Goal: Task Accomplishment & Management: Manage account settings

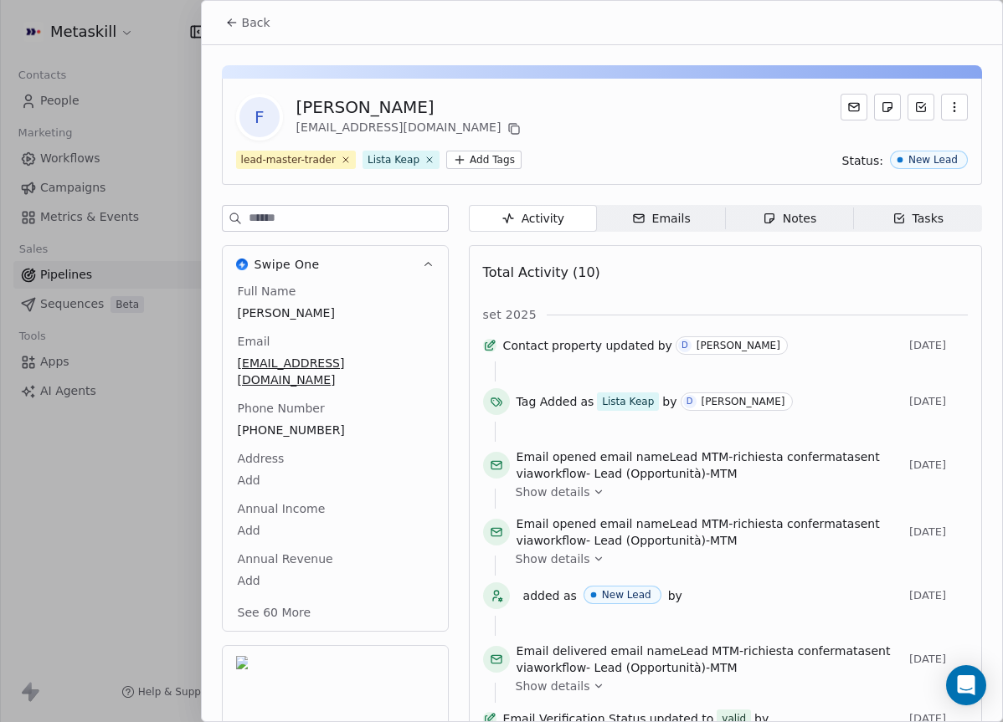
click at [255, 33] on button "Back" at bounding box center [247, 23] width 65 height 30
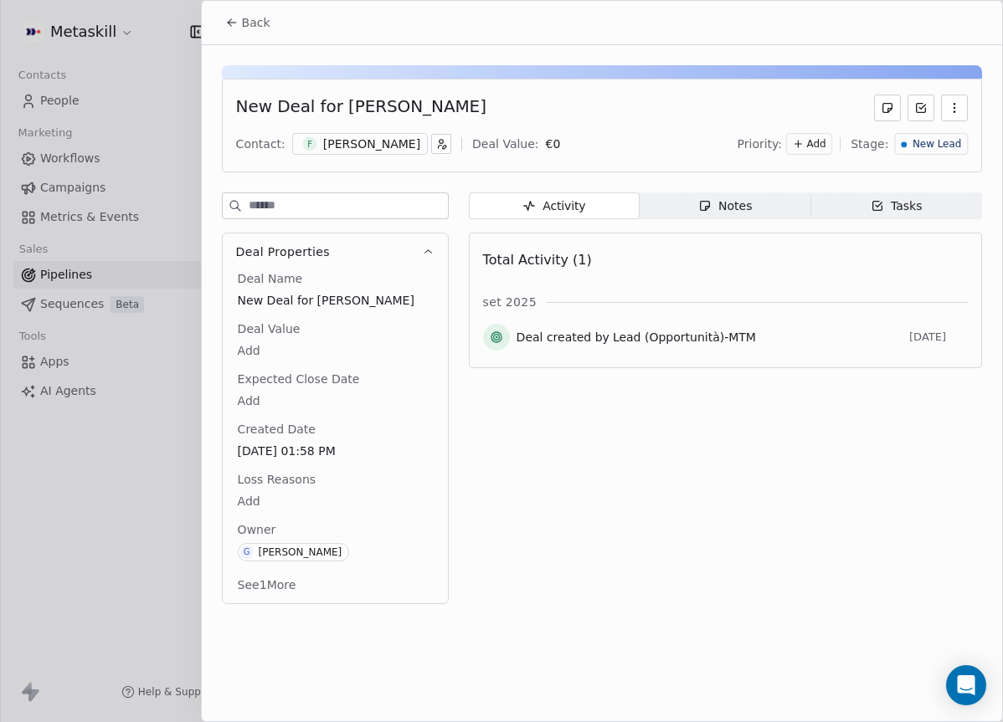
click at [269, 28] on button "Back" at bounding box center [247, 23] width 65 height 30
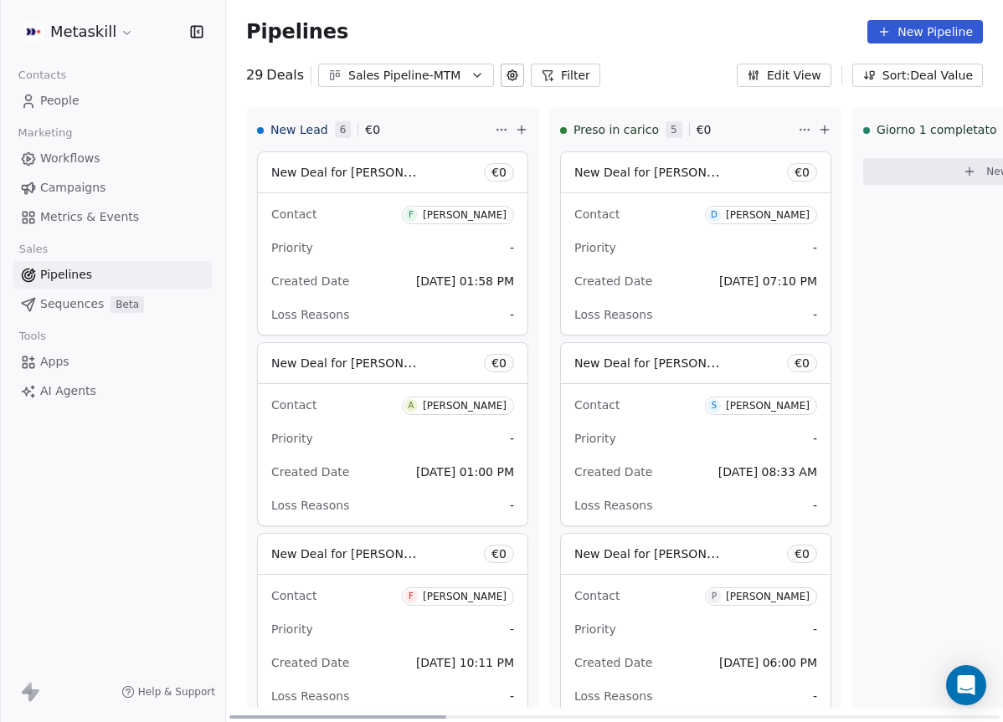
click at [330, 208] on div "Contact F [PERSON_NAME]" at bounding box center [392, 214] width 243 height 28
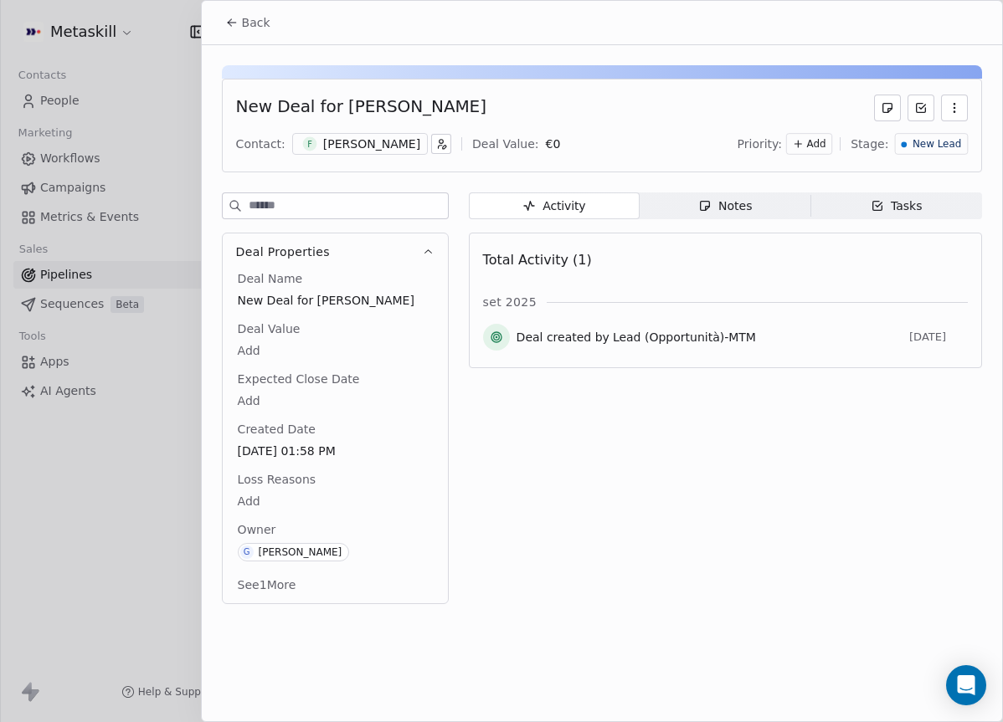
click at [703, 209] on icon "button" at bounding box center [705, 206] width 9 height 9
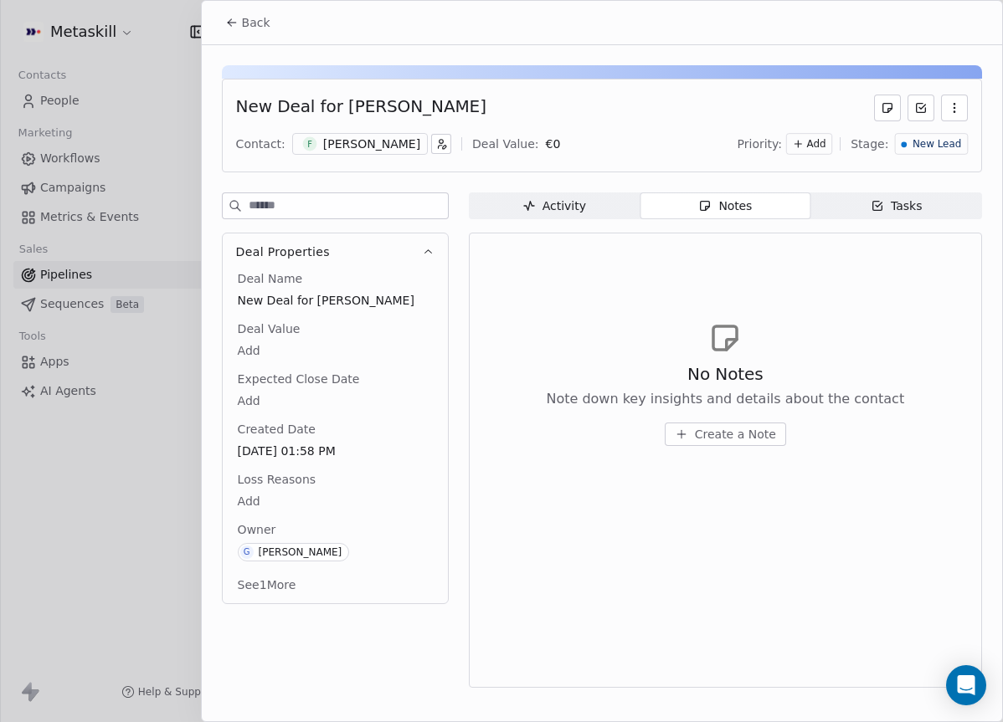
click at [337, 131] on div "Contact: F [PERSON_NAME] Deal Value: € 0 Priority: Add Stage: New Lead" at bounding box center [602, 143] width 732 height 25
click at [345, 142] on div "[PERSON_NAME]" at bounding box center [371, 144] width 97 height 17
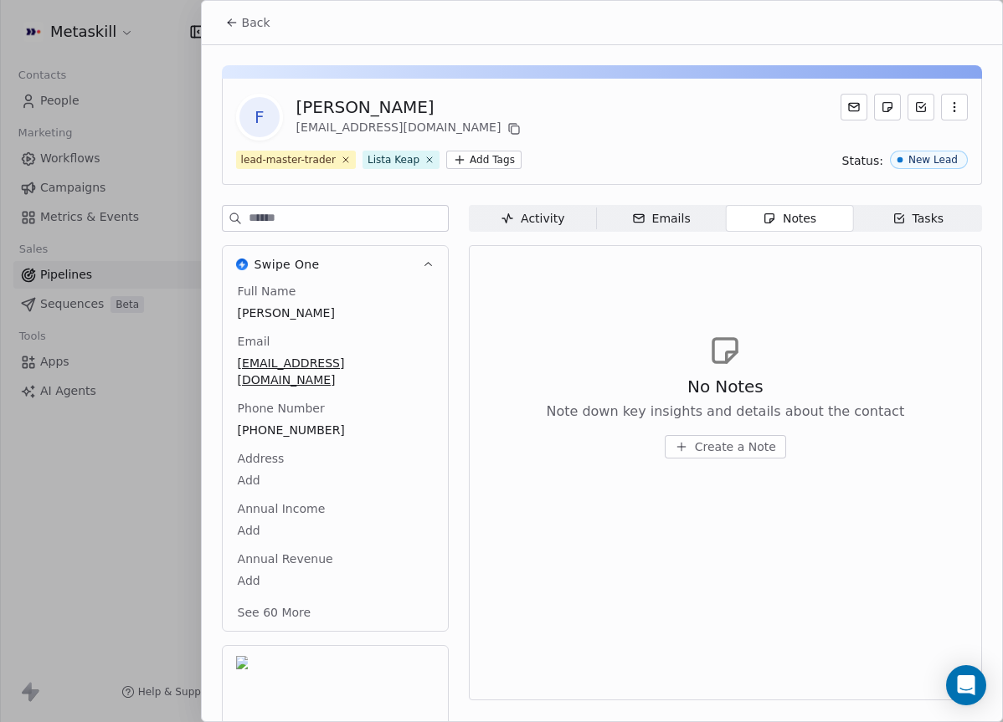
click at [305, 422] on span "[PHONE_NUMBER]" at bounding box center [335, 430] width 195 height 17
drag, startPoint x: 301, startPoint y: 413, endPoint x: 284, endPoint y: 411, distance: 17.7
click at [284, 423] on span "[PHONE_NUMBER]" at bounding box center [335, 431] width 193 height 17
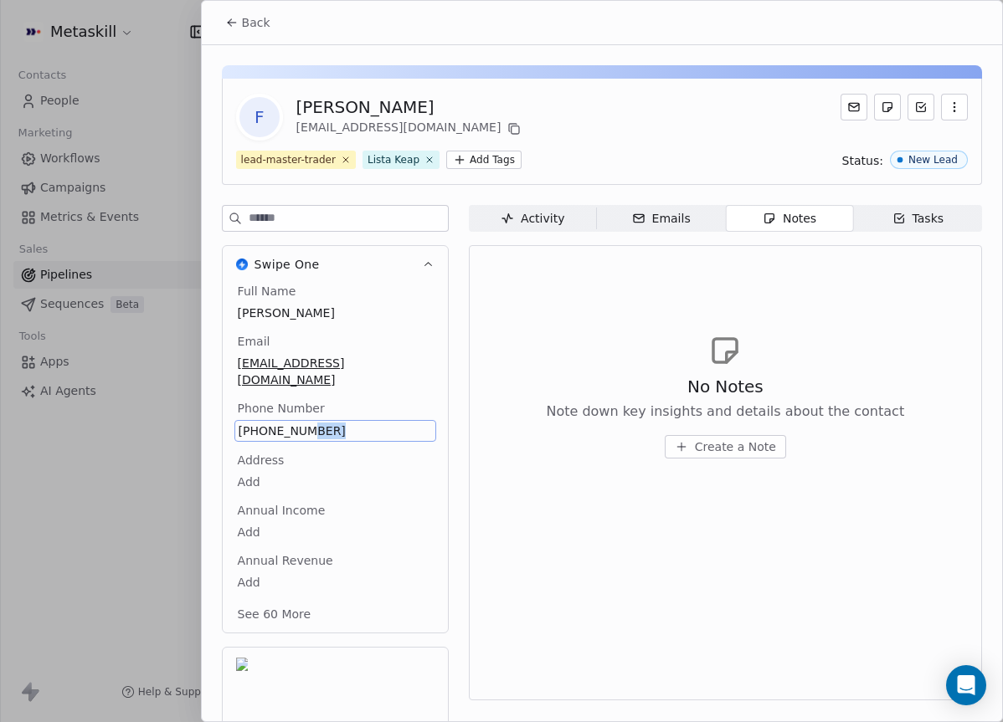
click at [284, 423] on span "[PHONE_NUMBER]" at bounding box center [335, 431] width 193 height 17
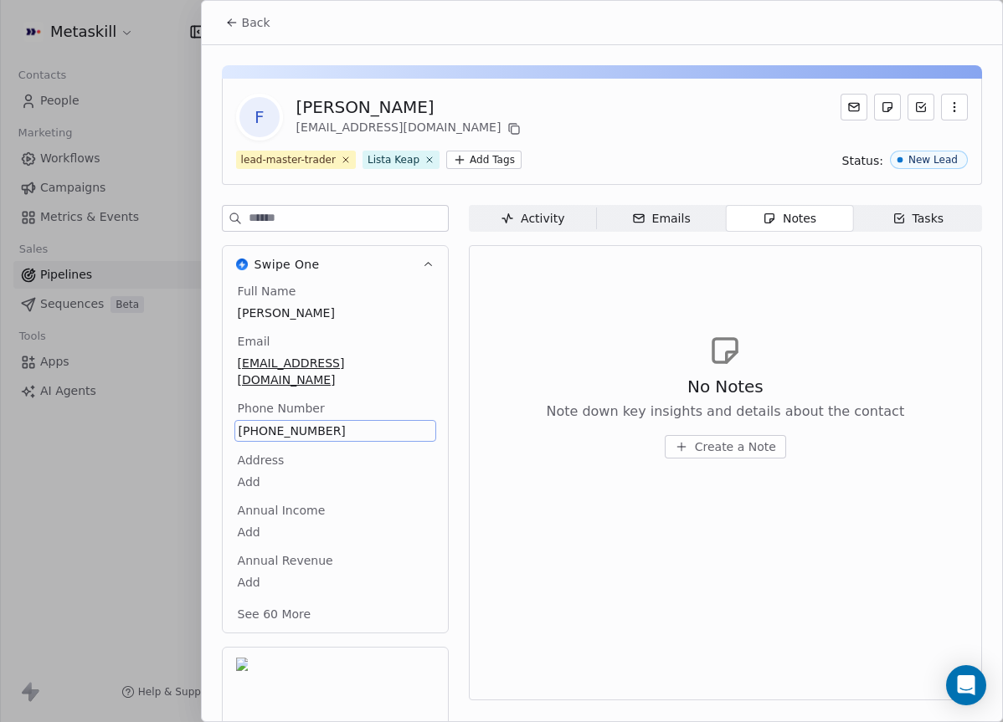
click at [321, 452] on div "Address Add" at bounding box center [335, 472] width 202 height 40
click at [308, 423] on span "[PHONE_NUMBER]" at bounding box center [335, 431] width 193 height 17
click at [308, 414] on input "**********" at bounding box center [334, 424] width 193 height 33
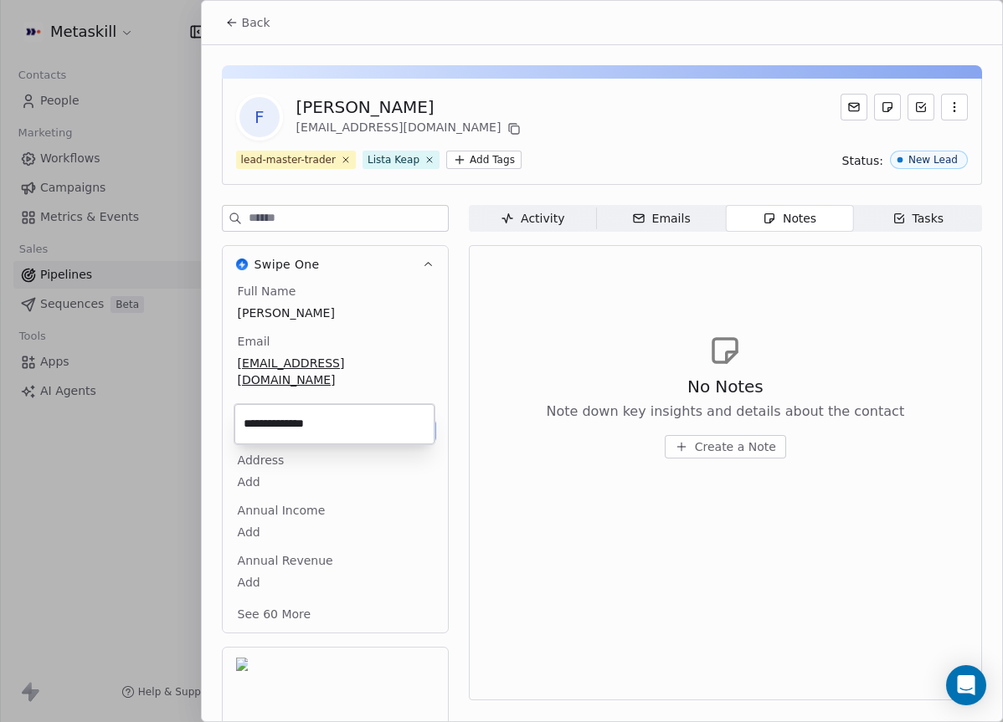
click at [732, 434] on html "Metaskill Contacts People Marketing Workflows Campaigns Metrics & Events Sales …" at bounding box center [501, 361] width 1003 height 722
click at [724, 445] on span "Create a Note" at bounding box center [735, 447] width 81 height 17
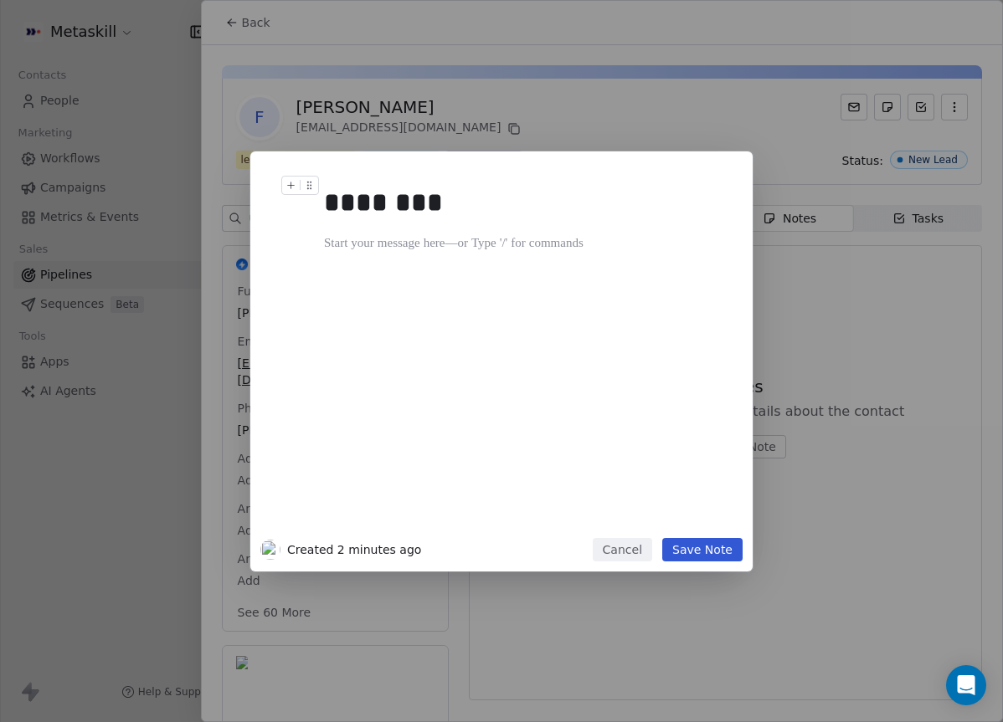
click at [429, 301] on div "********" at bounding box center [526, 354] width 405 height 357
click at [481, 241] on div at bounding box center [526, 244] width 405 height 20
click at [486, 234] on div at bounding box center [526, 244] width 405 height 20
click at [512, 229] on div "********" at bounding box center [526, 354] width 405 height 357
click at [422, 243] on div at bounding box center [526, 244] width 405 height 20
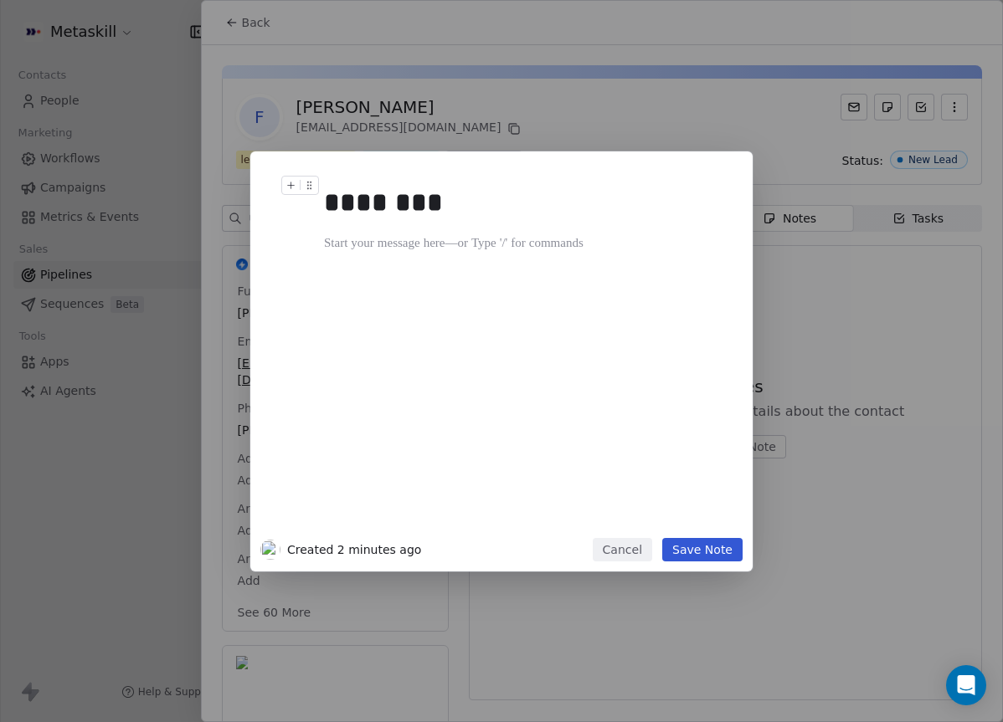
click at [394, 228] on h1 "********" at bounding box center [526, 203] width 405 height 54
click at [390, 229] on div "********" at bounding box center [526, 354] width 405 height 357
click at [724, 538] on button "Save Note" at bounding box center [702, 549] width 80 height 23
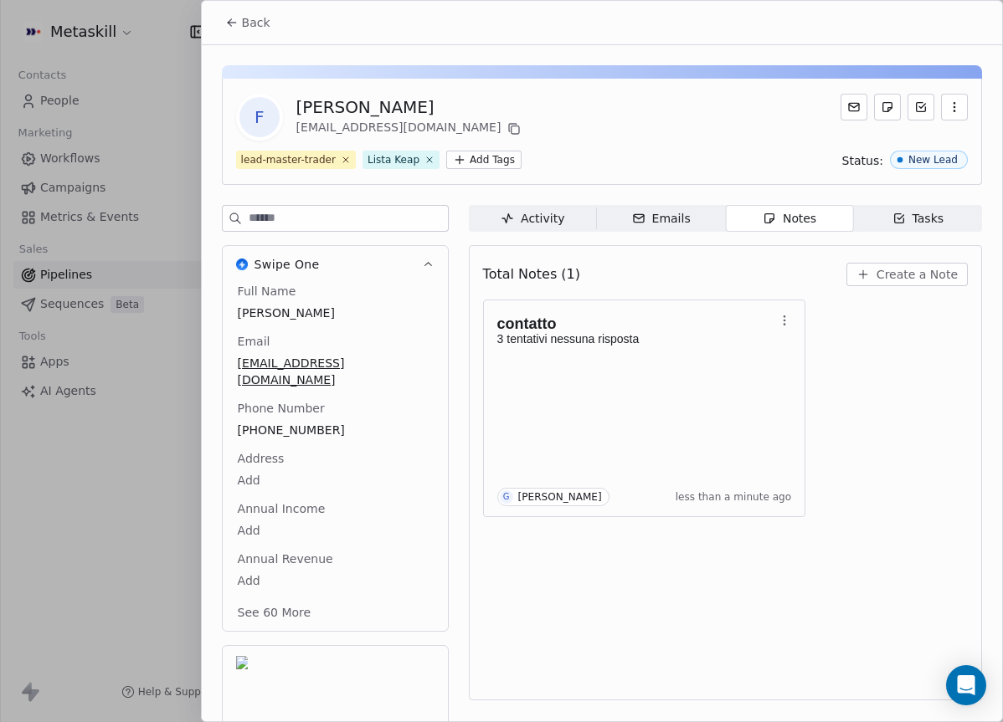
click at [232, 18] on icon at bounding box center [231, 22] width 13 height 13
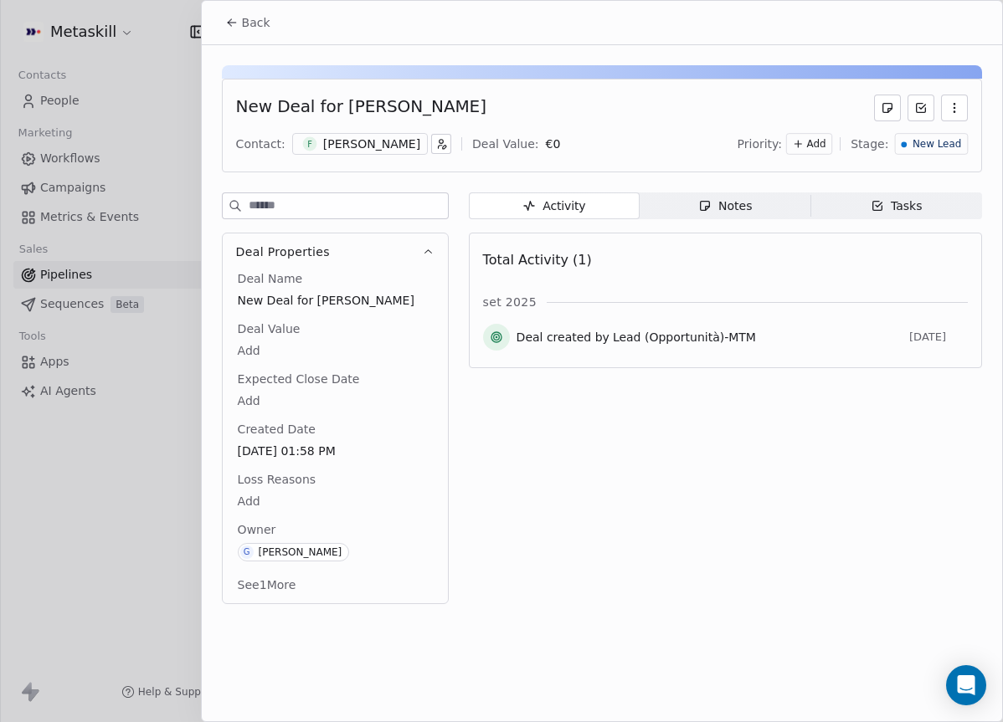
click at [931, 147] on span "New Lead" at bounding box center [937, 144] width 49 height 14
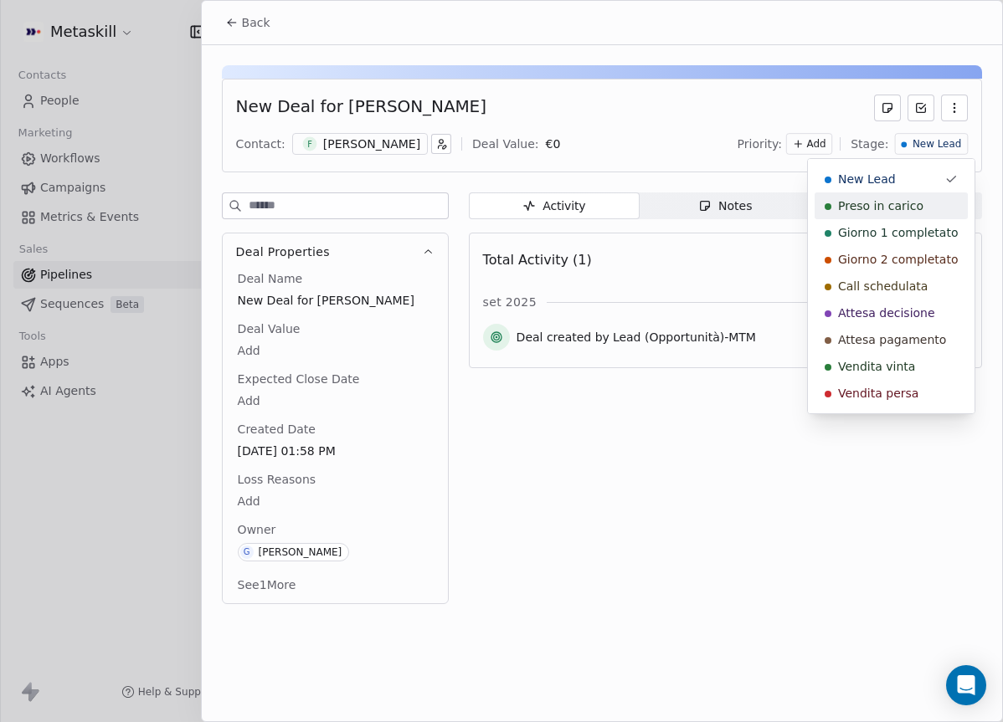
click at [902, 198] on span "Preso in carico" at bounding box center [880, 206] width 85 height 17
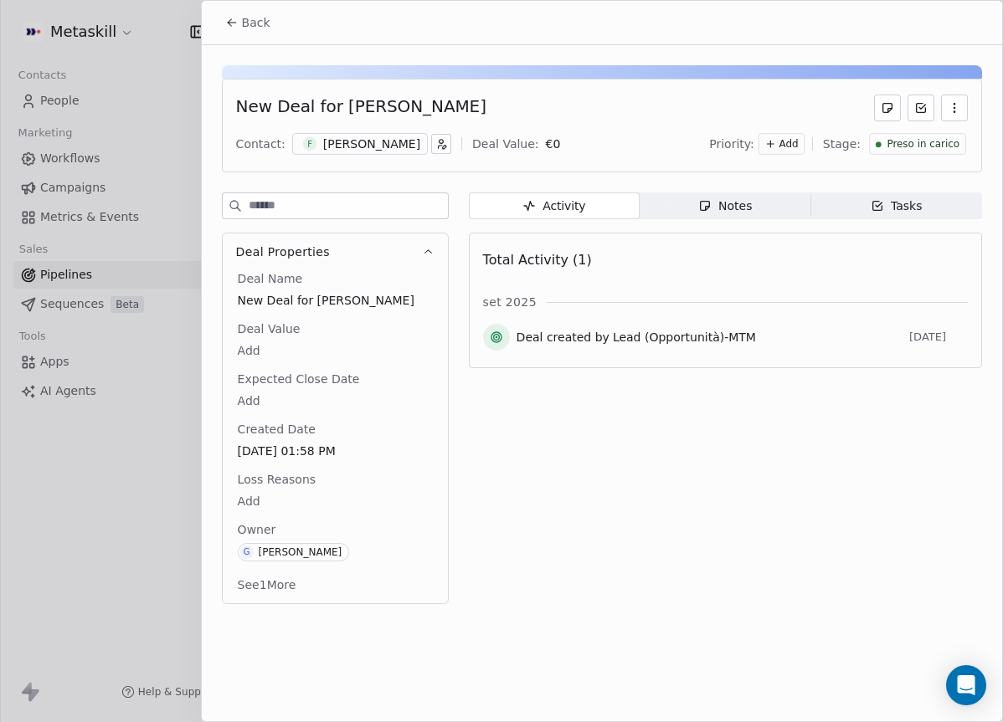
click at [219, 10] on button "Back" at bounding box center [247, 23] width 65 height 30
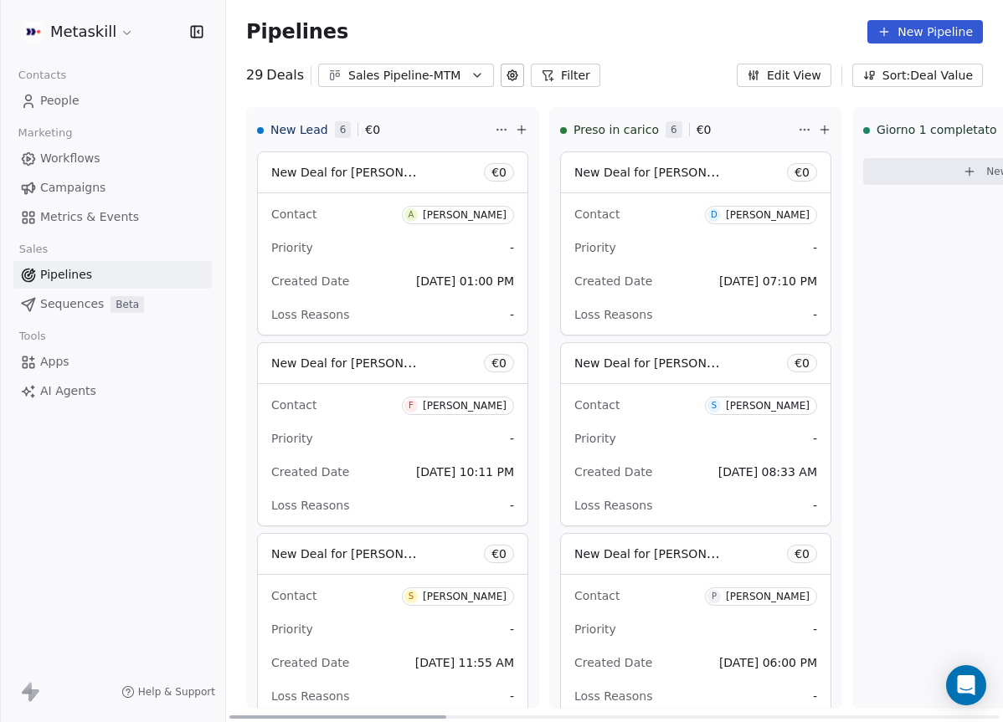
click at [447, 240] on div "Priority -" at bounding box center [392, 247] width 243 height 27
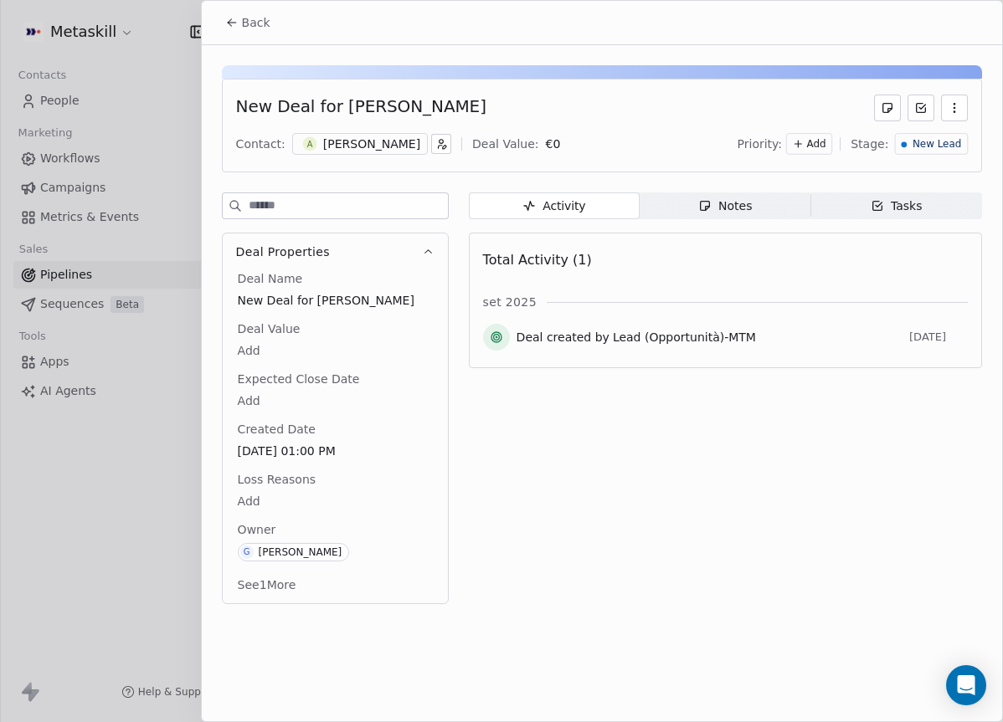
click at [712, 208] on div "Notes" at bounding box center [725, 207] width 54 height 18
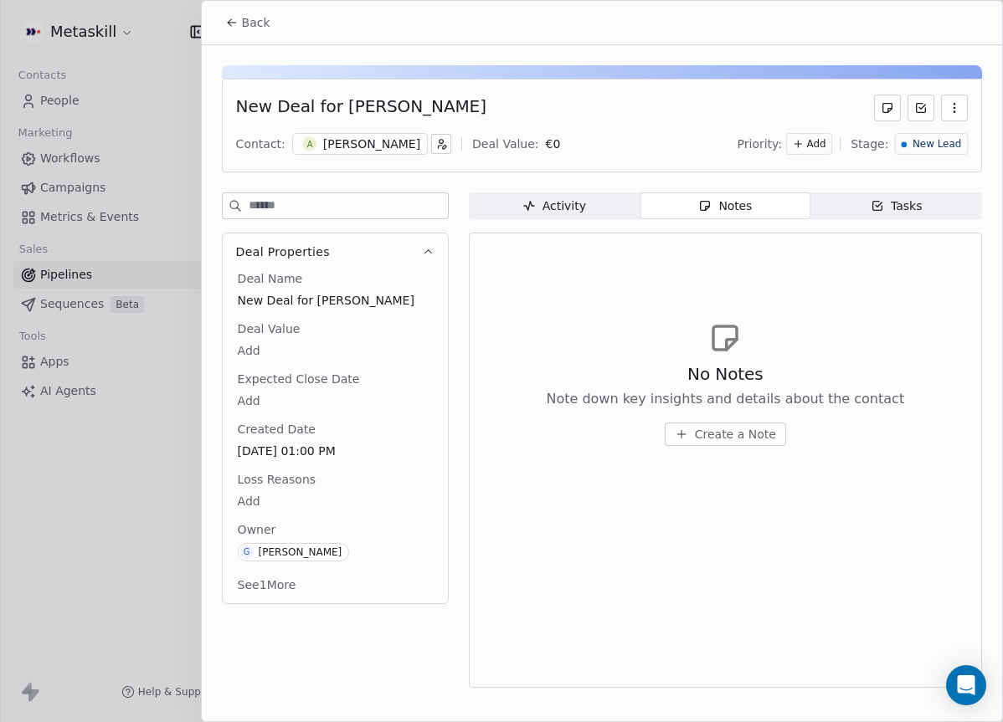
click at [620, 211] on span "Activity Activity" at bounding box center [554, 206] width 171 height 27
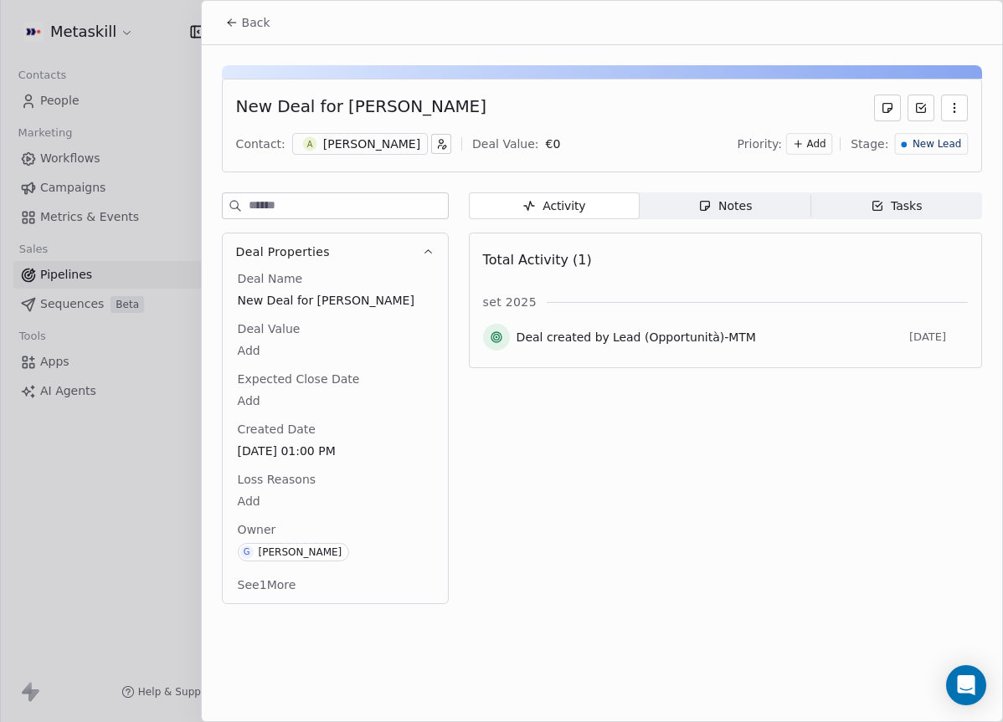
click at [368, 141] on div "[PERSON_NAME]" at bounding box center [371, 144] width 97 height 17
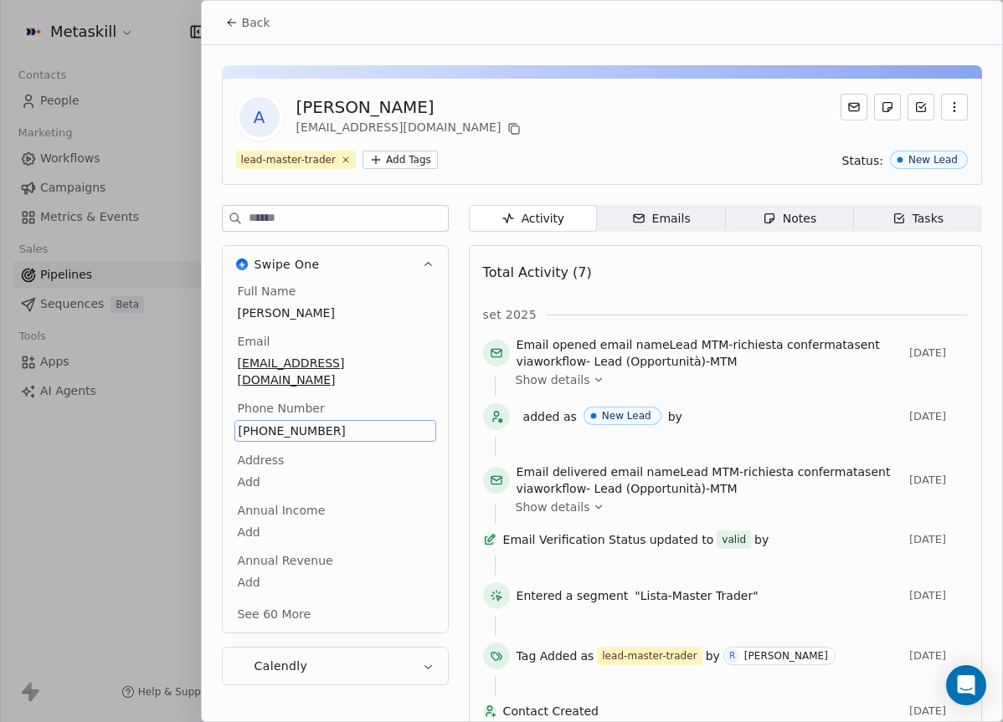
scroll to position [44, 0]
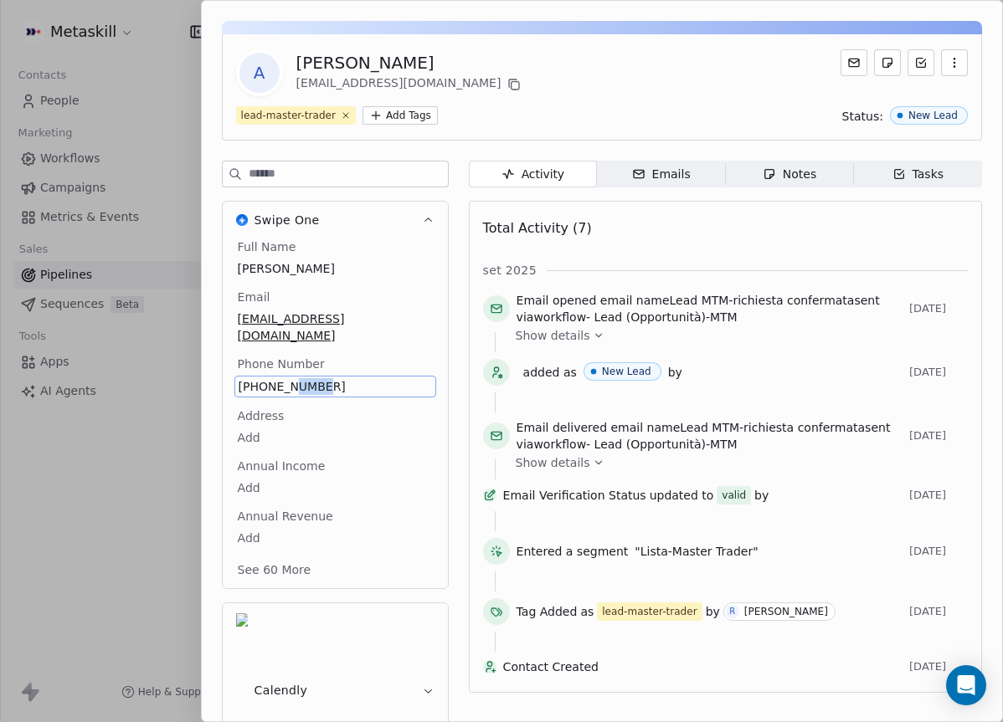
click at [291, 378] on span "[PHONE_NUMBER]" at bounding box center [335, 386] width 193 height 17
click at [291, 368] on input "**********" at bounding box center [334, 379] width 193 height 33
click at [373, 405] on html "Metaskill Contacts People Marketing Workflows Campaigns Metrics & Events Sales …" at bounding box center [501, 361] width 1003 height 722
click at [771, 177] on icon "button" at bounding box center [769, 173] width 13 height 13
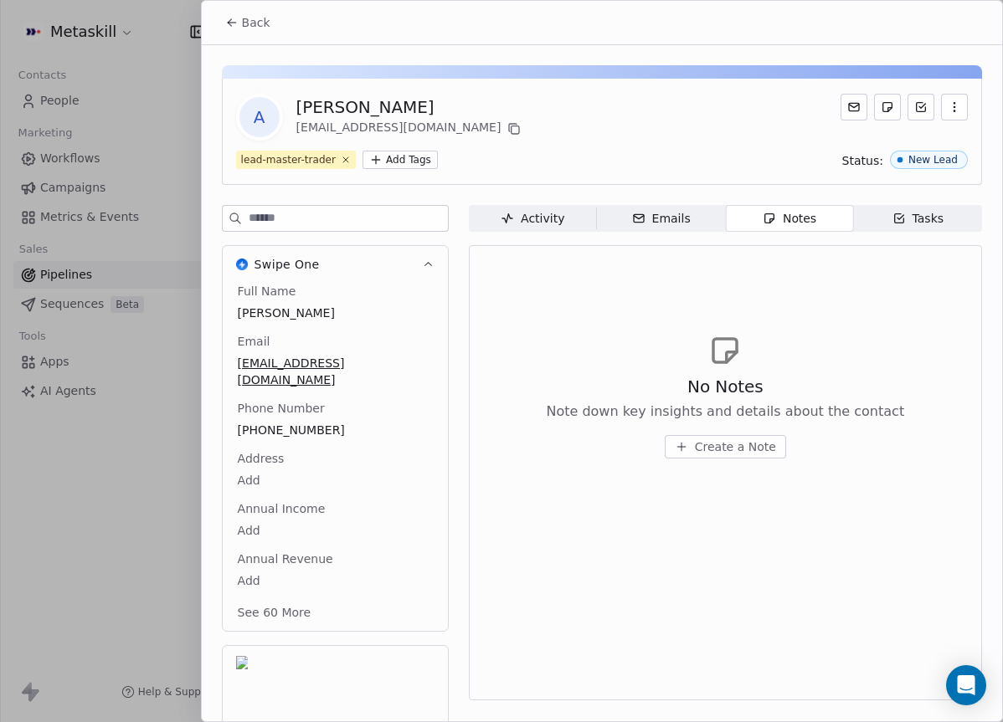
click at [766, 441] on span "Create a Note" at bounding box center [735, 447] width 81 height 17
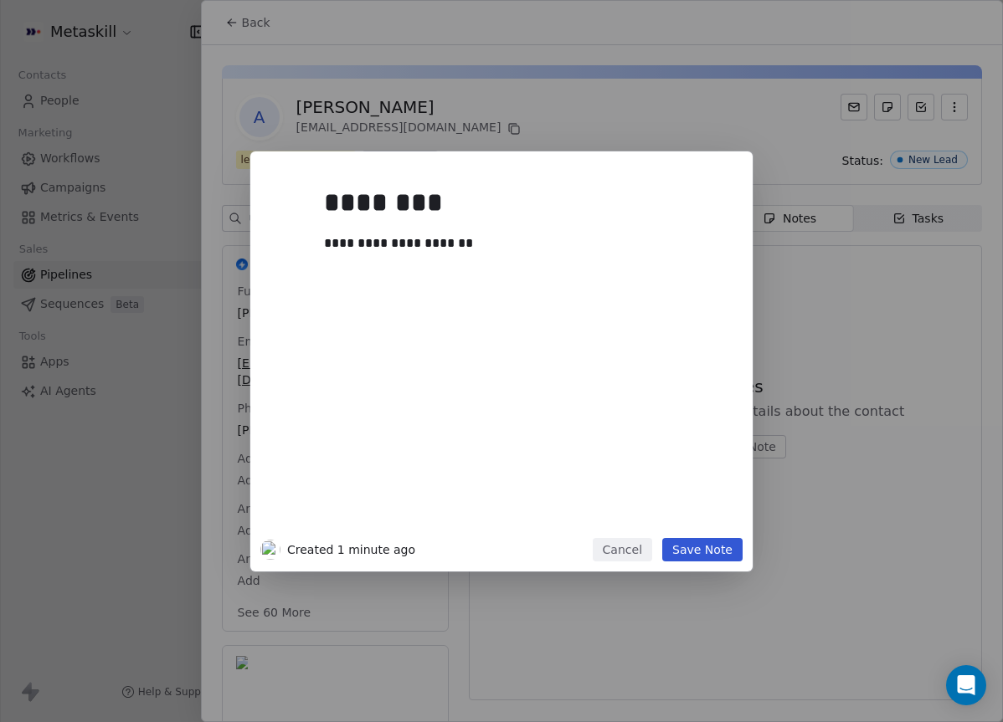
click at [727, 546] on button "Save Note" at bounding box center [702, 549] width 80 height 23
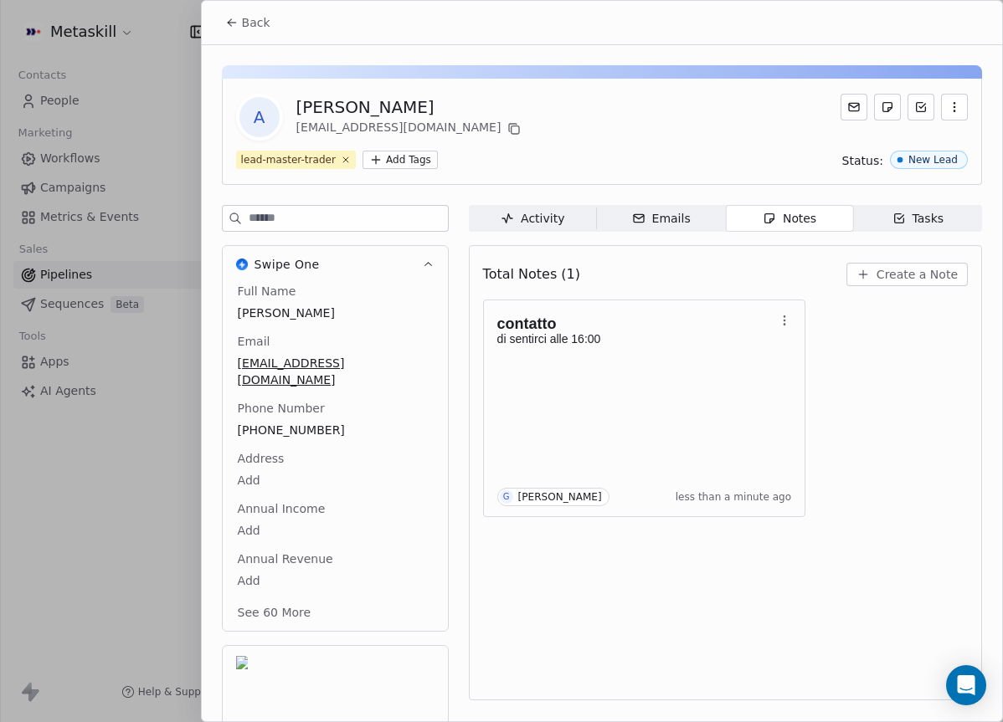
click at [254, 21] on span "Back" at bounding box center [256, 22] width 28 height 17
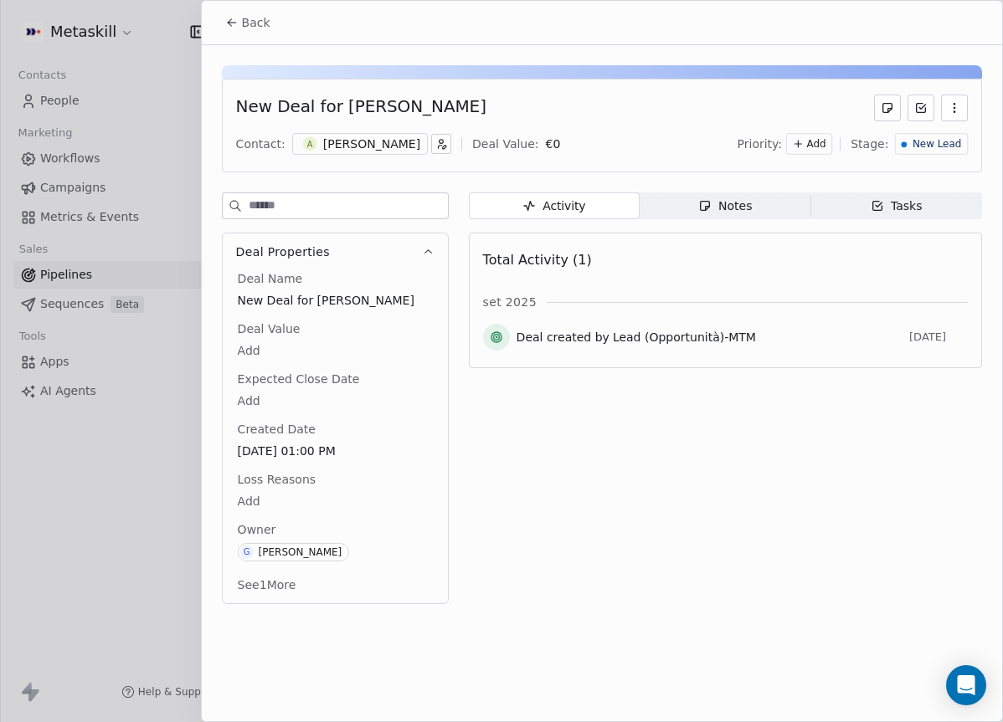
click at [958, 139] on span "New Lead" at bounding box center [937, 144] width 49 height 14
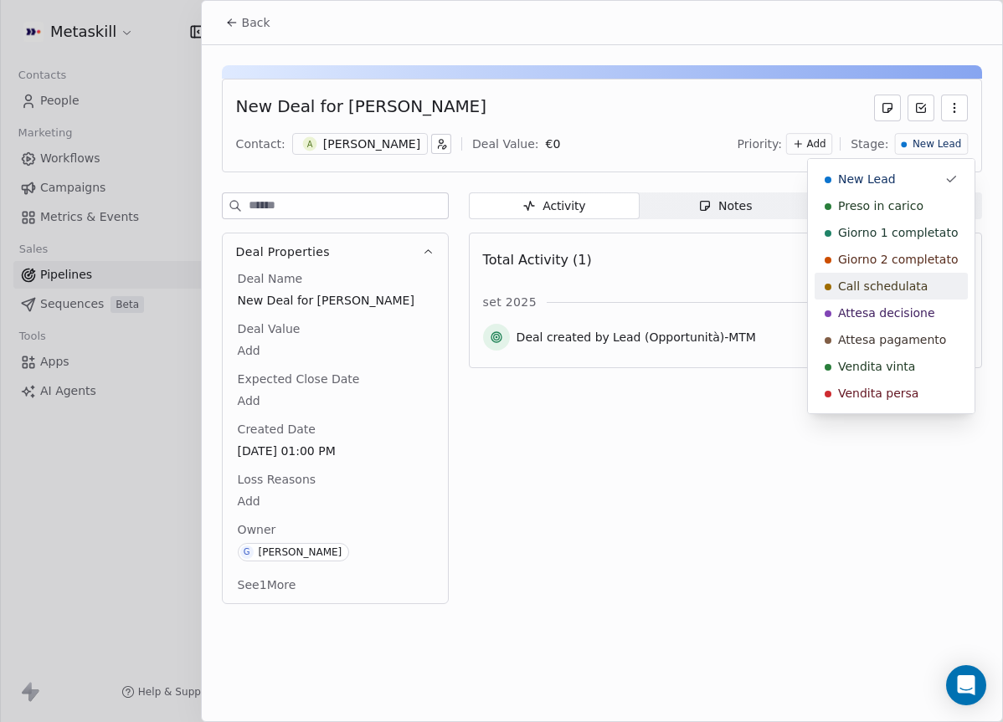
click at [900, 278] on span "Call schedulata" at bounding box center [883, 286] width 90 height 17
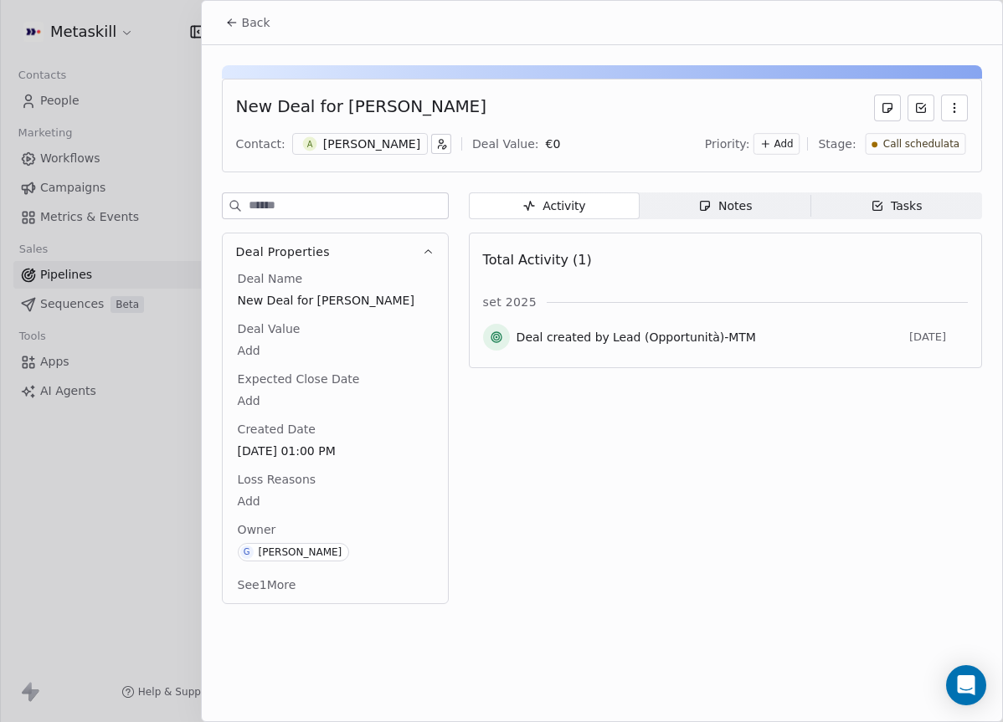
click at [239, 28] on button "Back" at bounding box center [247, 23] width 65 height 30
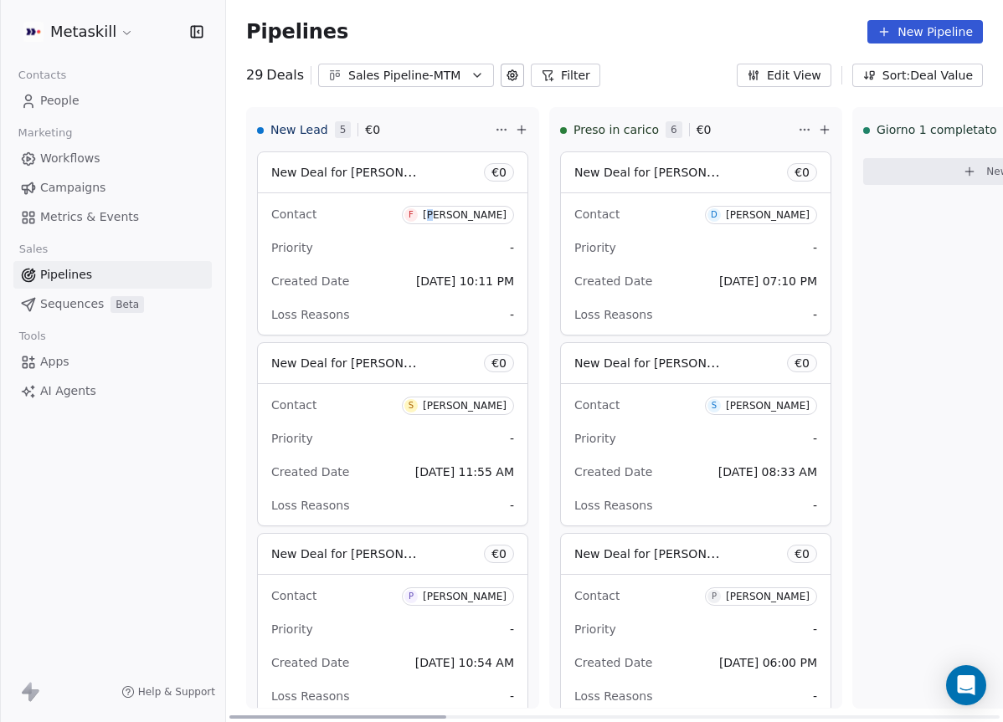
click at [427, 219] on div "[PERSON_NAME]" at bounding box center [465, 215] width 84 height 12
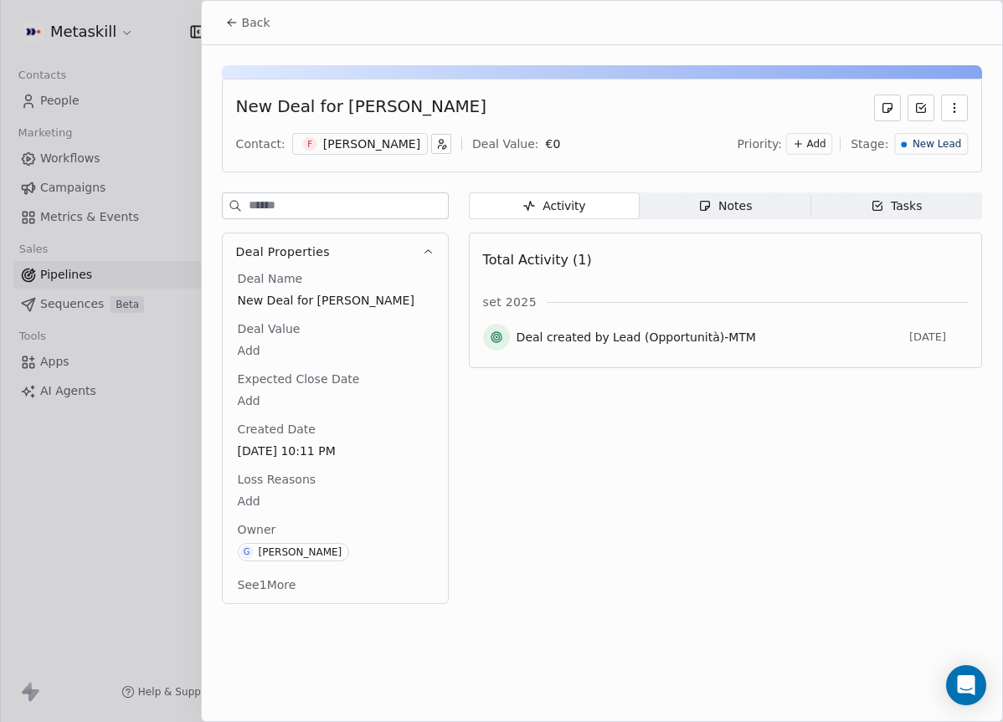
click at [389, 154] on div "F [PERSON_NAME]" at bounding box center [360, 144] width 136 height 22
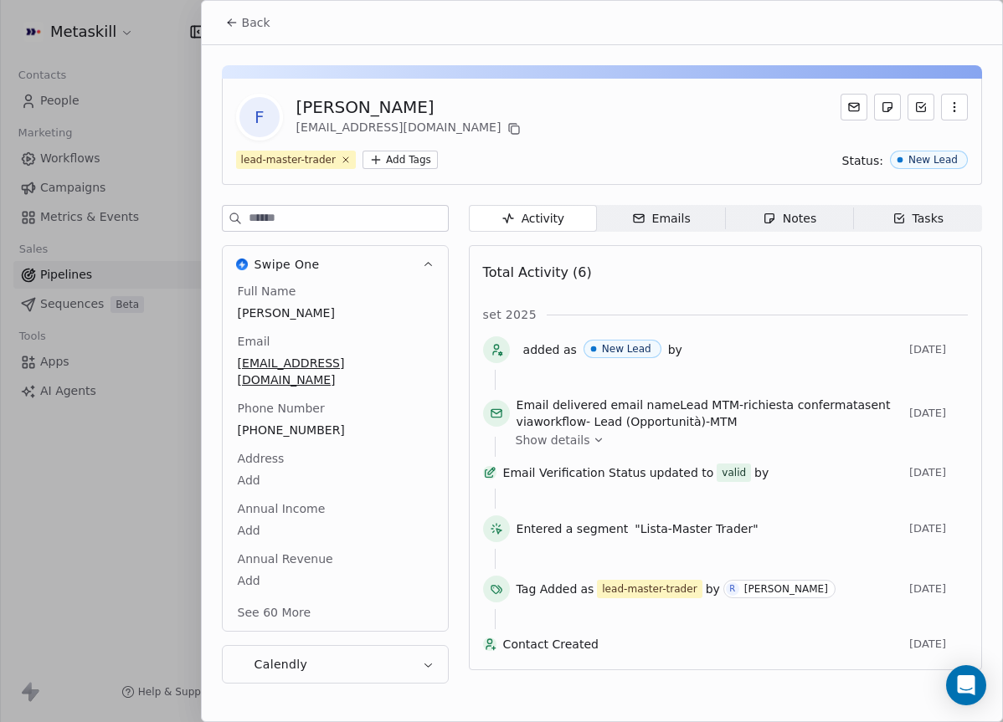
click at [653, 222] on div "Emails" at bounding box center [661, 219] width 59 height 18
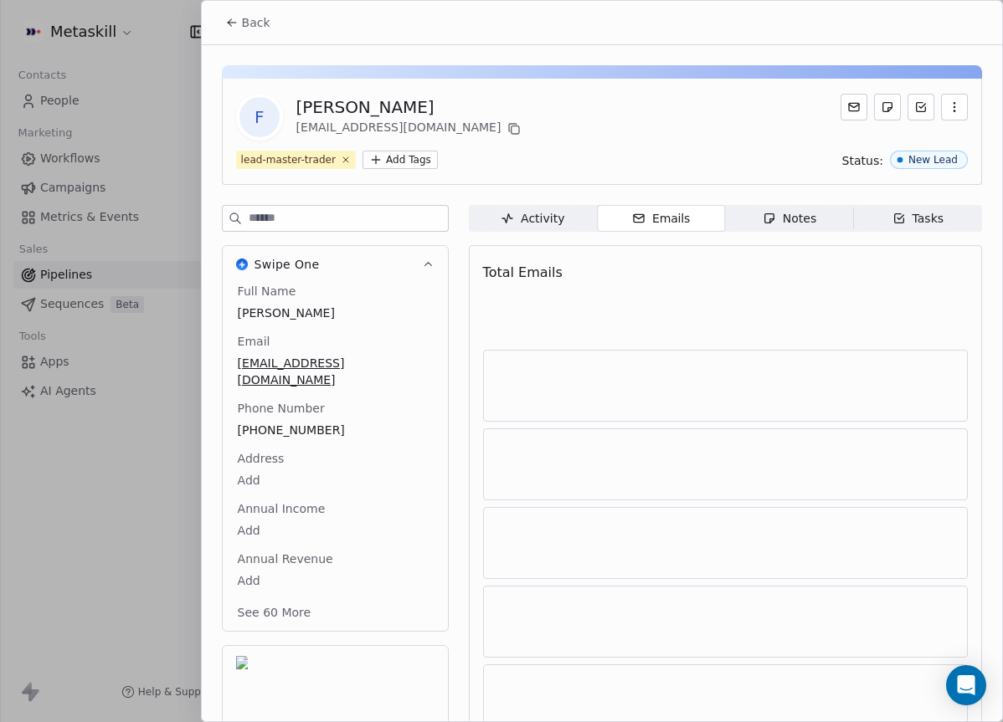
click at [828, 228] on span "Notes Notes" at bounding box center [789, 218] width 128 height 27
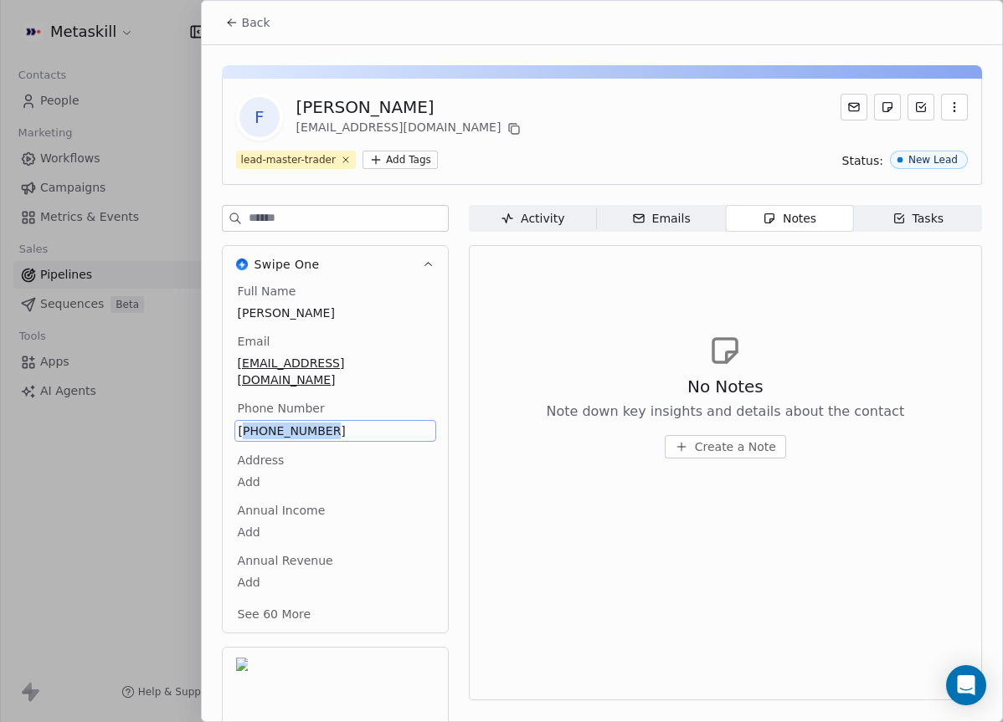
click at [324, 423] on span "[PHONE_NUMBER]" at bounding box center [335, 431] width 193 height 17
click at [311, 423] on span "[PHONE_NUMBER]" at bounding box center [335, 431] width 193 height 17
click at [311, 411] on input "**********" at bounding box center [334, 424] width 193 height 33
click at [449, 385] on html "Metaskill Contacts People Marketing Workflows Campaigns Metrics & Events Sales …" at bounding box center [501, 361] width 1003 height 722
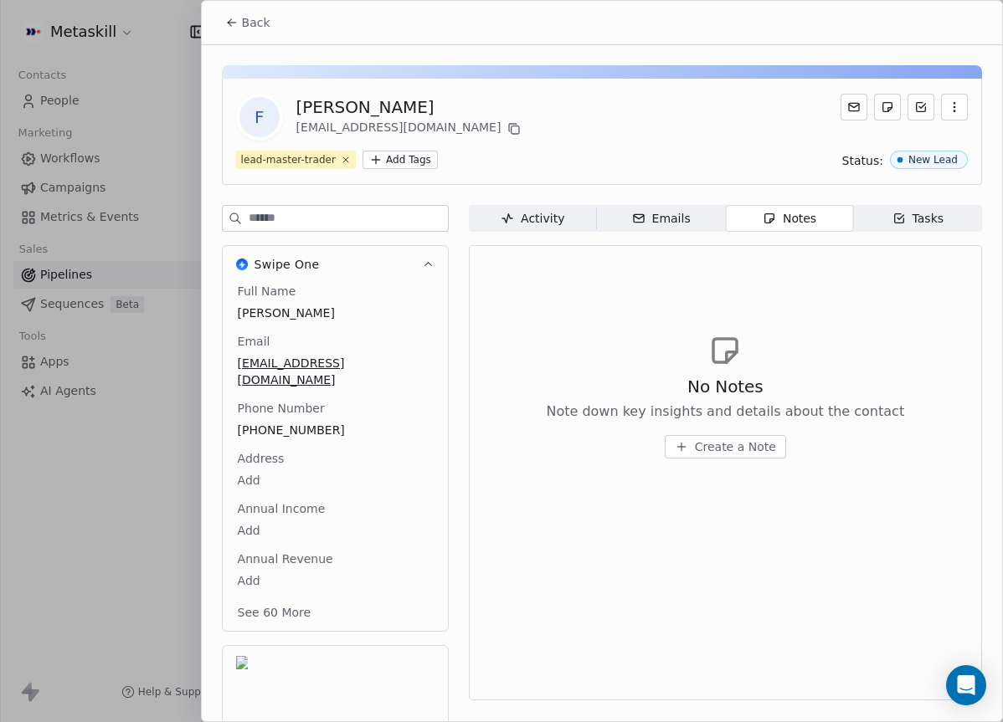
click at [752, 440] on span "Create a Note" at bounding box center [735, 447] width 81 height 17
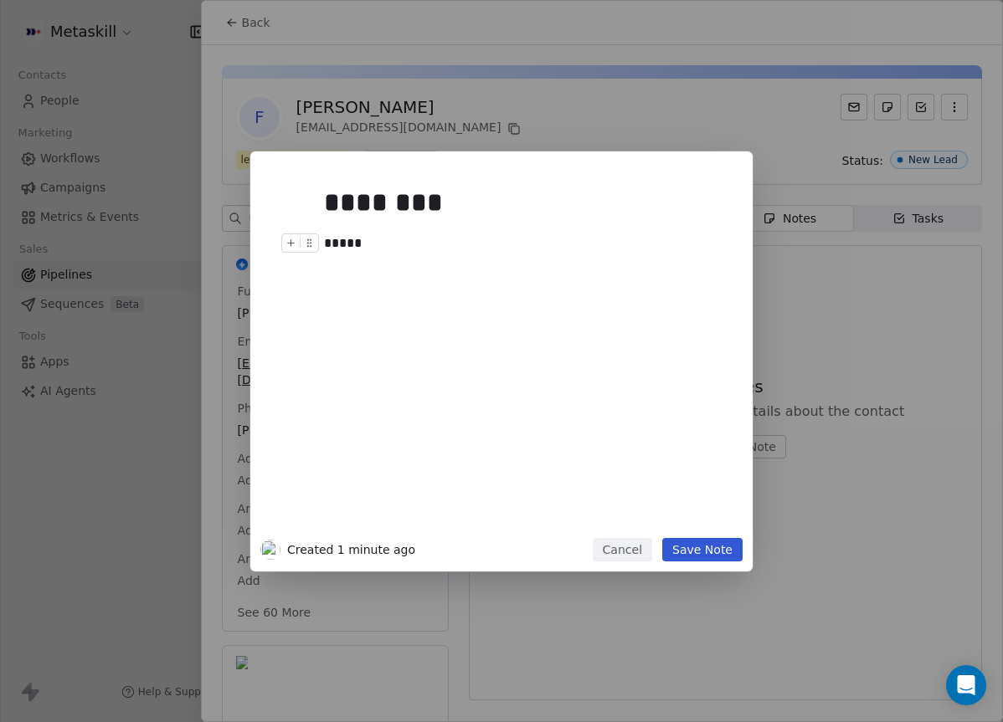
click at [321, 239] on div at bounding box center [303, 248] width 44 height 29
drag, startPoint x: 324, startPoint y: 240, endPoint x: 332, endPoint y: 244, distance: 8.6
click at [324, 240] on div at bounding box center [303, 248] width 44 height 29
click at [324, 241] on div at bounding box center [303, 248] width 44 height 29
drag, startPoint x: 409, startPoint y: 252, endPoint x: 263, endPoint y: 242, distance: 146.9
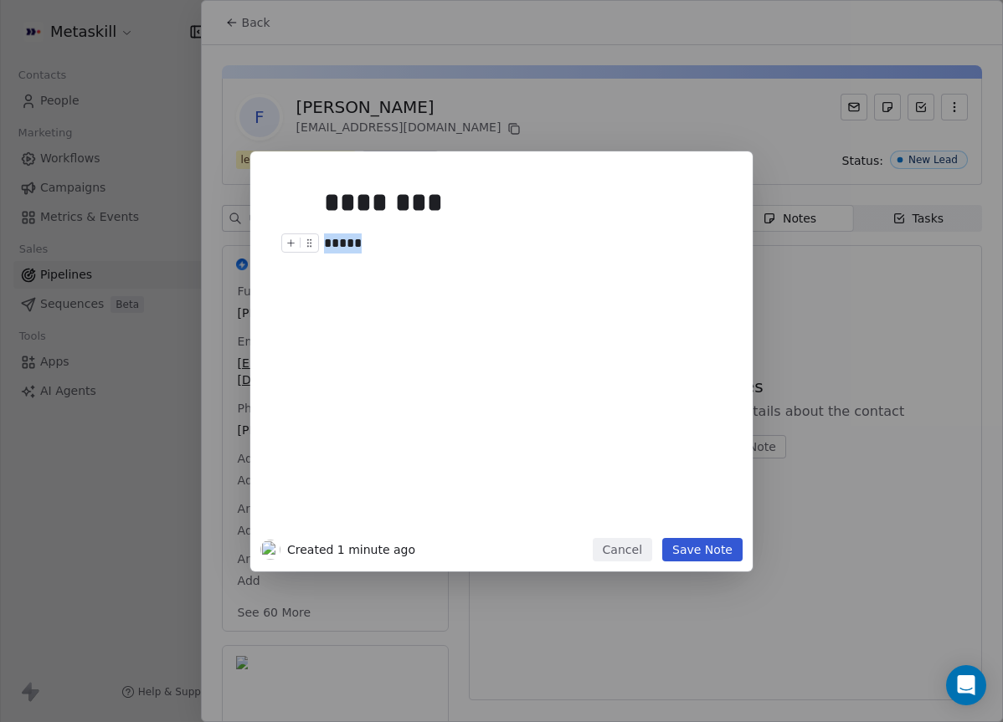
click at [263, 242] on div "******** *****" at bounding box center [501, 350] width 482 height 377
click at [409, 267] on div at bounding box center [526, 264] width 405 height 20
click at [719, 548] on button "Save Note" at bounding box center [702, 549] width 80 height 23
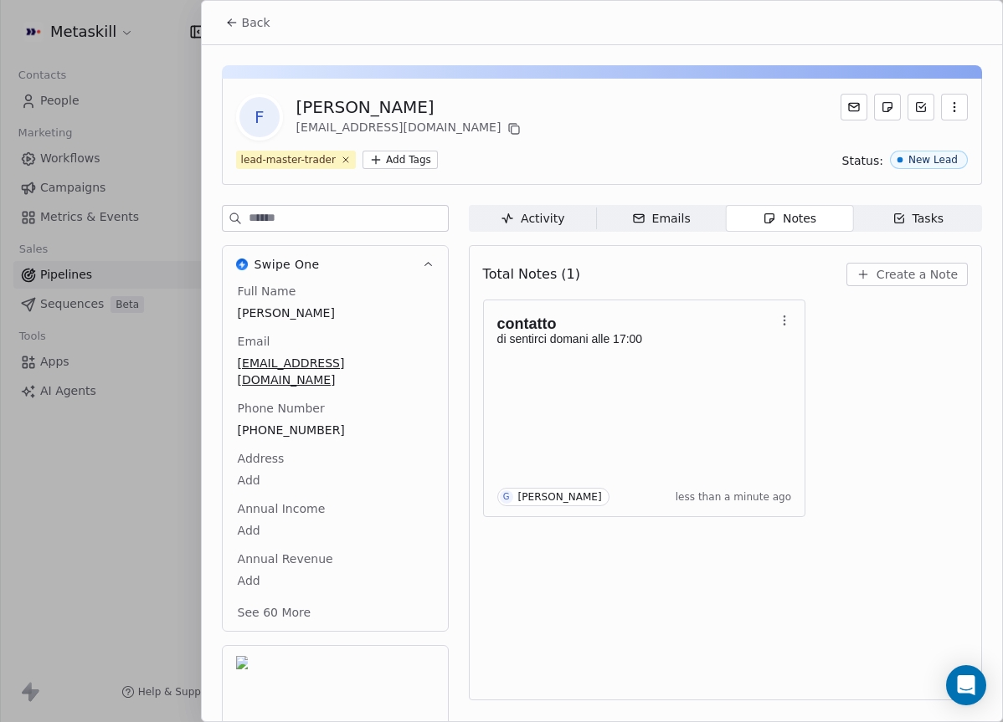
click at [358, 105] on div "[PERSON_NAME]" at bounding box center [410, 106] width 229 height 23
copy div "[PERSON_NAME]"
drag, startPoint x: 241, startPoint y: 22, endPoint x: 469, endPoint y: 65, distance: 231.8
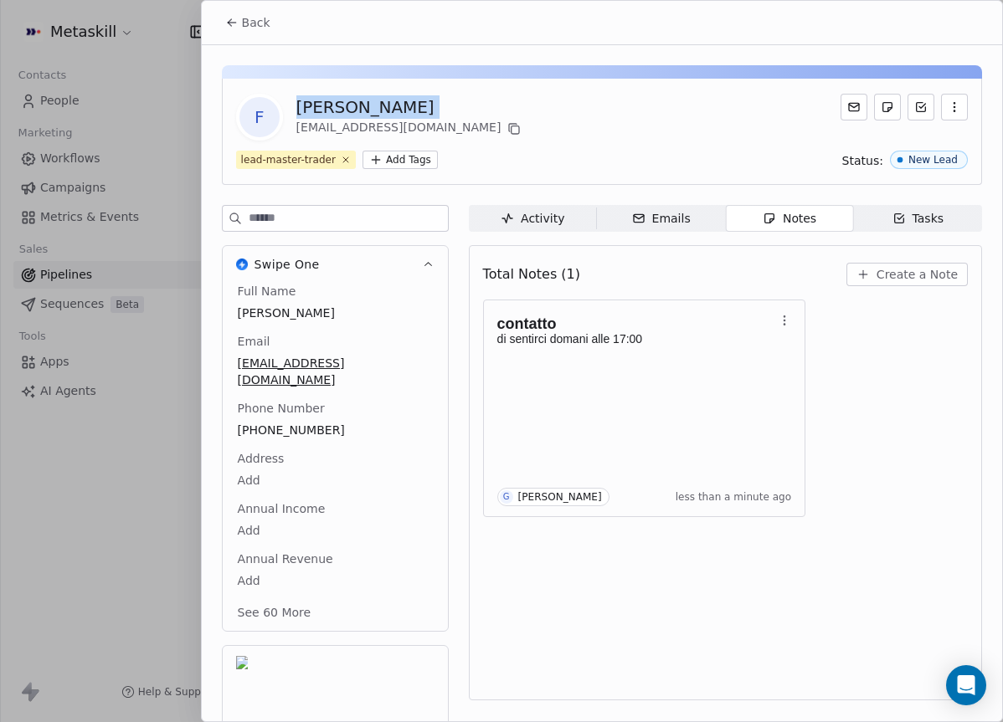
click at [242, 22] on span "Back" at bounding box center [256, 22] width 28 height 17
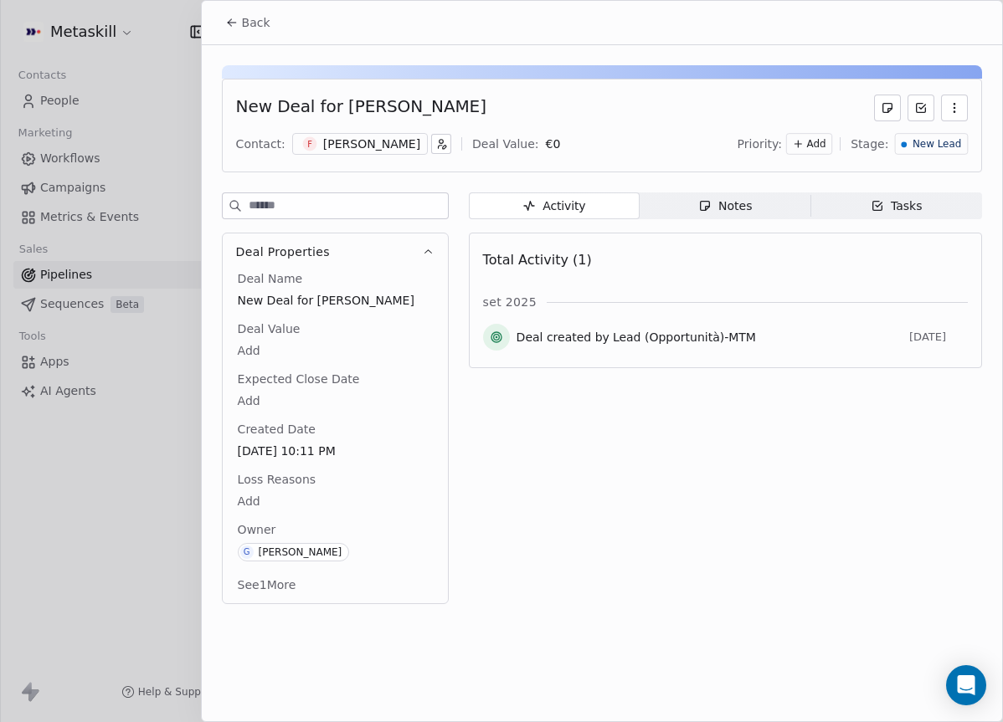
click at [957, 150] on span "New Lead" at bounding box center [937, 144] width 49 height 14
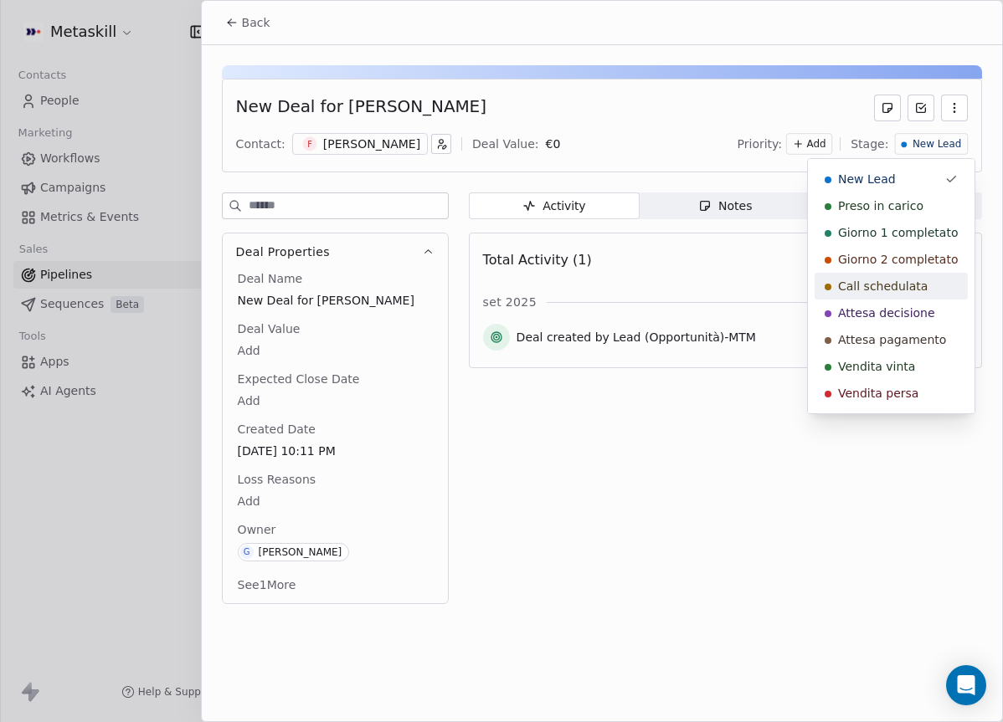
click at [931, 285] on div "Call schedulata" at bounding box center [891, 286] width 133 height 17
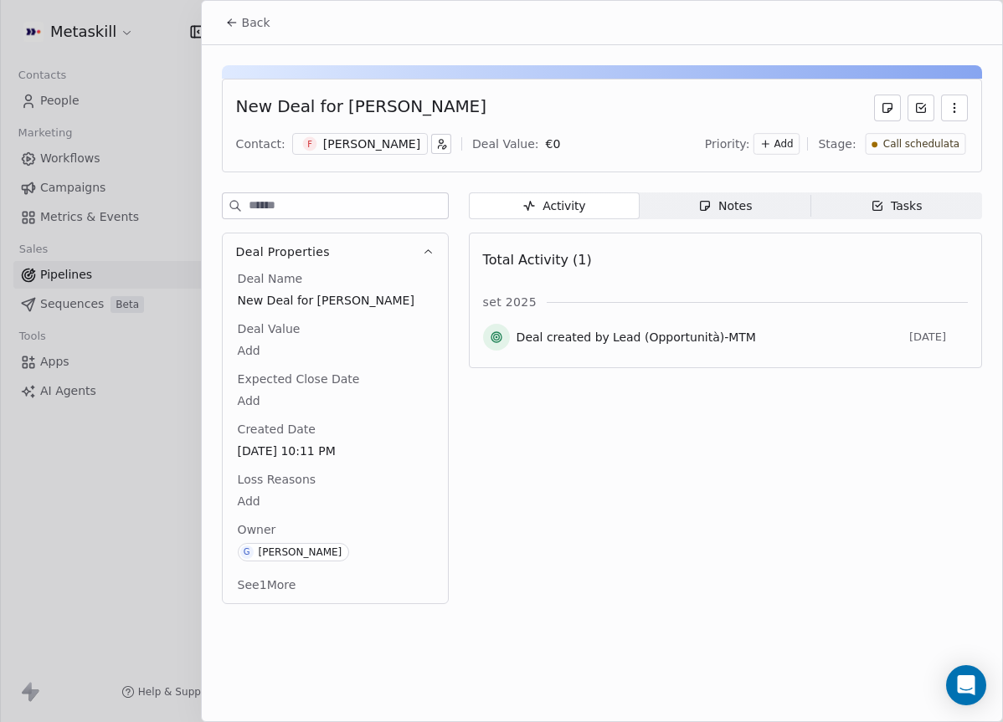
click at [243, 20] on span "Back" at bounding box center [256, 22] width 28 height 17
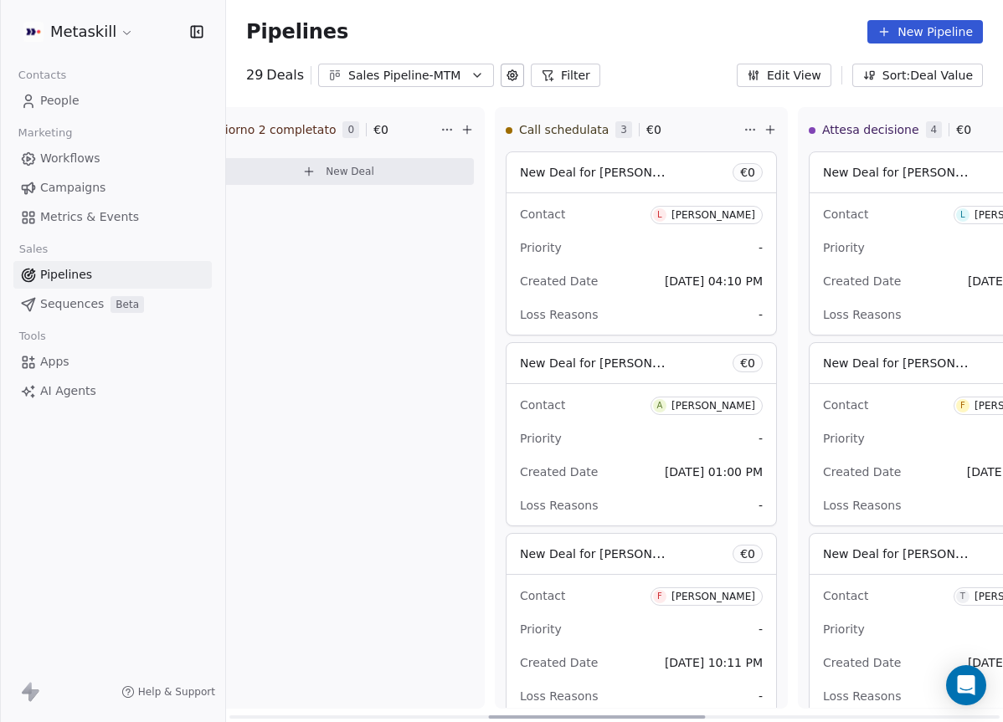
scroll to position [0, 922]
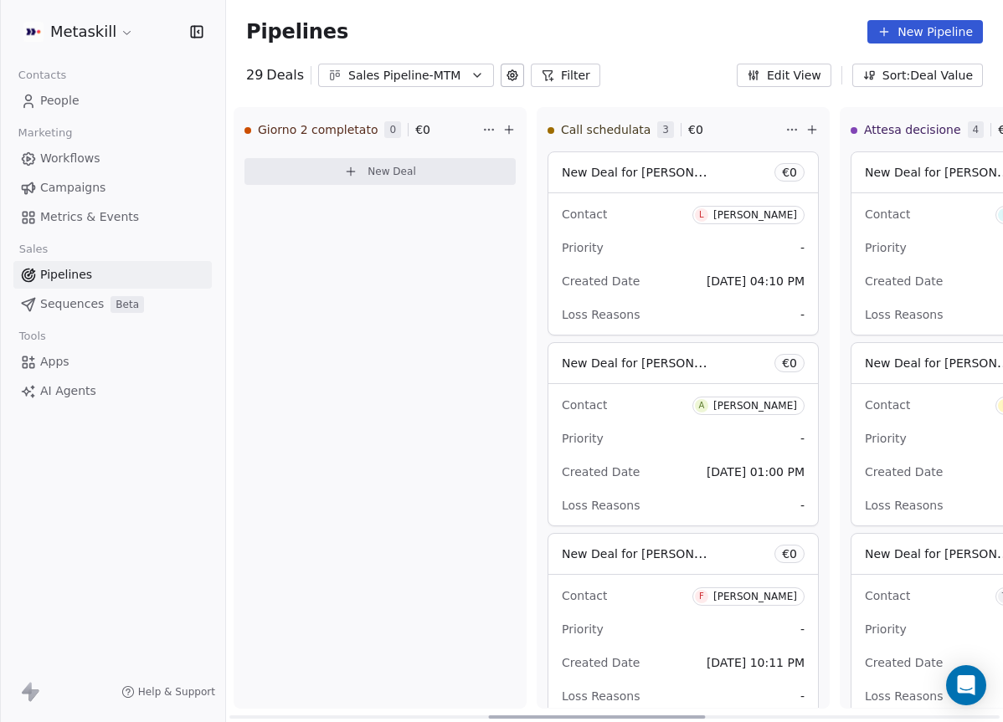
drag, startPoint x: 440, startPoint y: 716, endPoint x: 688, endPoint y: 697, distance: 248.5
click at [690, 716] on div at bounding box center [596, 717] width 217 height 3
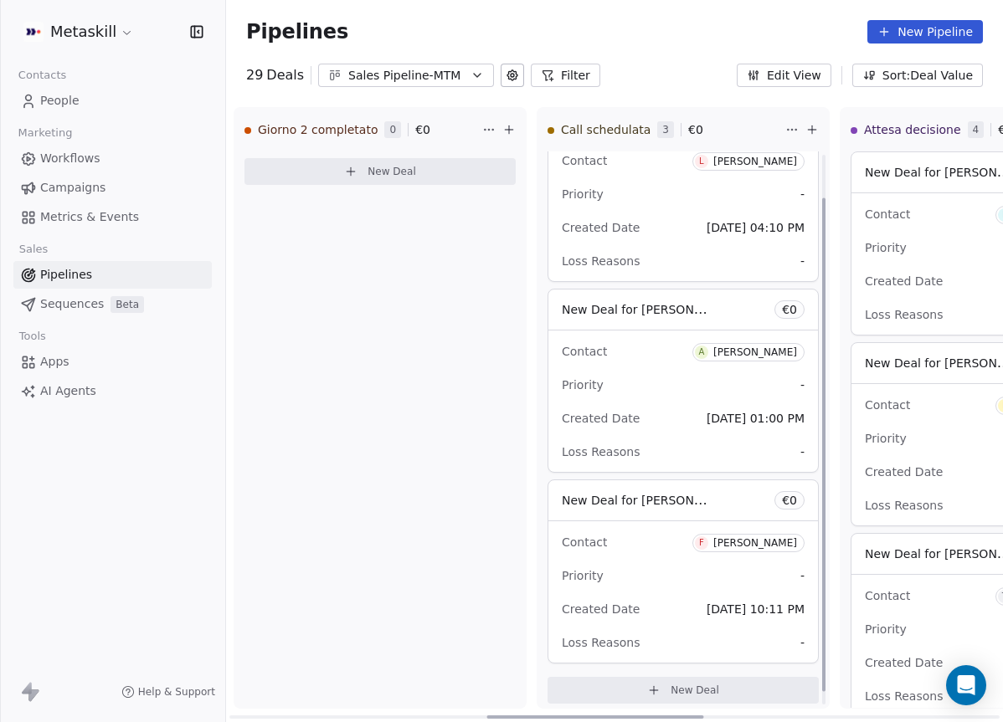
scroll to position [63, 0]
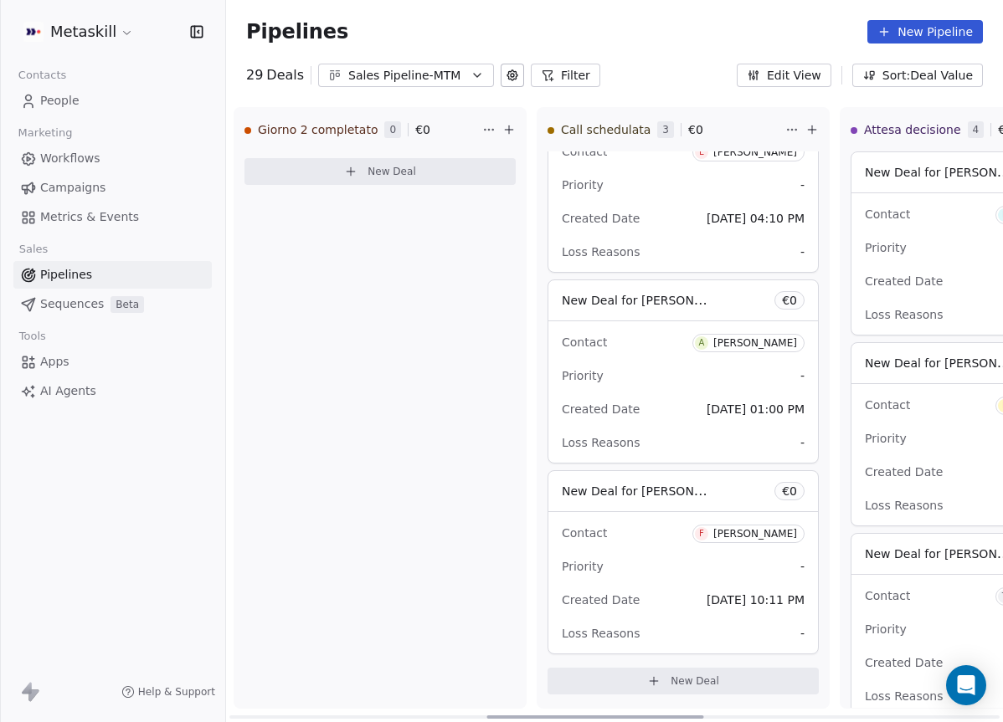
click at [744, 532] on div "[PERSON_NAME]" at bounding box center [755, 534] width 84 height 12
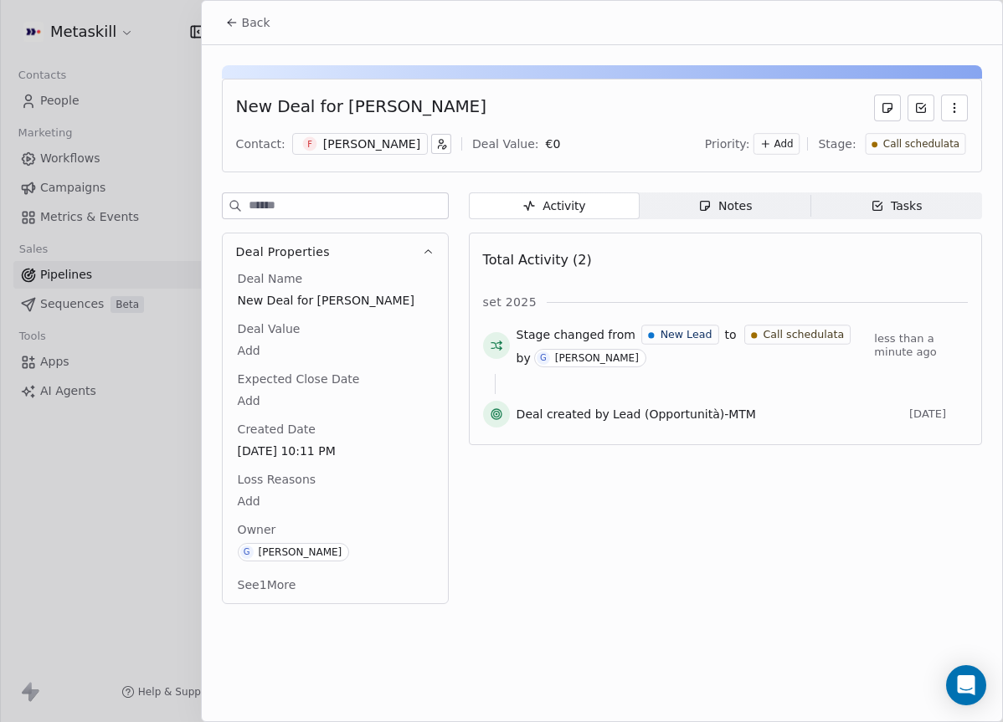
click at [766, 205] on span "Notes Notes" at bounding box center [725, 206] width 171 height 27
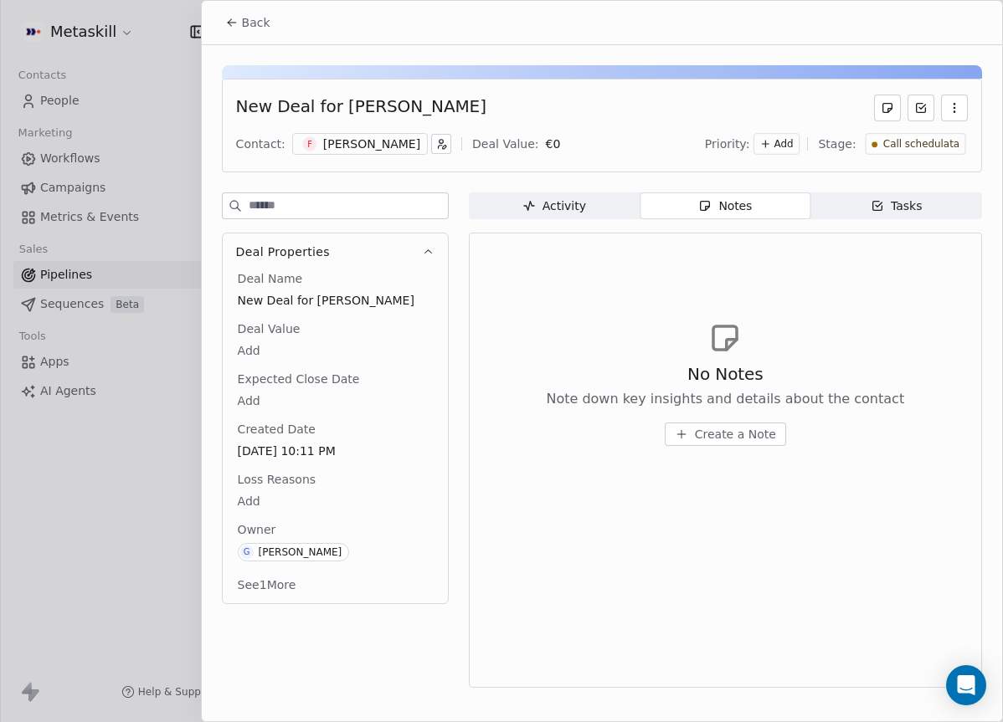
click at [393, 148] on div "[PERSON_NAME]" at bounding box center [371, 144] width 97 height 17
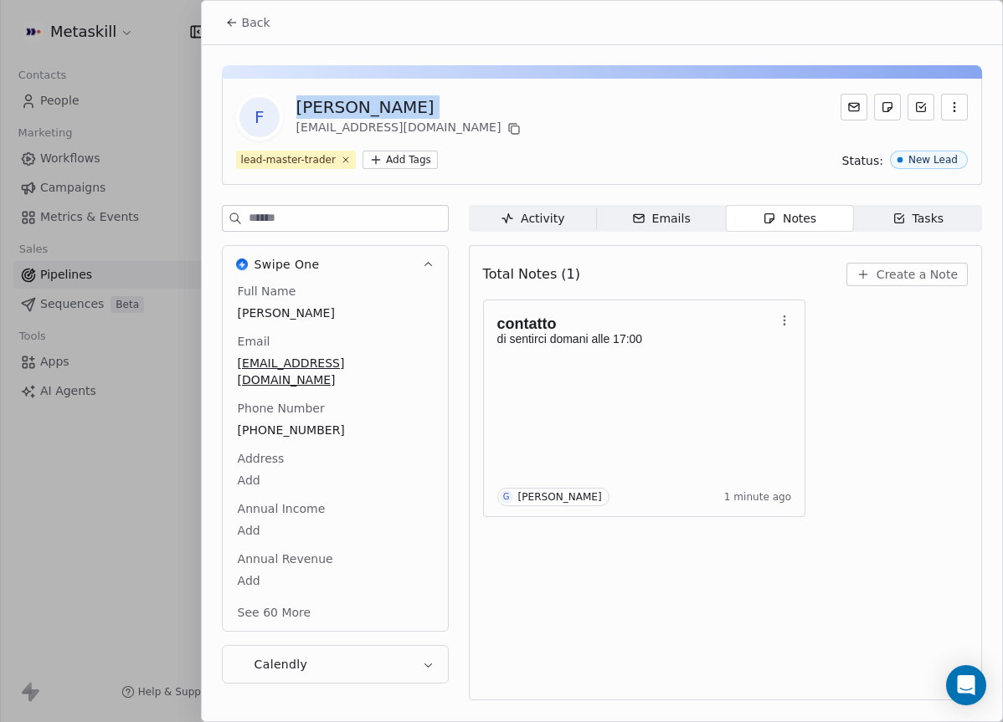
click at [369, 109] on div "[PERSON_NAME]" at bounding box center [410, 106] width 229 height 23
click at [250, 12] on button "Back" at bounding box center [247, 23] width 65 height 30
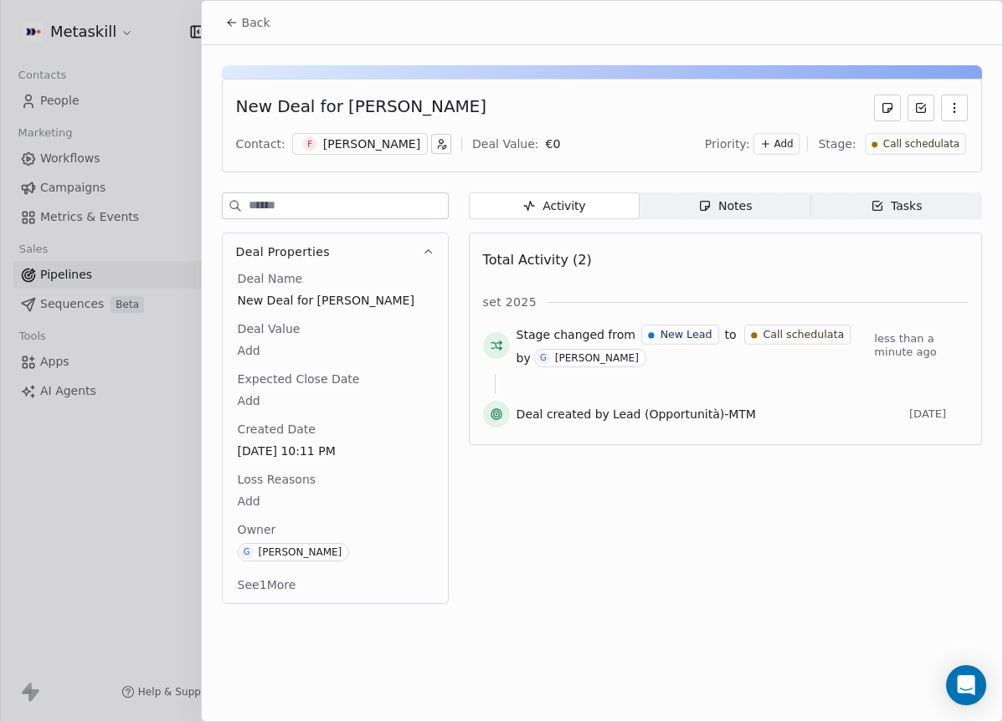
click at [253, 33] on button "Back" at bounding box center [247, 23] width 65 height 30
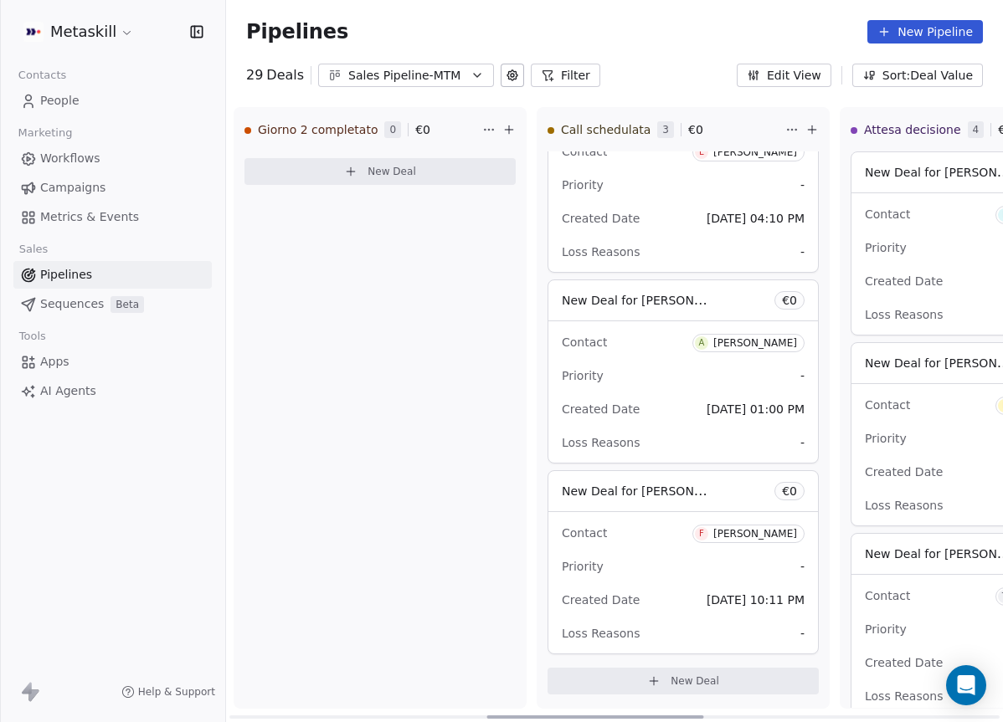
click at [686, 393] on div "Contact A [PERSON_NAME] Priority - Created Date [DATE] 01:00 PM Loss Reasons -" at bounding box center [683, 391] width 270 height 141
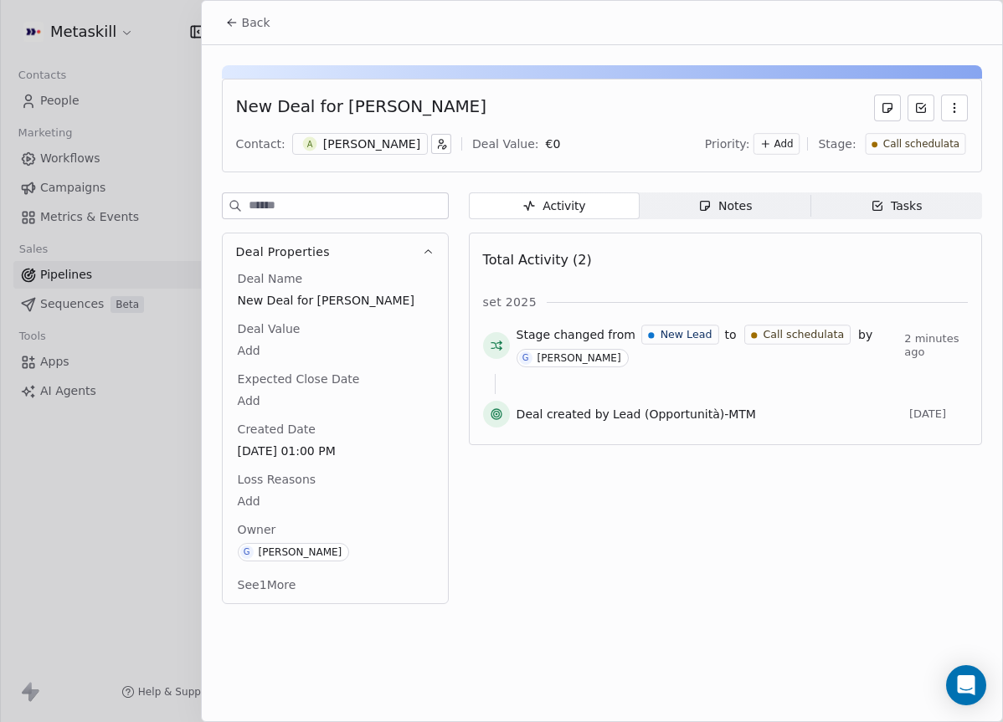
click at [388, 146] on div "[PERSON_NAME]" at bounding box center [371, 144] width 97 height 17
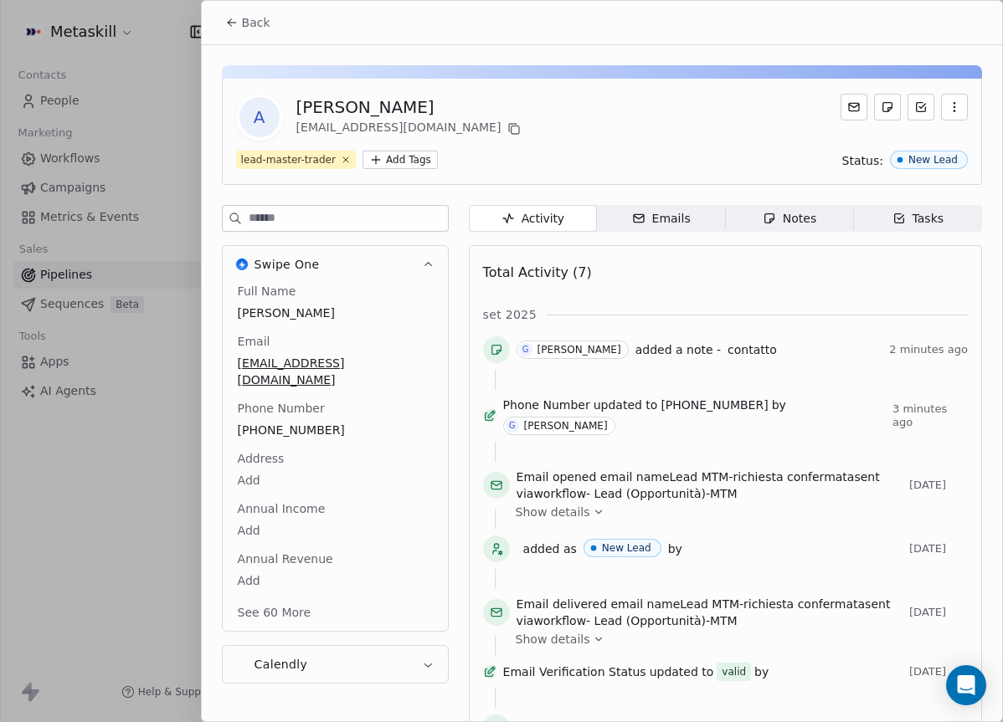
click at [363, 109] on div "[PERSON_NAME]" at bounding box center [410, 106] width 229 height 23
copy div "[PERSON_NAME]"
click at [253, 26] on span "Back" at bounding box center [256, 22] width 28 height 17
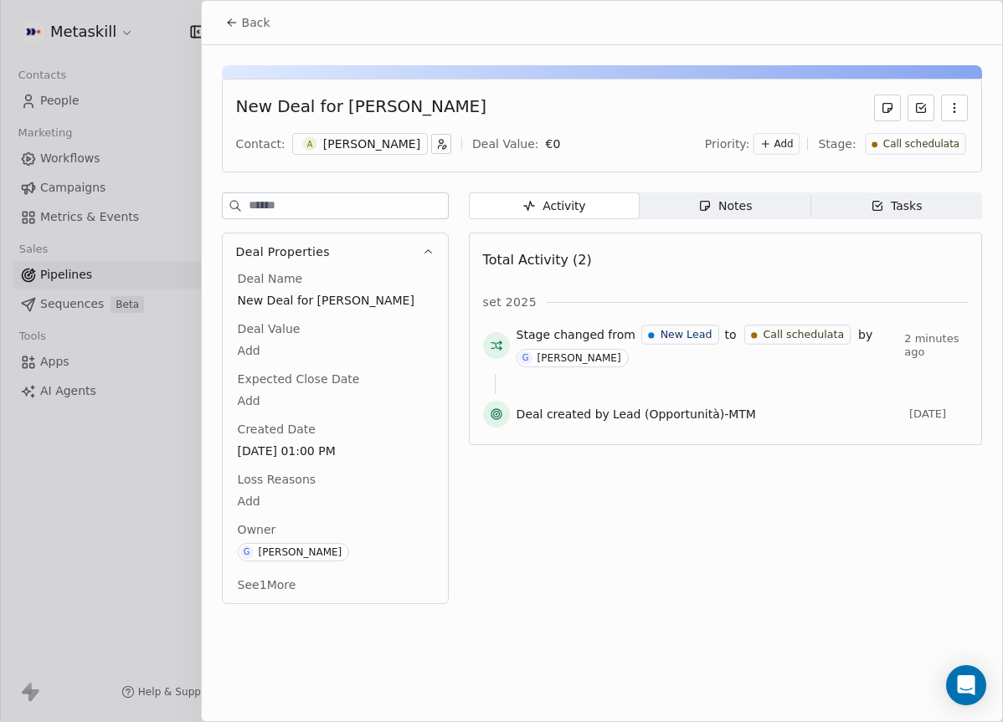
click at [249, 23] on span "Back" at bounding box center [256, 22] width 28 height 17
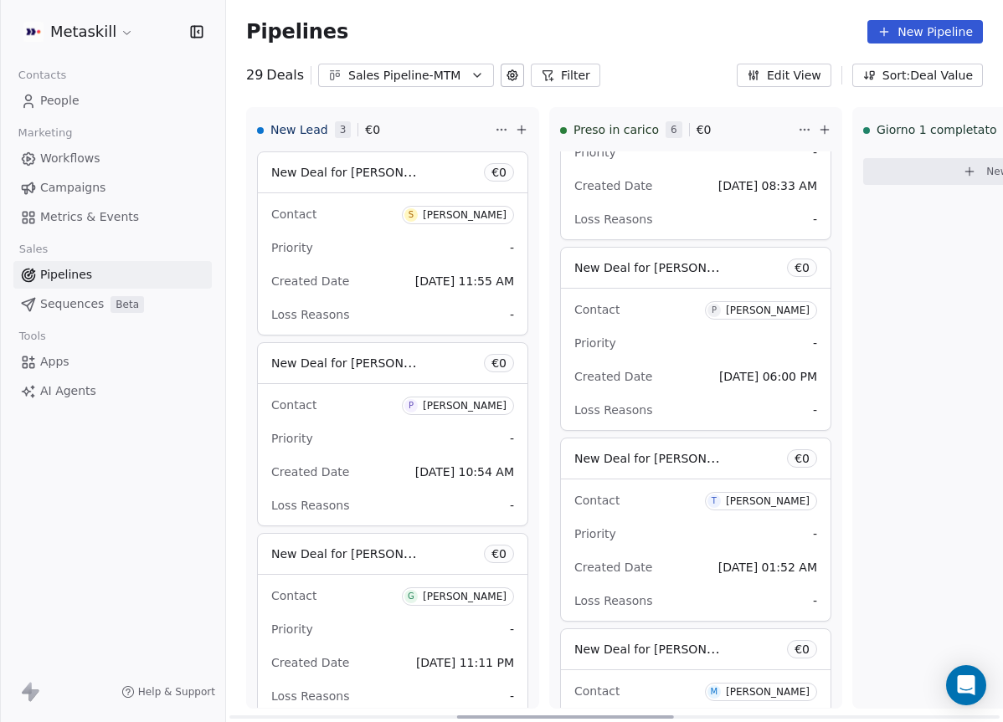
drag, startPoint x: 550, startPoint y: 717, endPoint x: 140, endPoint y: 620, distance: 421.4
click at [457, 716] on div at bounding box center [565, 717] width 217 height 3
click at [455, 220] on div "[PERSON_NAME]" at bounding box center [465, 215] width 84 height 12
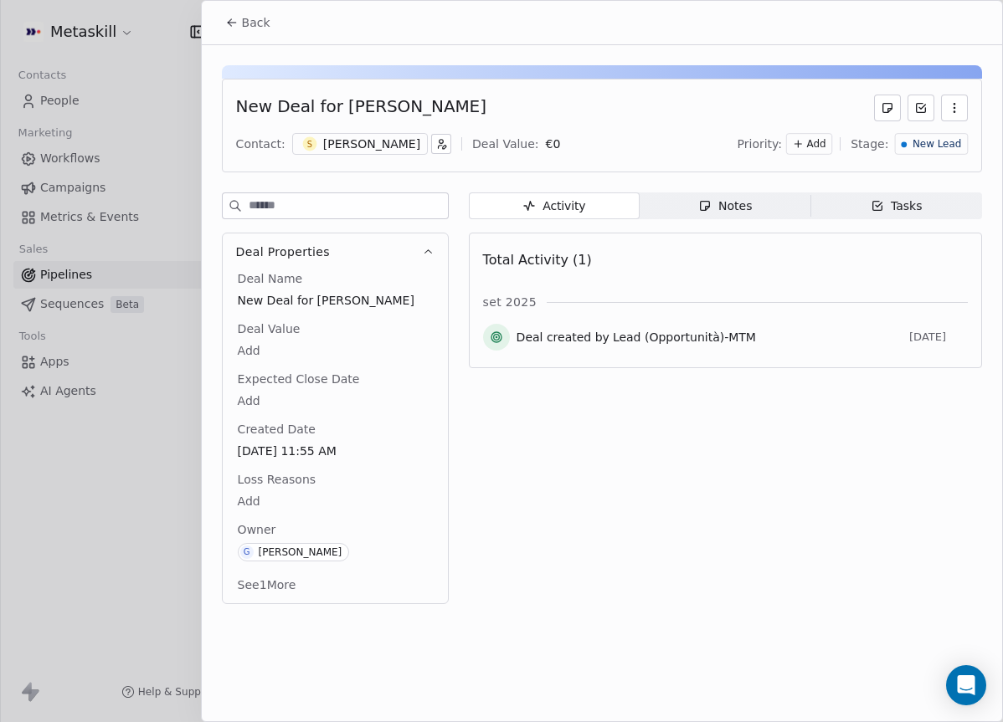
click at [376, 149] on div "[PERSON_NAME]" at bounding box center [371, 144] width 97 height 17
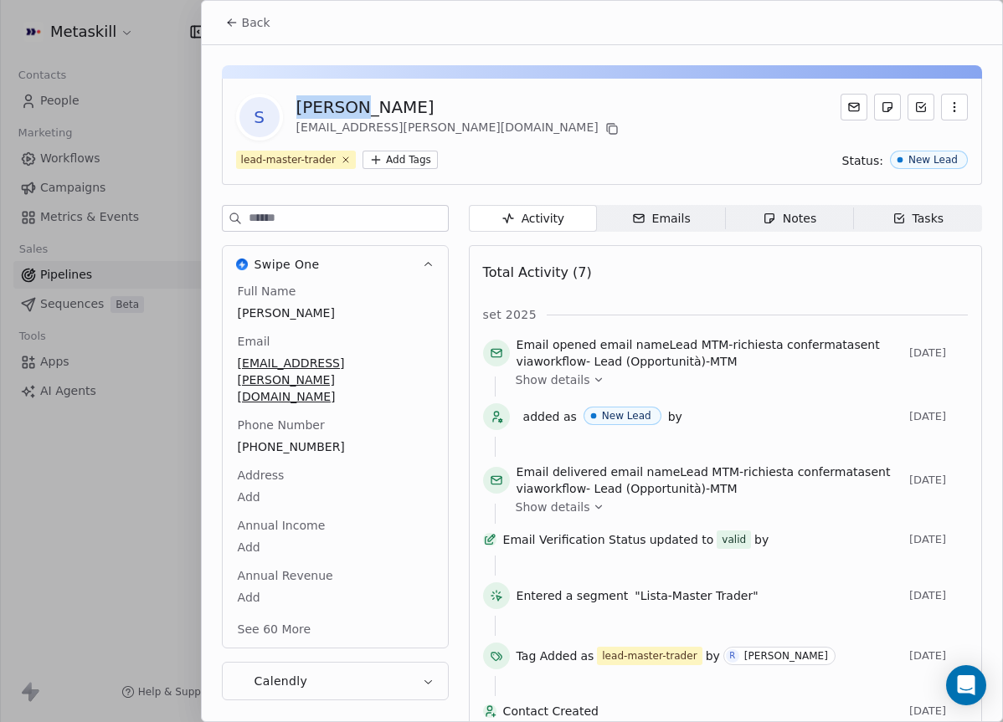
drag, startPoint x: 336, startPoint y: 110, endPoint x: 324, endPoint y: 109, distance: 11.8
click at [324, 109] on div "[PERSON_NAME]" at bounding box center [459, 106] width 326 height 23
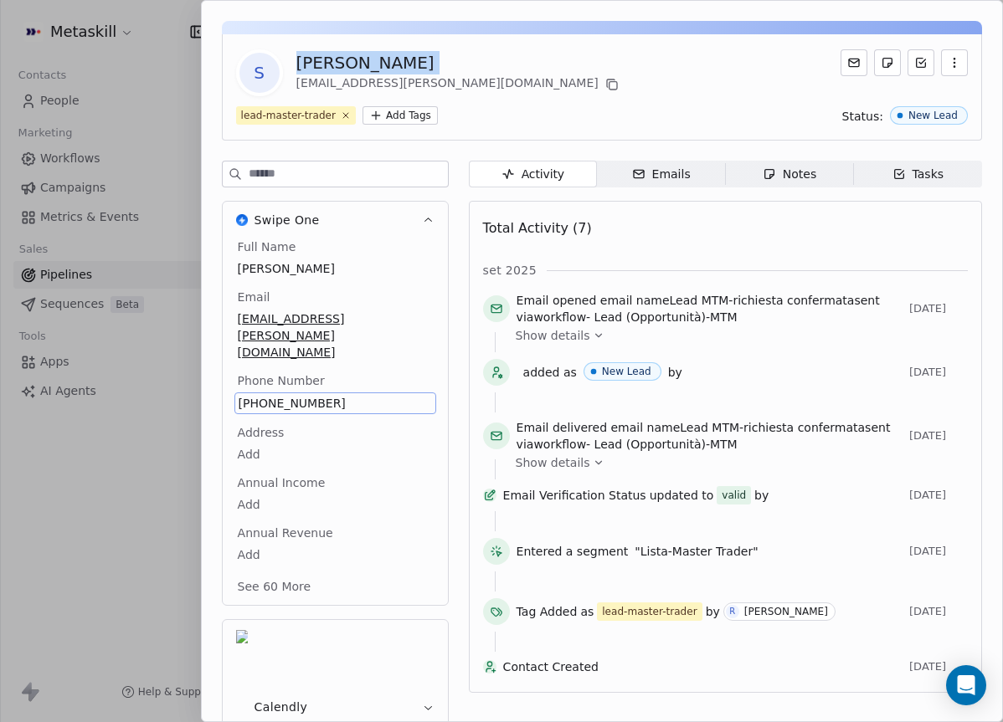
click at [285, 395] on span "[PHONE_NUMBER]" at bounding box center [335, 403] width 193 height 17
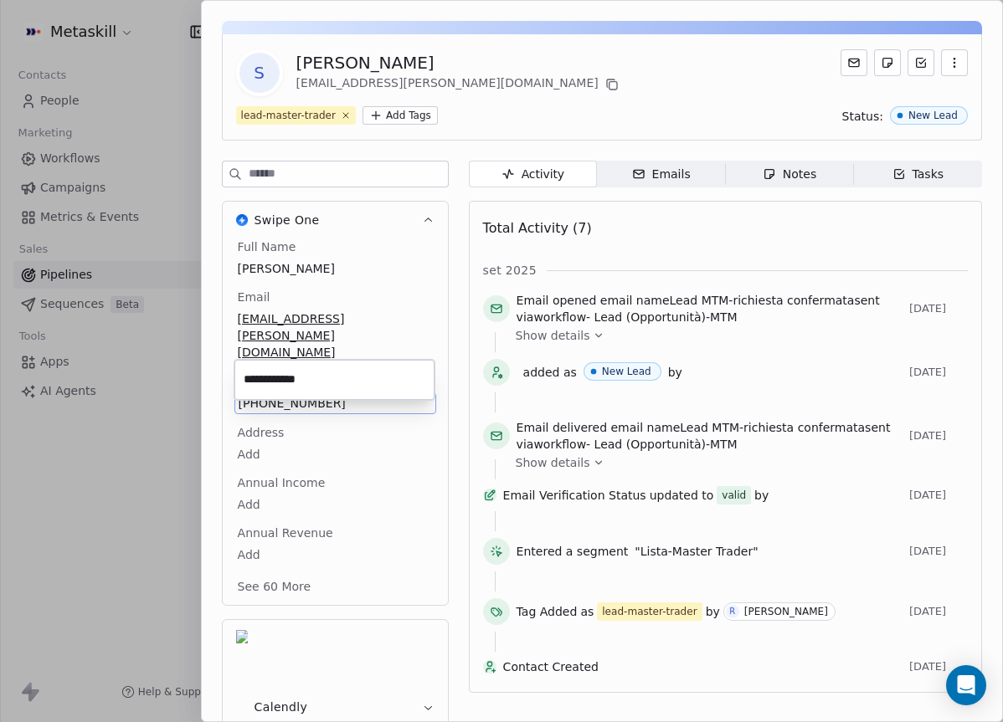
click at [285, 368] on input "**********" at bounding box center [334, 379] width 193 height 33
click at [728, 291] on html "Metaskill Contacts People Marketing Workflows Campaigns Metrics & Events Sales …" at bounding box center [501, 361] width 1003 height 722
click at [789, 178] on div "Notes" at bounding box center [790, 175] width 54 height 18
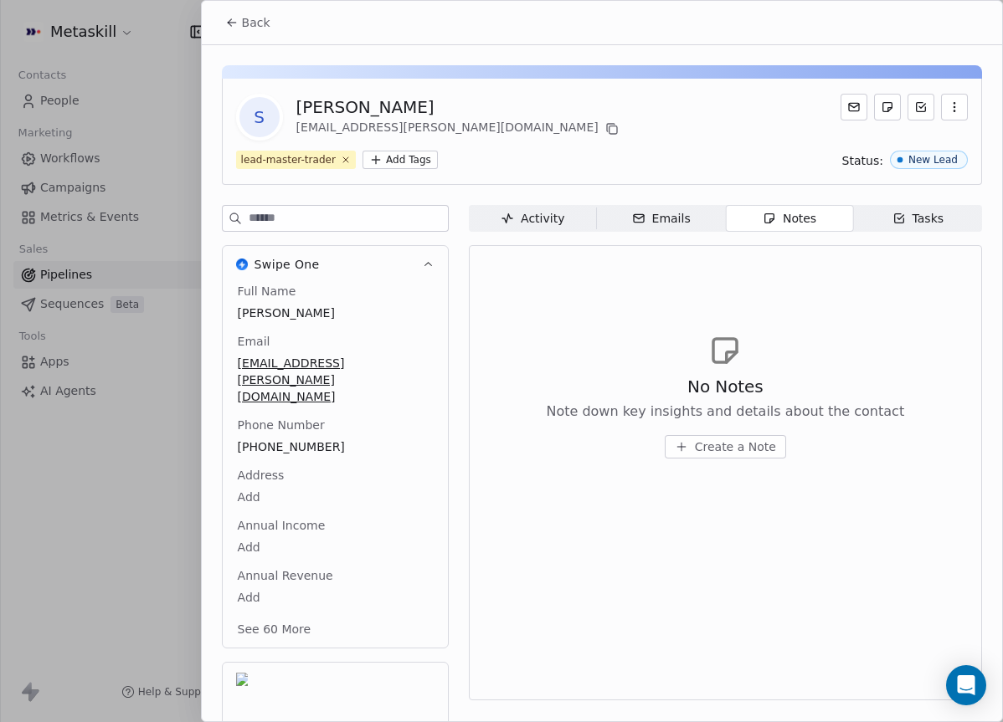
click at [728, 456] on button "Create a Note" at bounding box center [725, 446] width 121 height 23
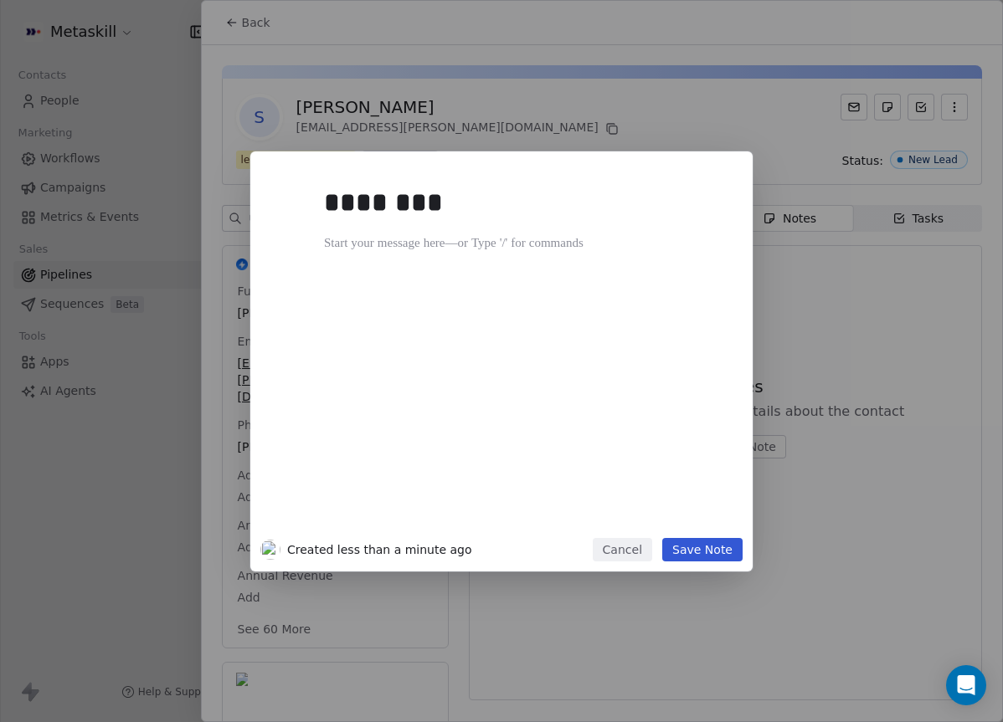
click at [790, 373] on div "******** Created less than a minute ago Cancel Save Note" at bounding box center [501, 362] width 1003 height 420
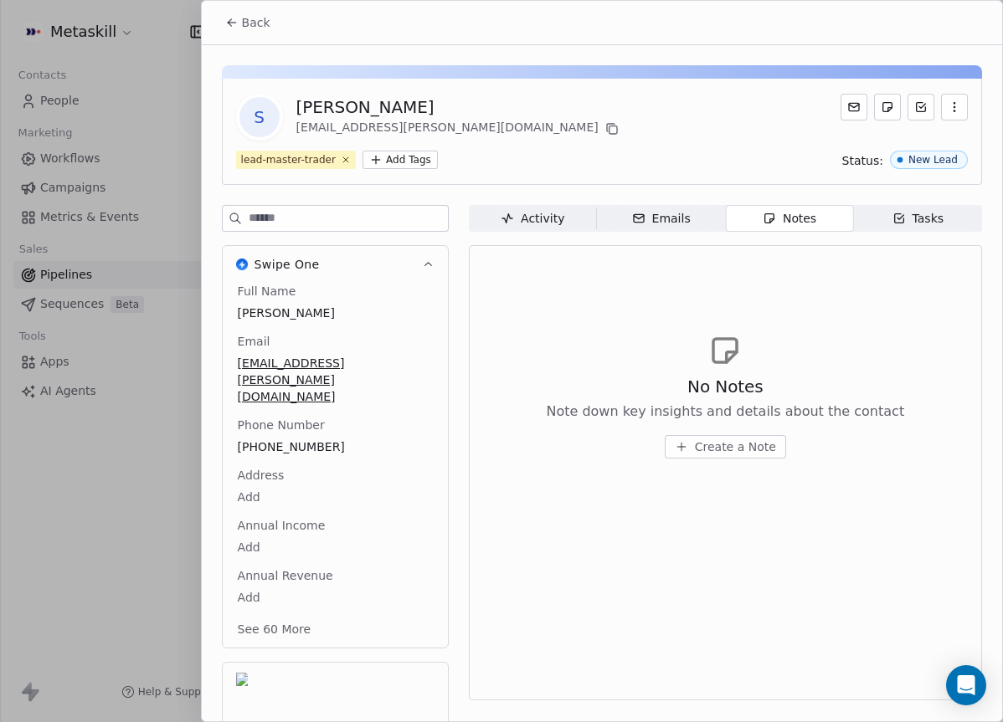
click at [696, 435] on div "No Notes Note down key insights and details about the contact Create a Note" at bounding box center [725, 417] width 358 height 84
click at [699, 440] on span "Create a Note" at bounding box center [735, 447] width 81 height 17
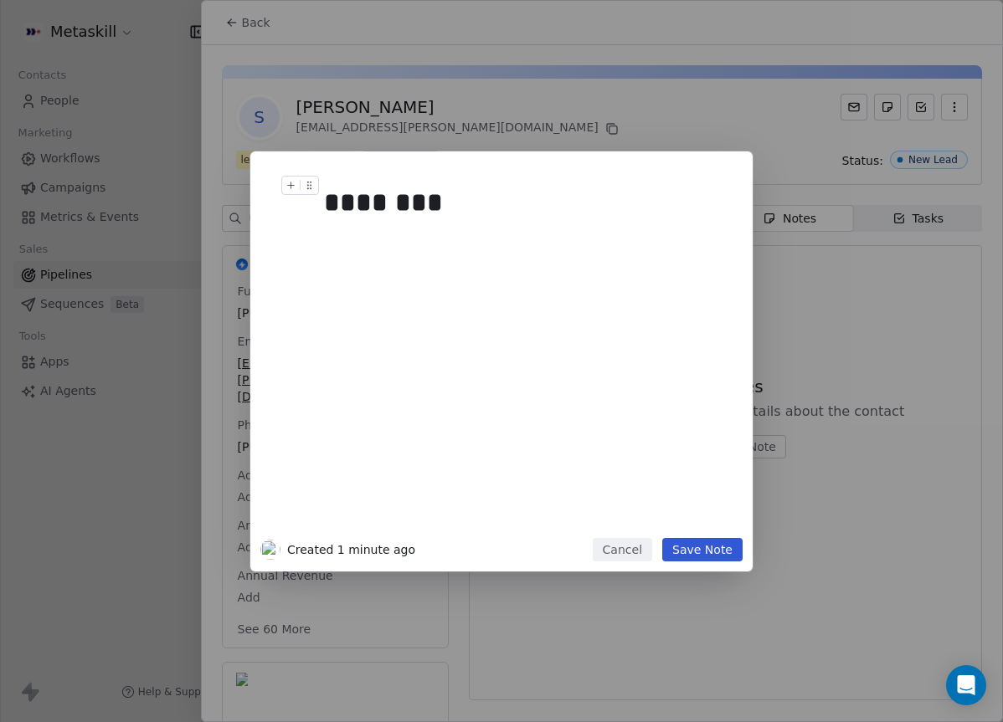
click at [548, 198] on div "********" at bounding box center [526, 203] width 405 height 40
click at [720, 551] on button "Save Note" at bounding box center [702, 549] width 80 height 23
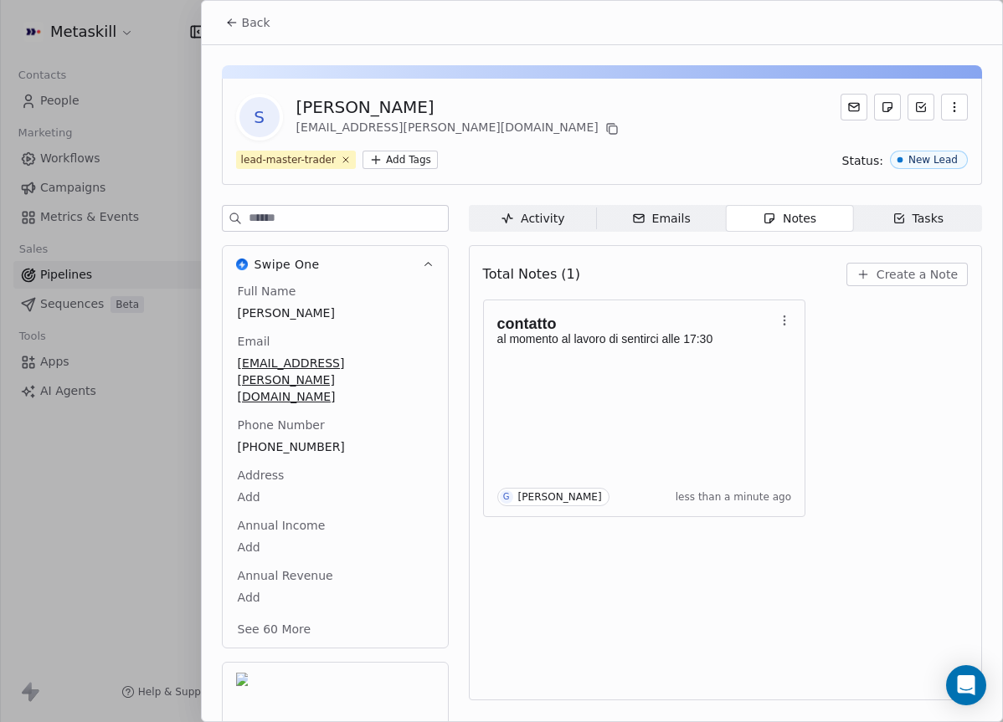
click at [337, 113] on div "[PERSON_NAME]" at bounding box center [459, 106] width 326 height 23
click at [337, 111] on div "[PERSON_NAME]" at bounding box center [459, 106] width 326 height 23
copy div "[PERSON_NAME]"
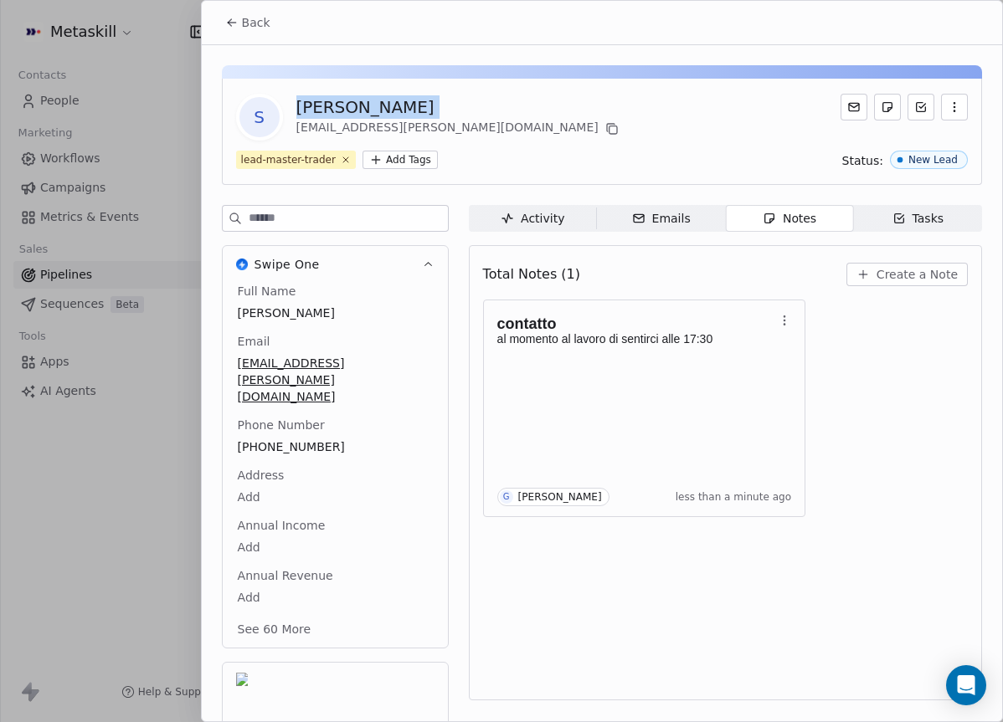
click at [249, 20] on span "Back" at bounding box center [256, 22] width 28 height 17
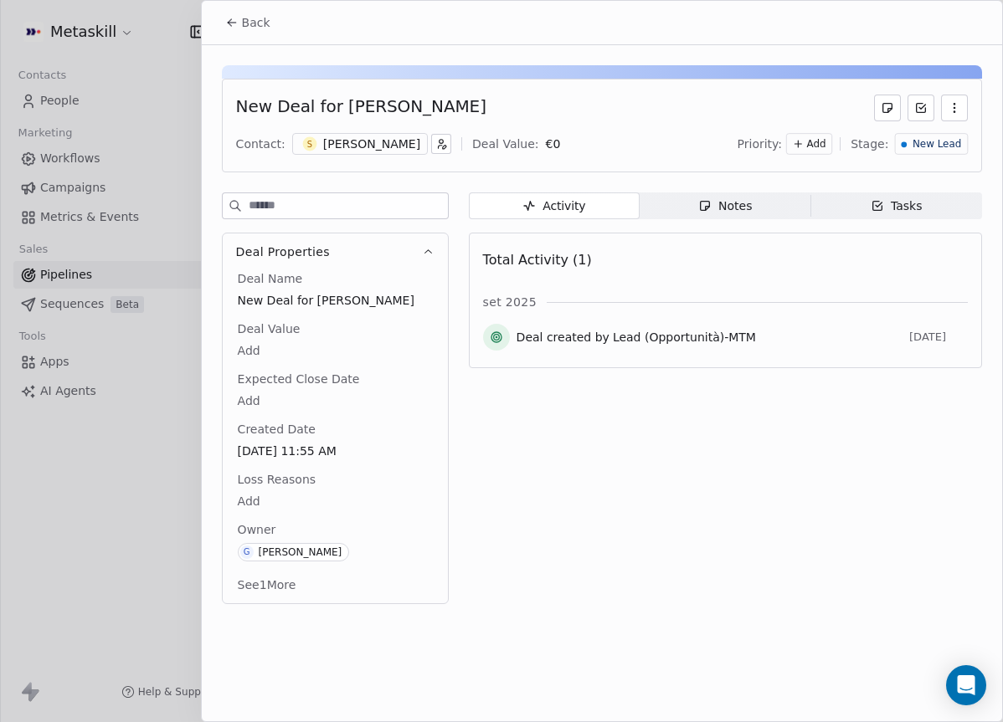
click at [949, 137] on span "New Lead" at bounding box center [937, 144] width 49 height 14
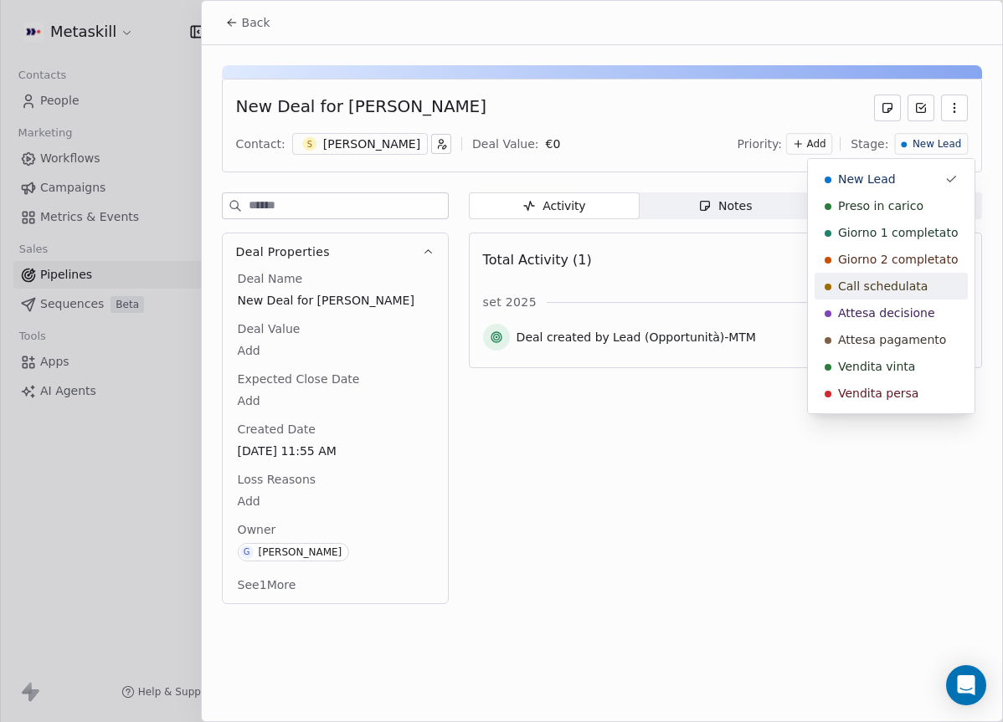
click at [913, 288] on span "Call schedulata" at bounding box center [883, 286] width 90 height 17
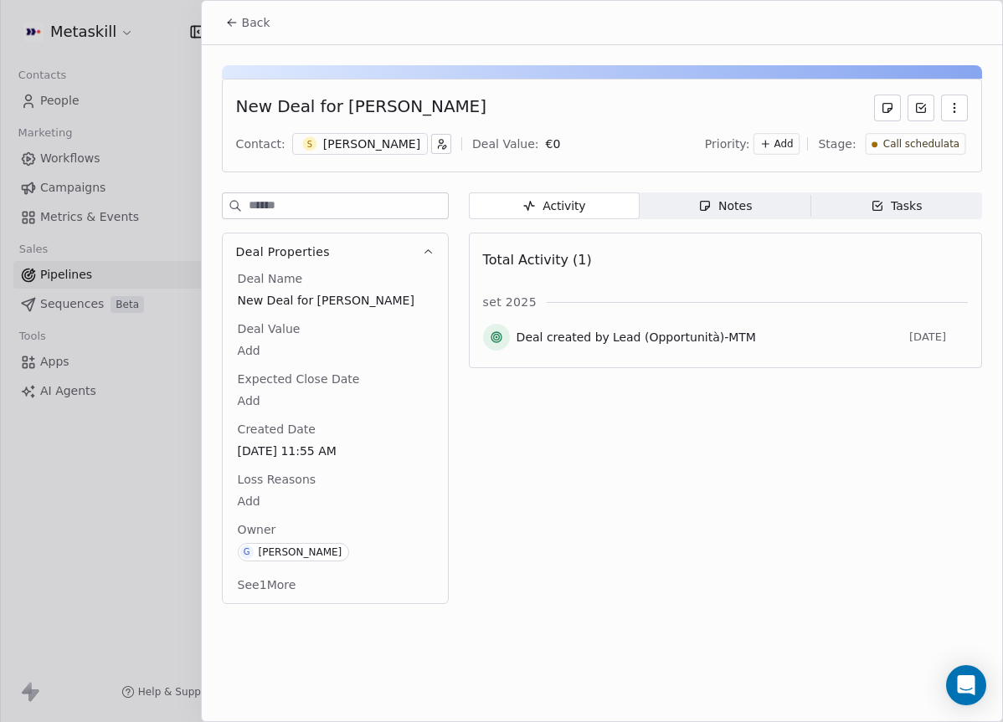
click at [260, 28] on span "Back" at bounding box center [256, 22] width 28 height 17
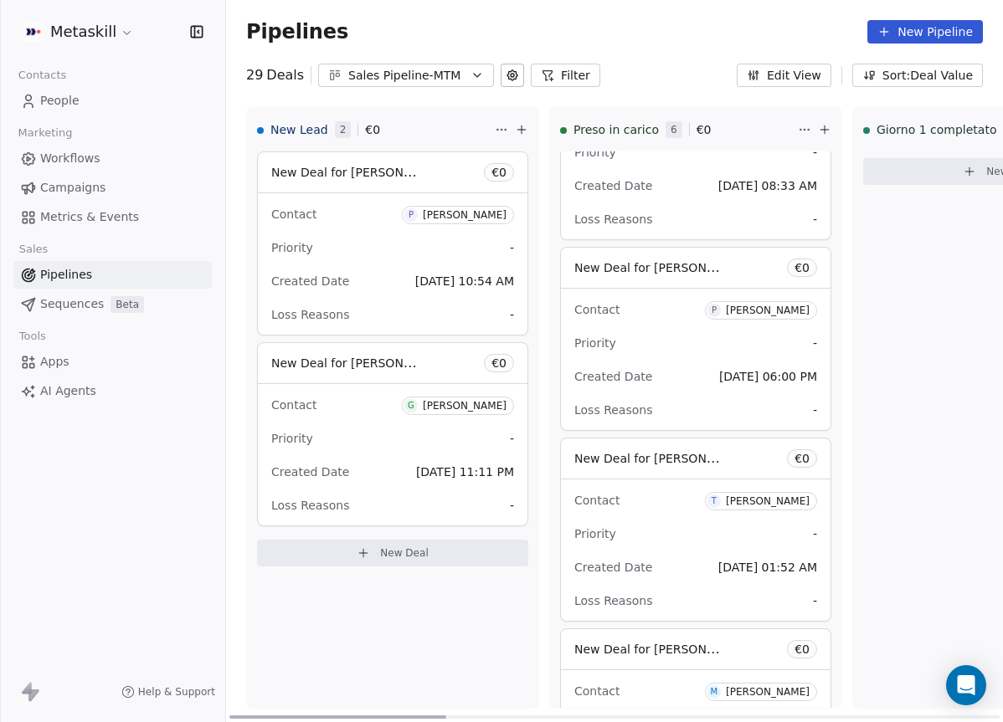
click at [470, 219] on div "[PERSON_NAME]" at bounding box center [465, 215] width 84 height 12
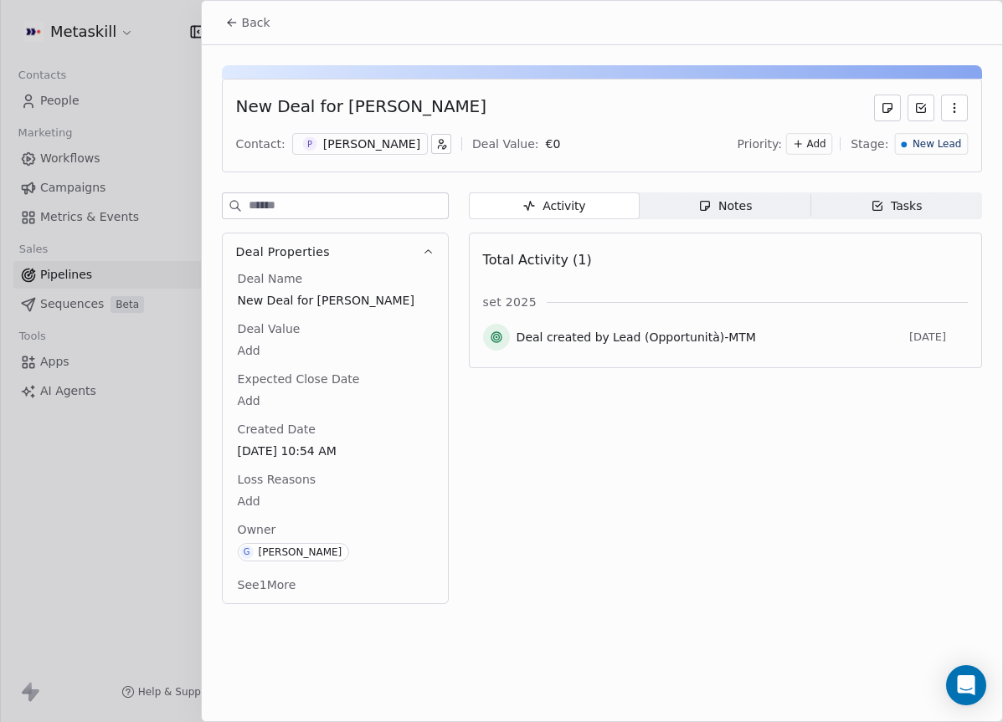
click at [342, 139] on div "[PERSON_NAME]" at bounding box center [371, 144] width 97 height 17
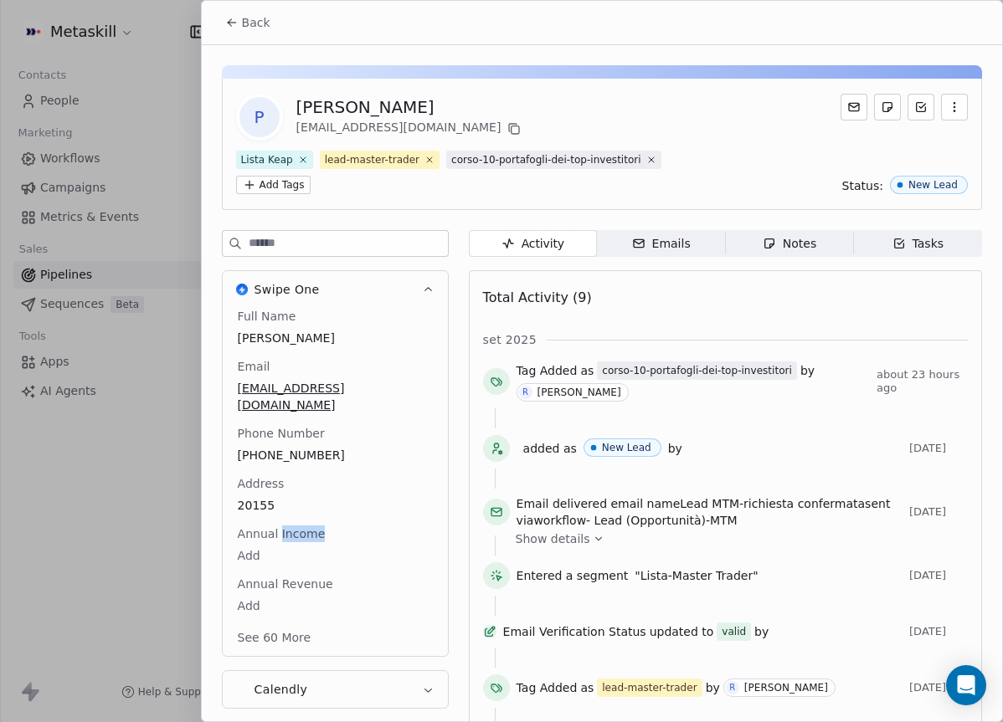
scroll to position [79, 0]
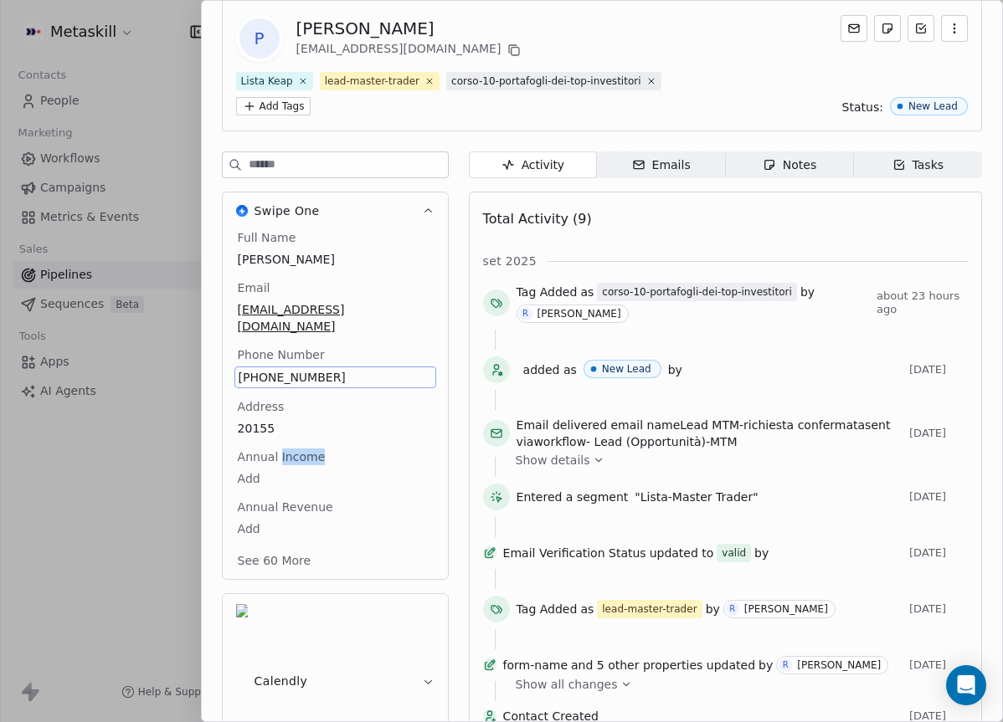
click at [316, 369] on span "[PHONE_NUMBER]" at bounding box center [335, 377] width 193 height 17
click at [316, 362] on input "**********" at bounding box center [334, 370] width 193 height 33
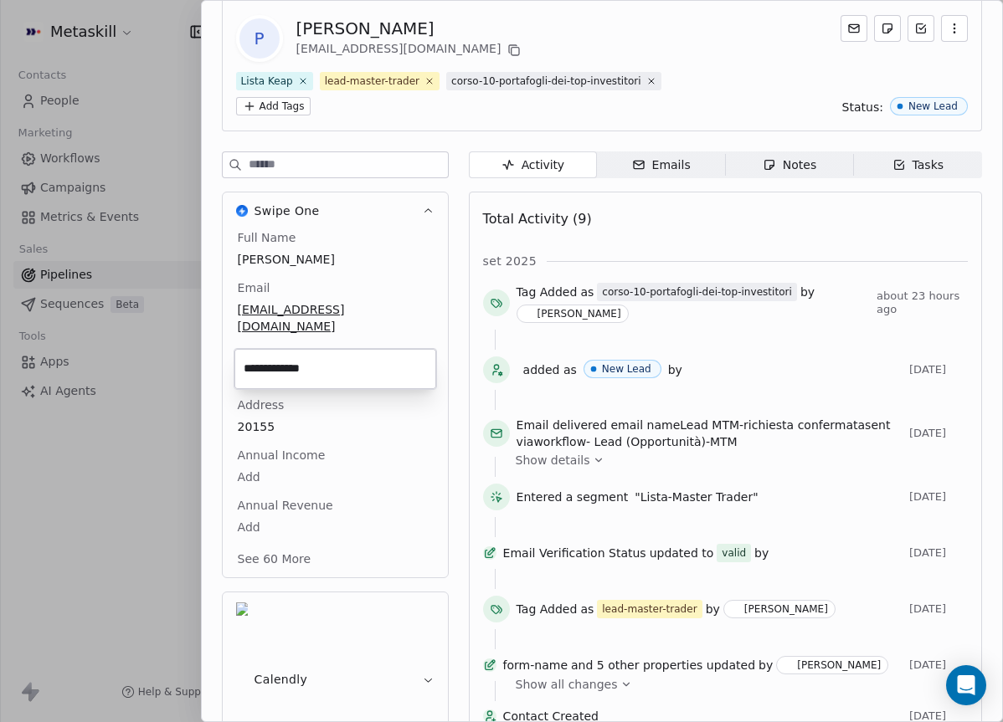
click at [435, 269] on html "Metaskill Contacts People Marketing Workflows Campaigns Metrics & Events Sales …" at bounding box center [501, 361] width 1003 height 722
click at [755, 152] on span "Notes Notes" at bounding box center [789, 165] width 128 height 27
click at [807, 164] on div "Notes" at bounding box center [790, 166] width 54 height 18
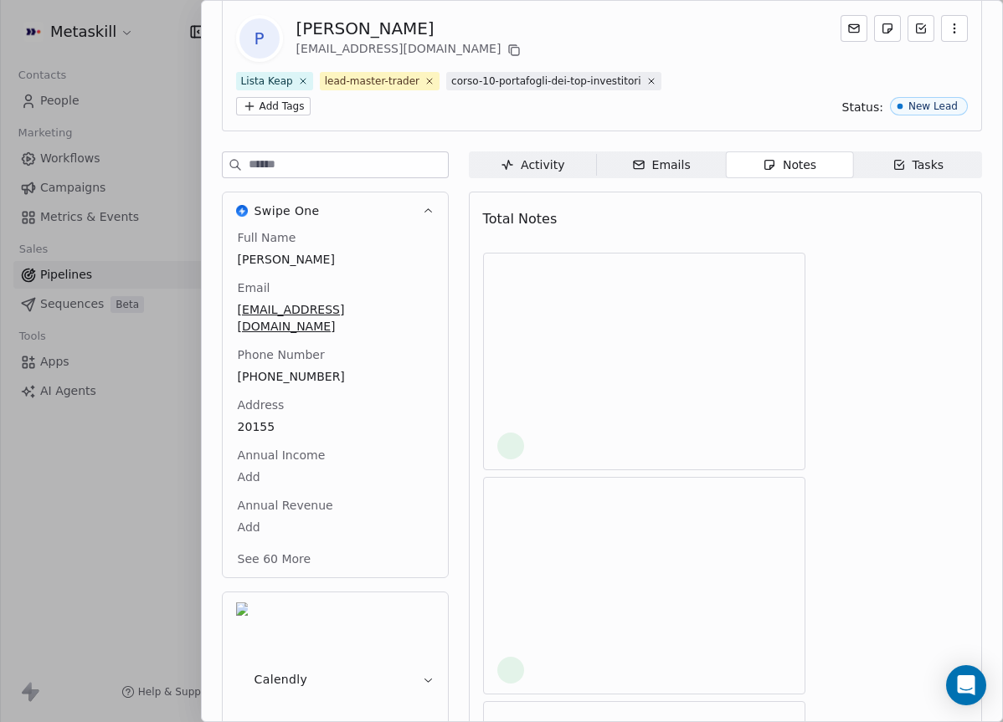
scroll to position [14, 0]
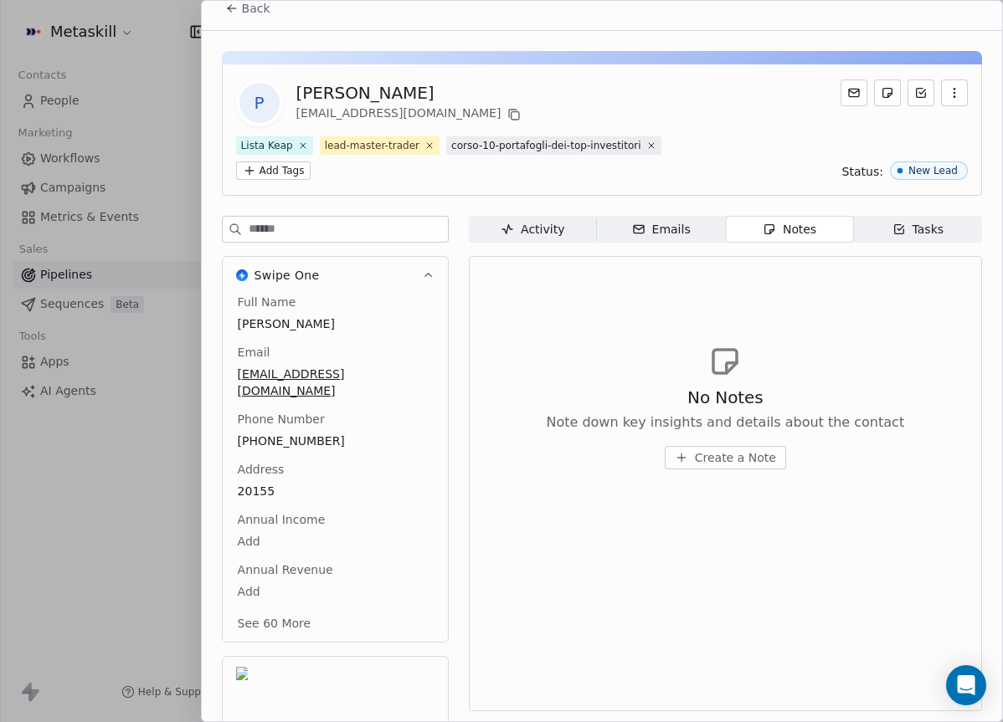
click at [732, 456] on span "Create a Note" at bounding box center [735, 458] width 81 height 17
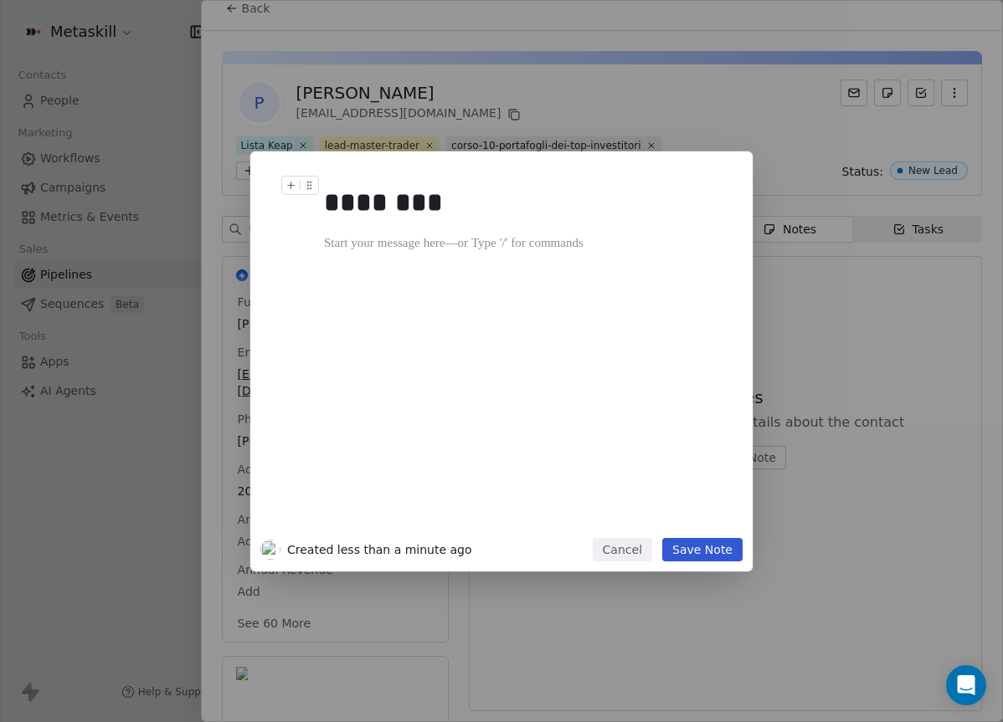
click at [402, 105] on div "******** Created less than a minute ago Cancel Save Note" at bounding box center [501, 361] width 1003 height 722
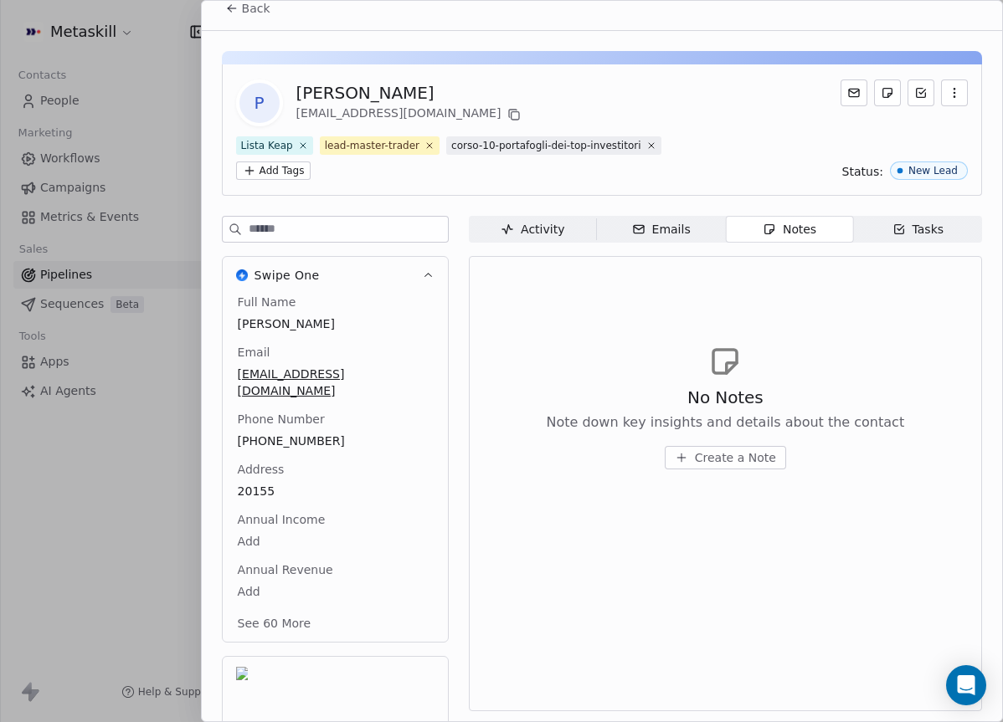
click at [507, 116] on icon at bounding box center [513, 114] width 13 height 13
click at [716, 456] on span "Create a Note" at bounding box center [735, 458] width 81 height 17
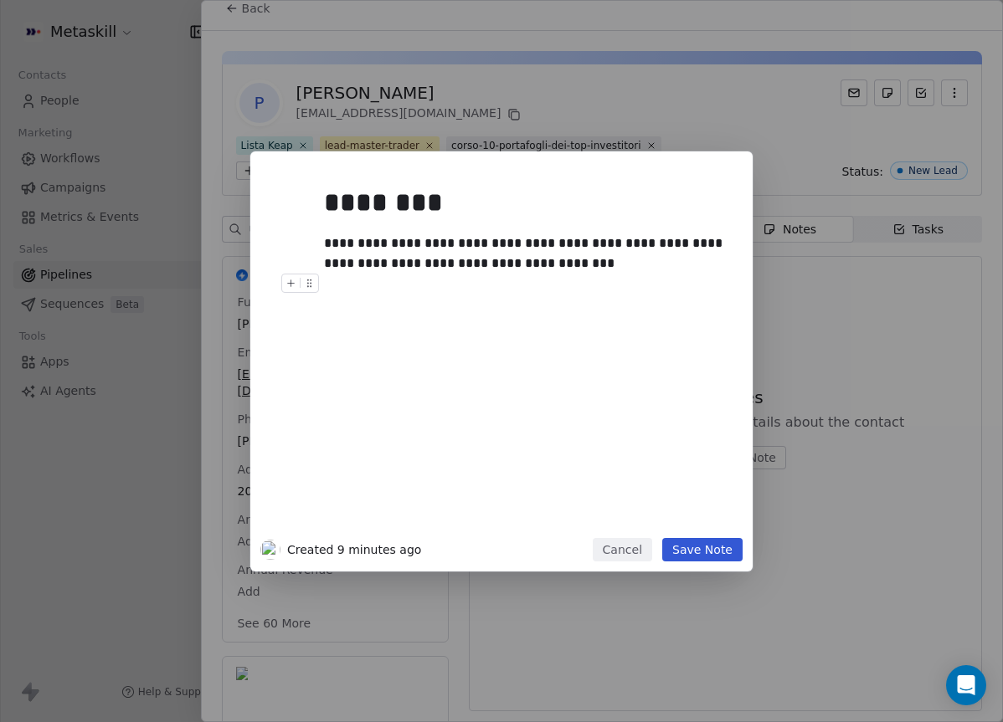
click at [711, 553] on button "Save Note" at bounding box center [702, 549] width 80 height 23
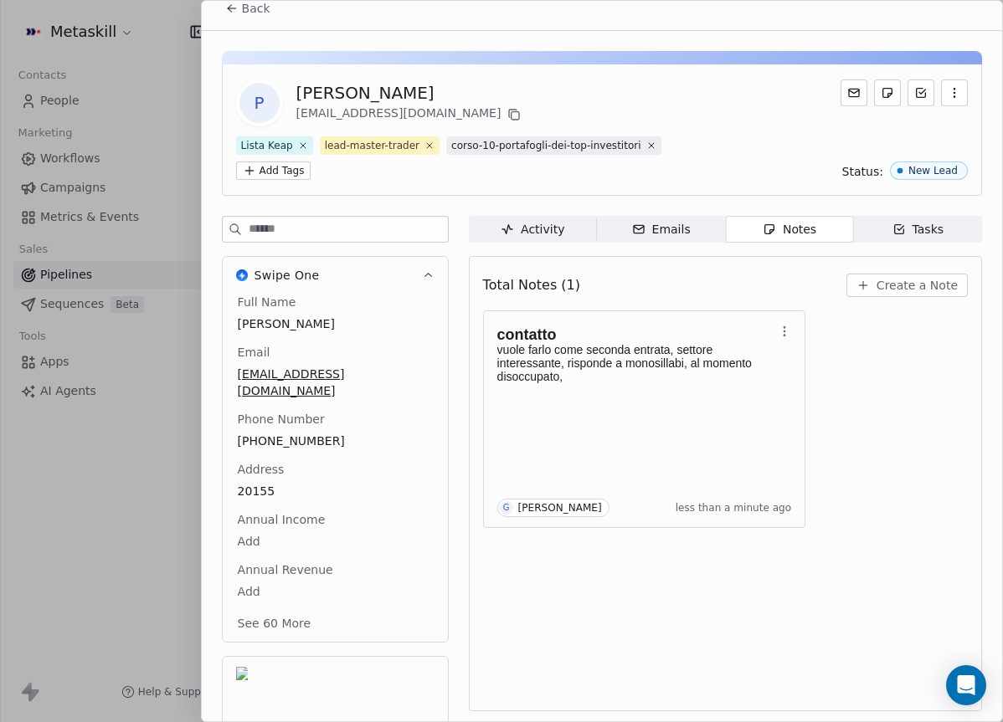
click at [231, 9] on icon at bounding box center [231, 8] width 13 height 13
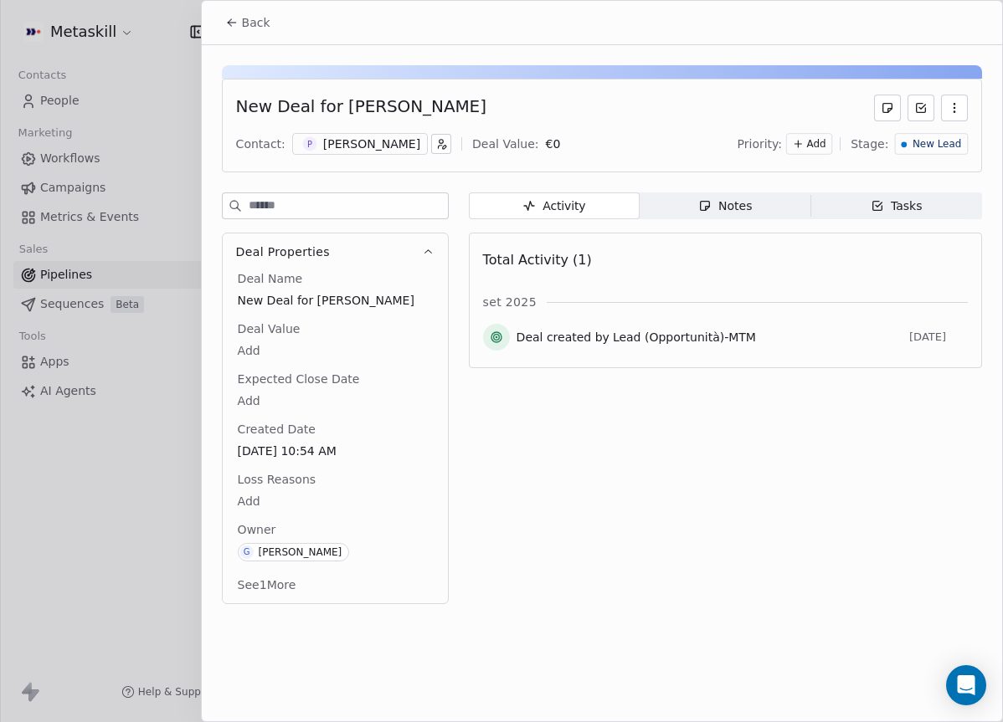
click at [945, 139] on span "New Lead" at bounding box center [937, 144] width 49 height 14
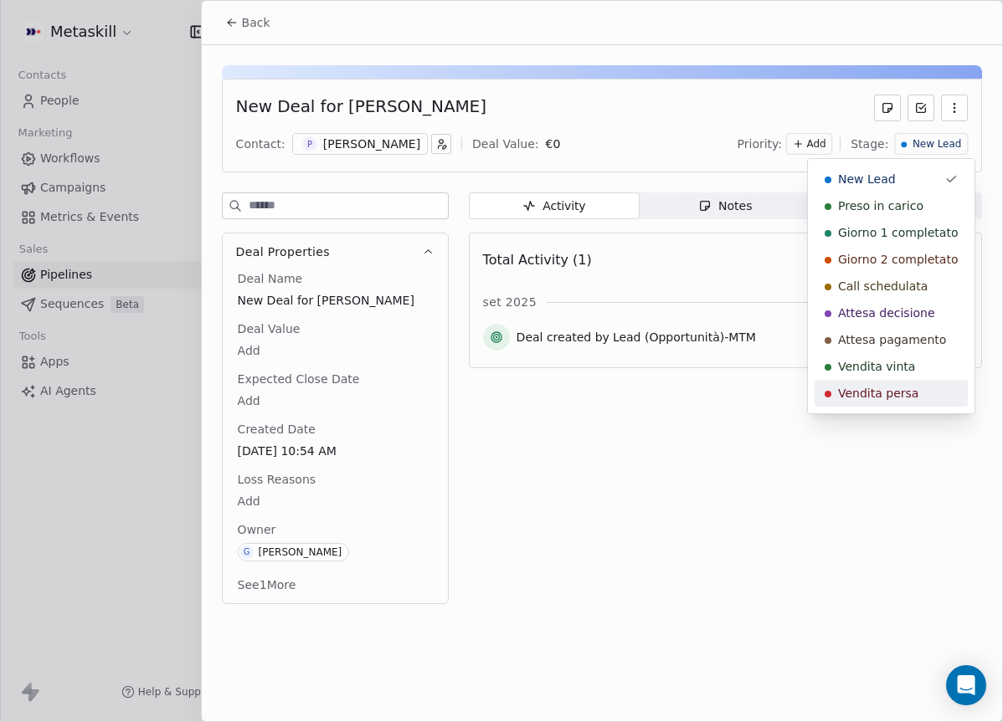
click at [893, 394] on span "Vendita persa" at bounding box center [878, 393] width 80 height 17
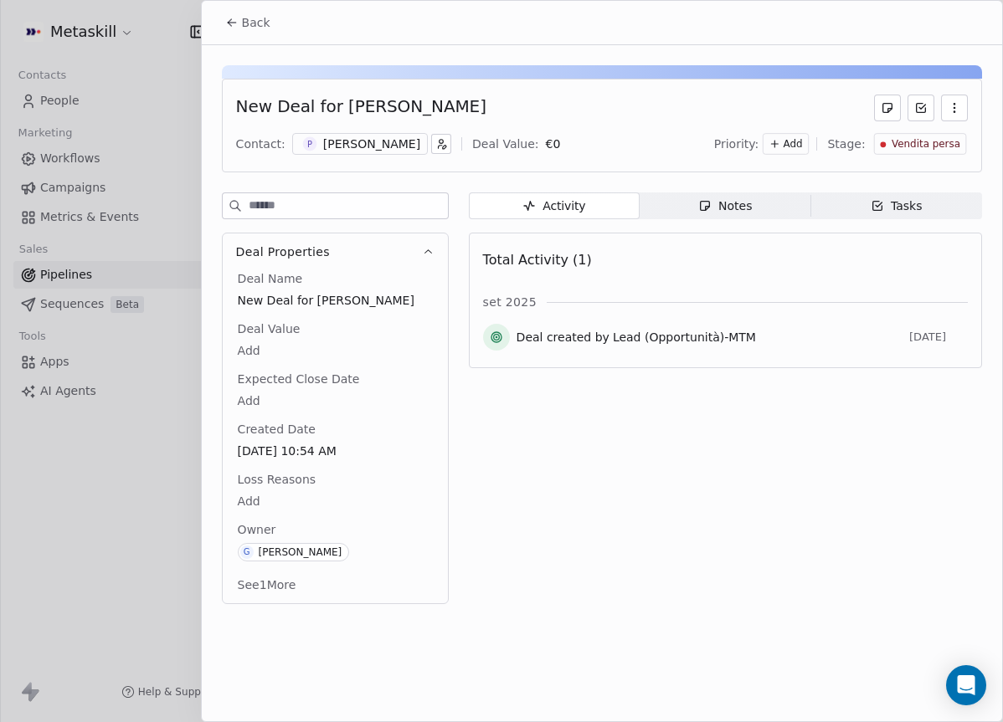
click at [283, 498] on body "Metaskill Contacts People Marketing Workflows Campaigns Metrics & Events Sales …" at bounding box center [501, 361] width 1003 height 722
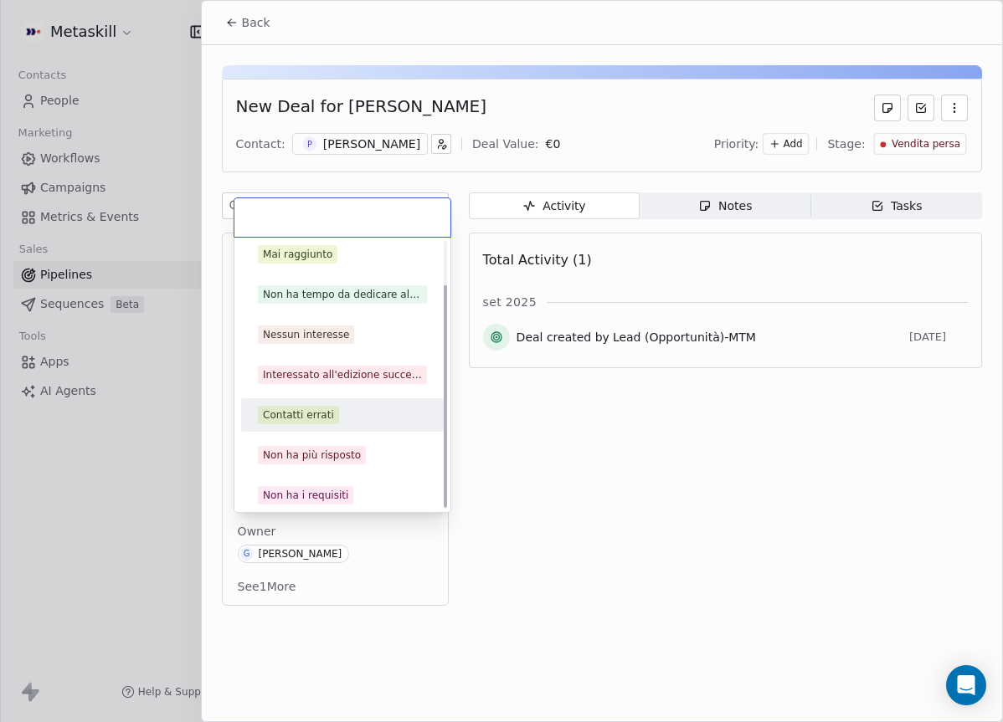
scroll to position [54, 0]
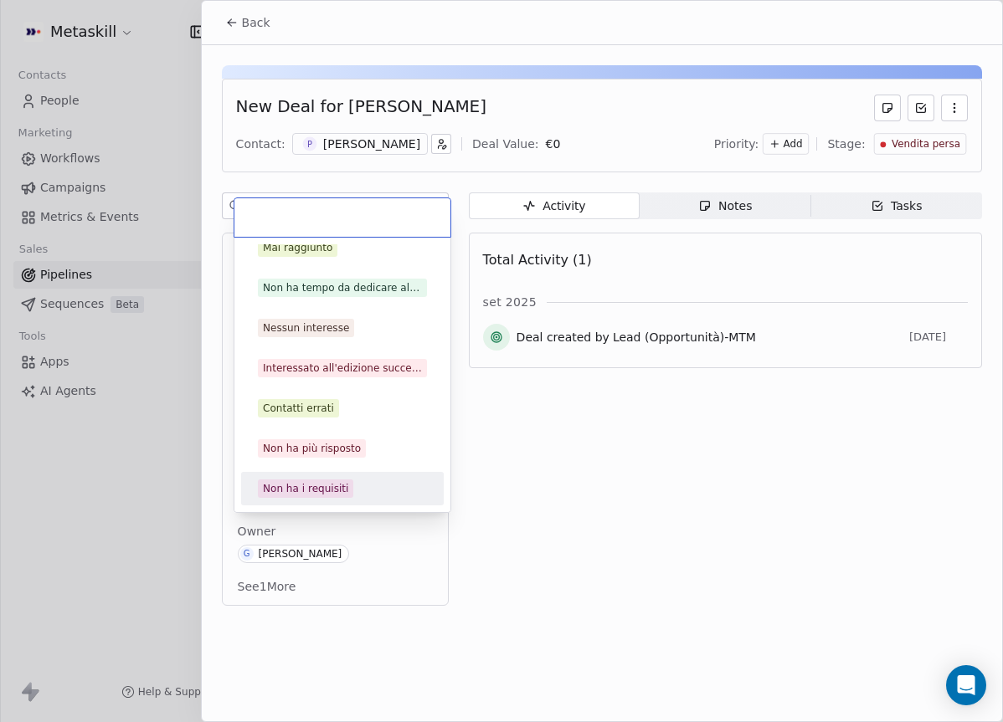
click at [312, 481] on div "Non ha i requisiti" at bounding box center [305, 488] width 85 height 15
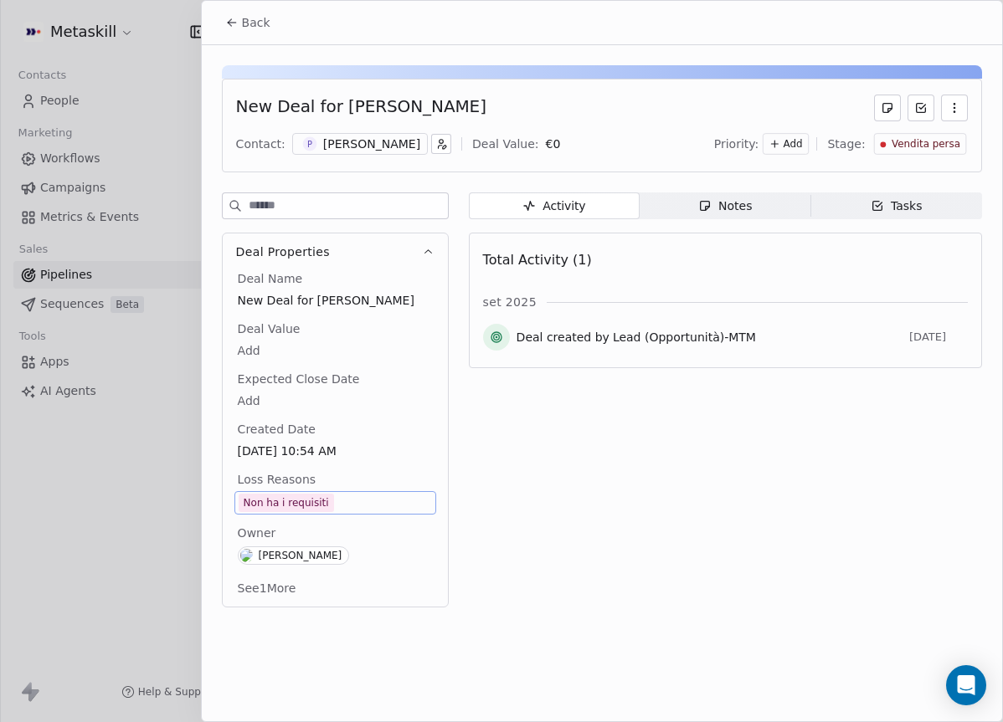
click at [219, 28] on button "Back" at bounding box center [247, 23] width 65 height 30
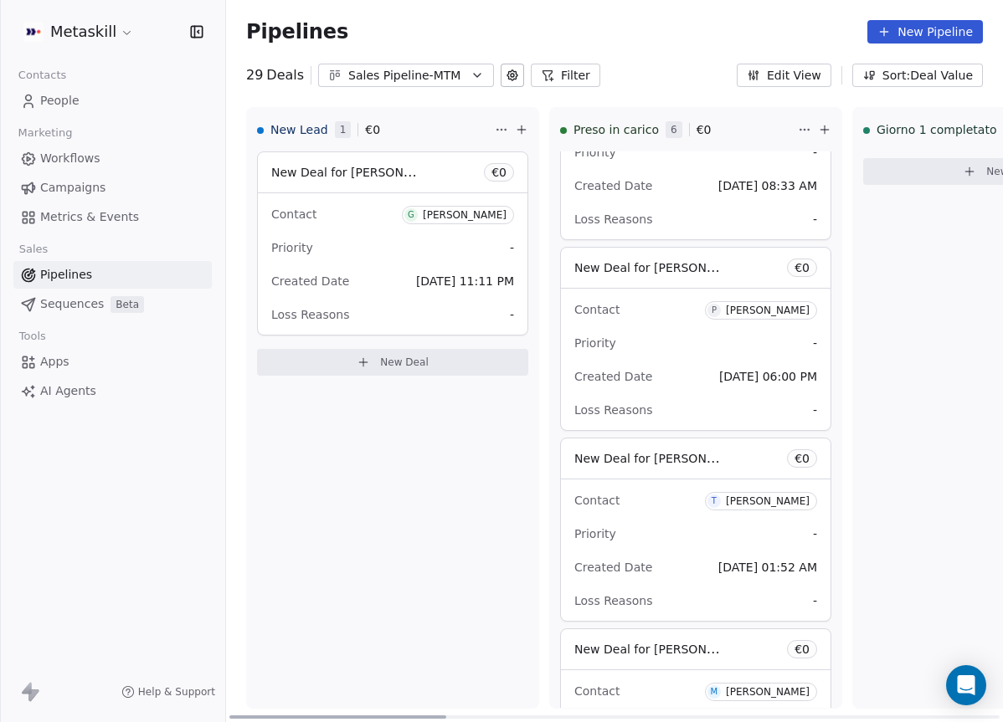
click at [429, 246] on div "Priority -" at bounding box center [392, 247] width 243 height 27
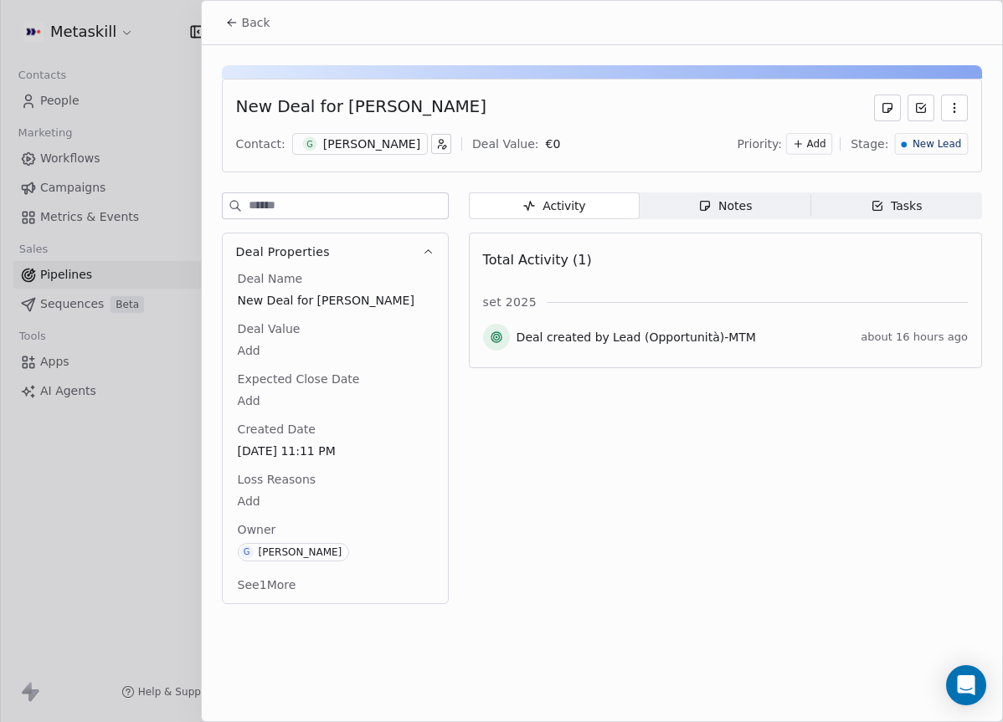
click at [356, 138] on div "[PERSON_NAME]" at bounding box center [371, 144] width 97 height 17
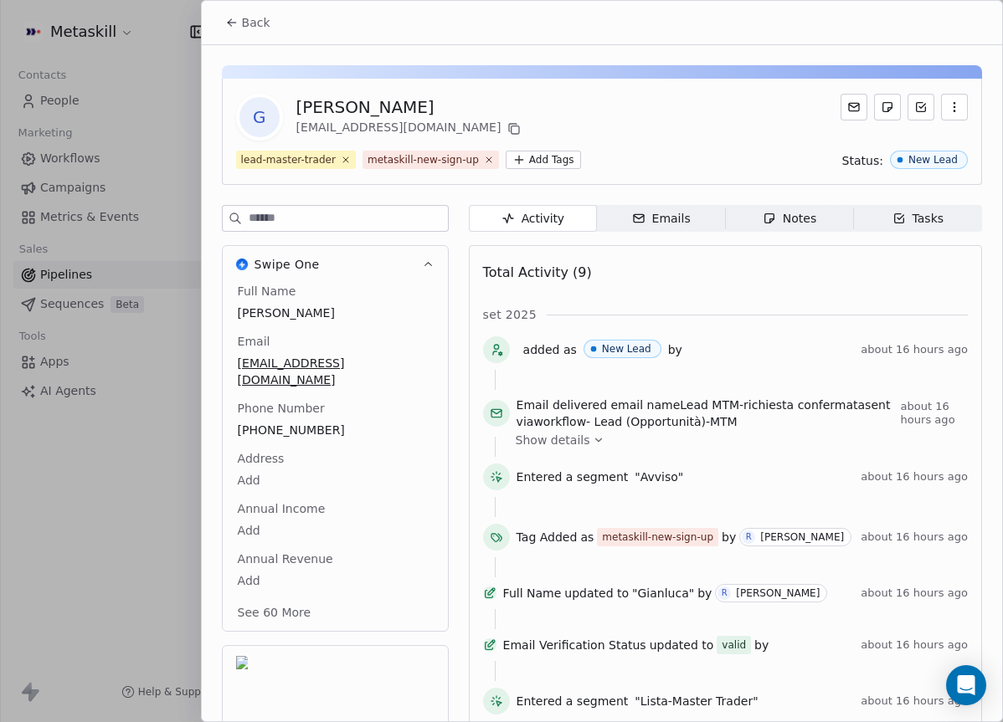
click at [319, 417] on div "Full Name [PERSON_NAME] [EMAIL_ADDRESS][DOMAIN_NAME] Phone Number [PHONE_NUMBER…" at bounding box center [335, 454] width 202 height 342
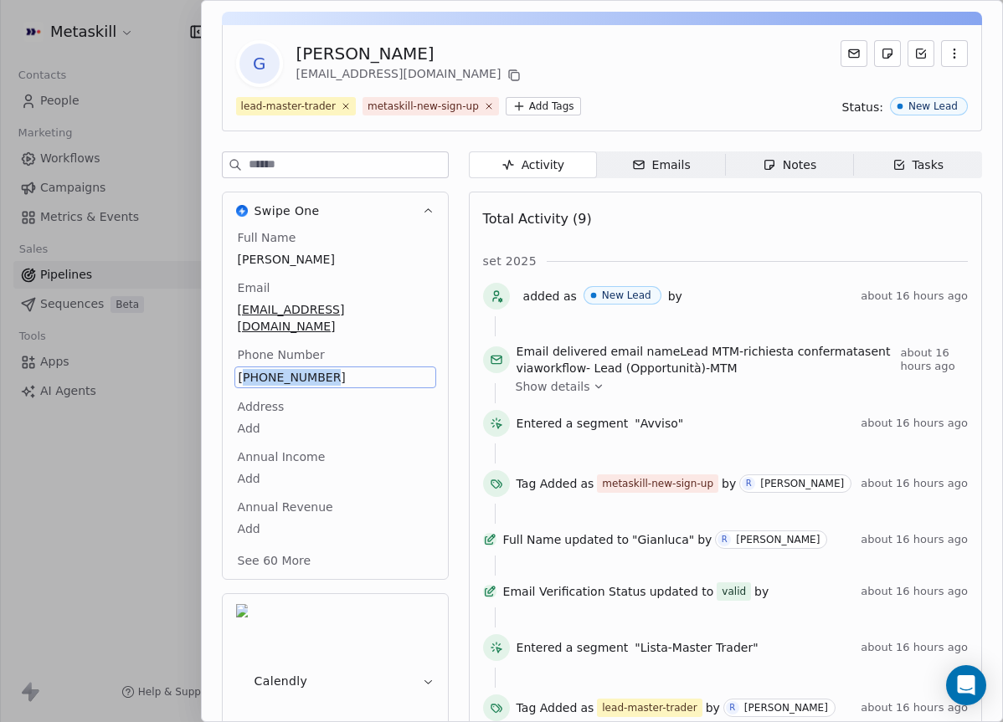
click at [269, 369] on span "[PHONE_NUMBER]" at bounding box center [335, 377] width 193 height 17
click at [269, 359] on input "**********" at bounding box center [334, 370] width 193 height 33
click at [357, 400] on html "Metaskill Contacts People Marketing Workflows Campaigns Metrics & Events Sales …" at bounding box center [501, 361] width 1003 height 722
click at [283, 368] on span "[PHONE_NUMBER]" at bounding box center [335, 376] width 195 height 17
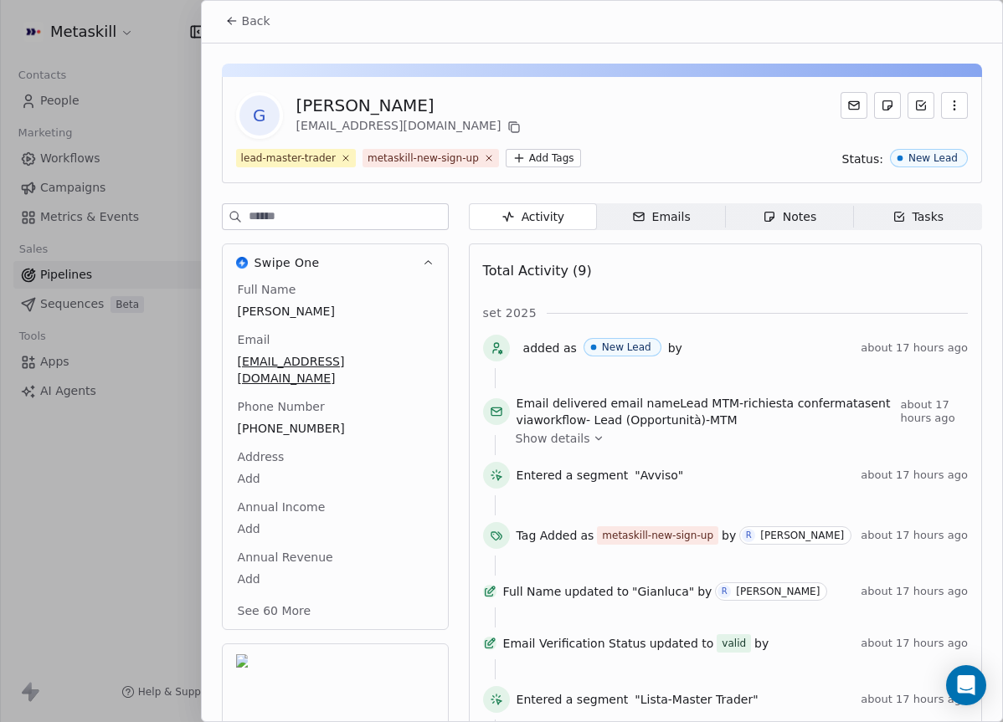
scroll to position [0, 0]
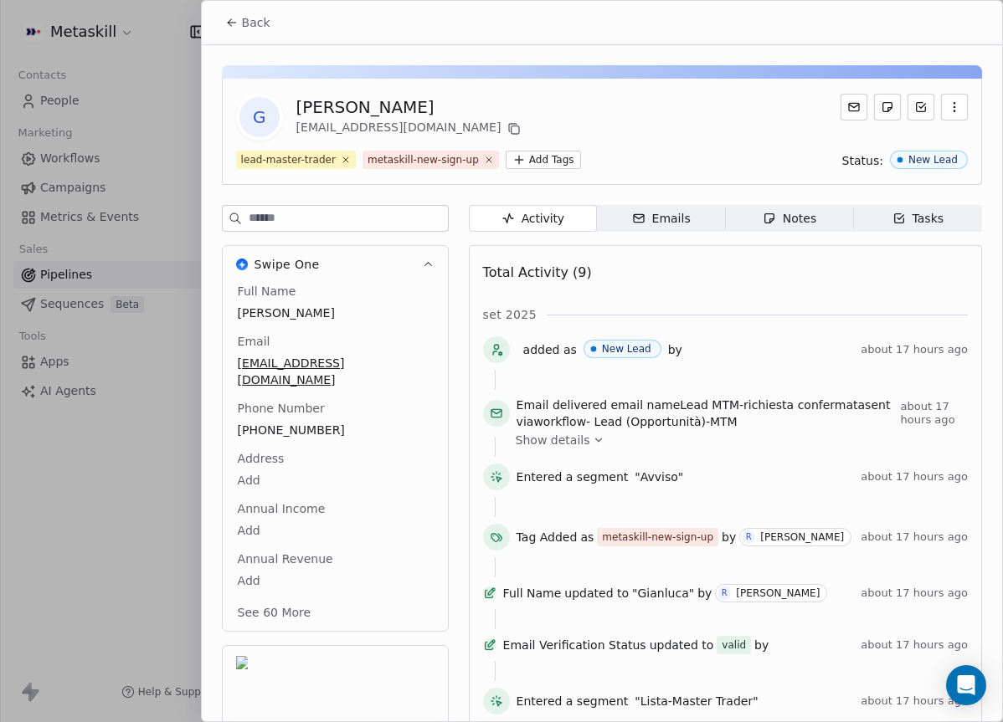
click at [800, 225] on div "Notes" at bounding box center [790, 219] width 54 height 18
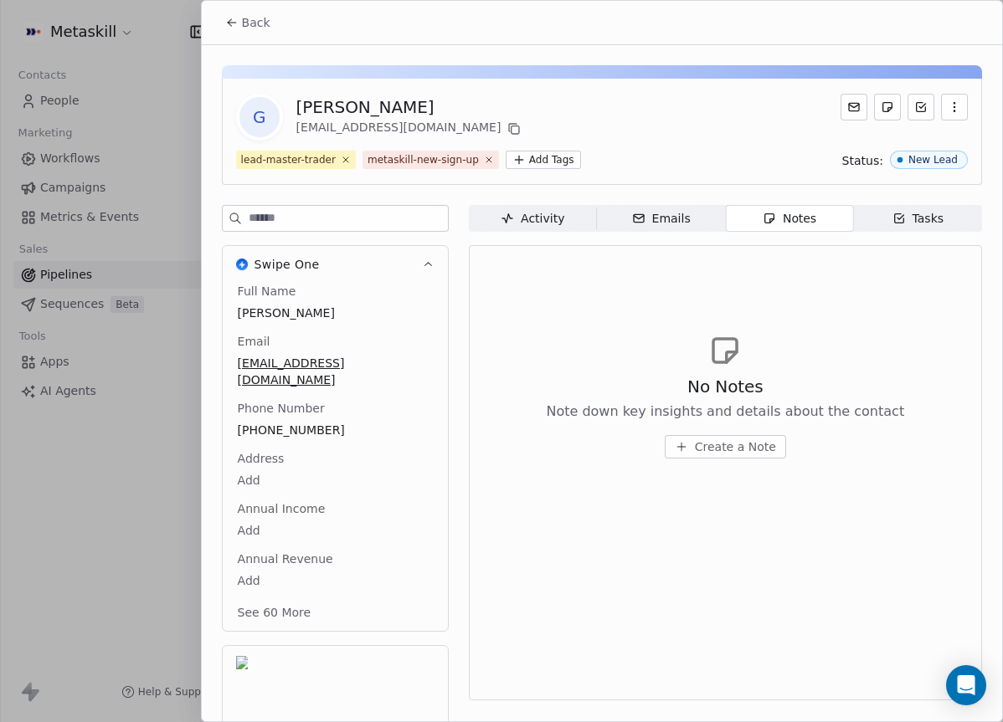
click at [230, 3] on div "Back" at bounding box center [602, 23] width 800 height 44
click at [233, 9] on button "Back" at bounding box center [247, 23] width 65 height 30
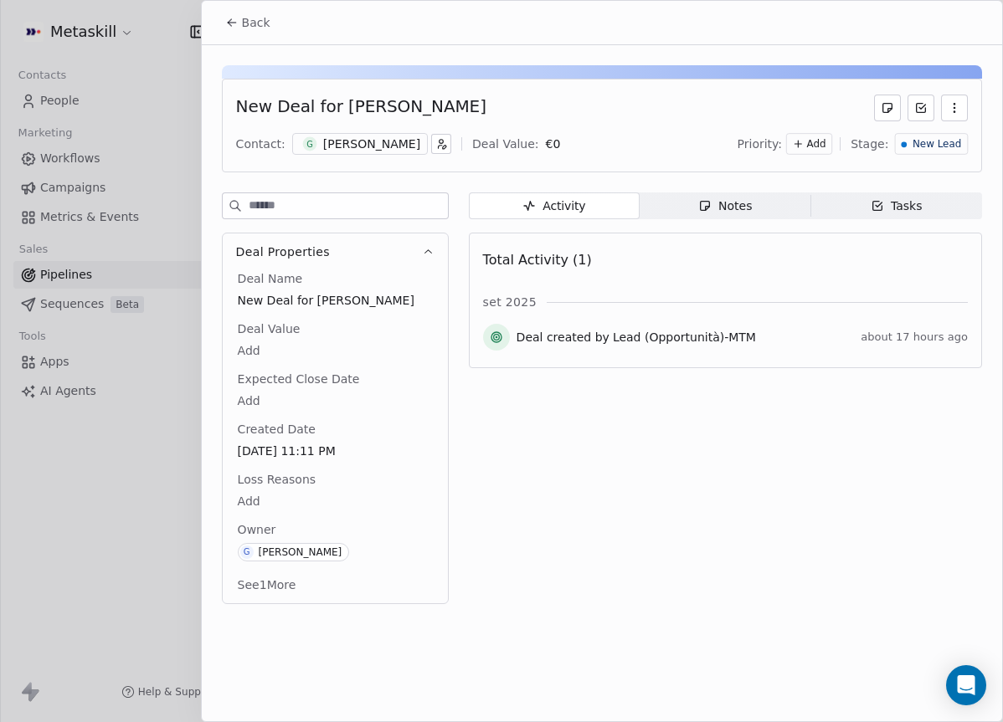
click at [253, 24] on span "Back" at bounding box center [256, 22] width 28 height 17
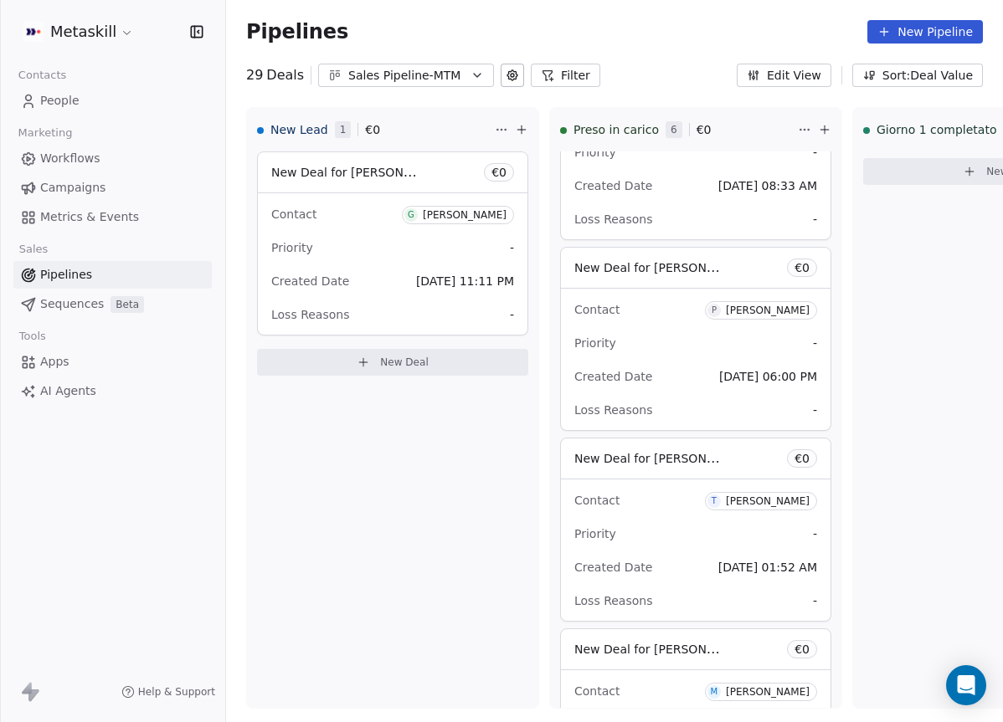
click at [419, 77] on div "Sales Pipeline-MTM" at bounding box center [406, 76] width 116 height 18
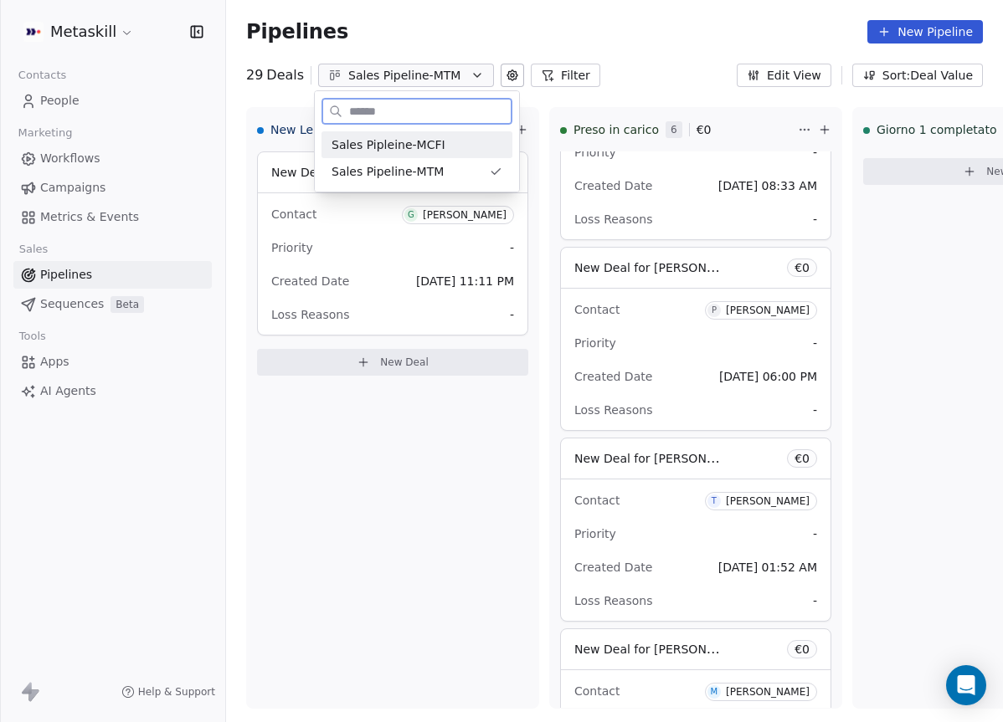
click at [447, 150] on div "Sales Pipleine-MCFI" at bounding box center [417, 145] width 171 height 18
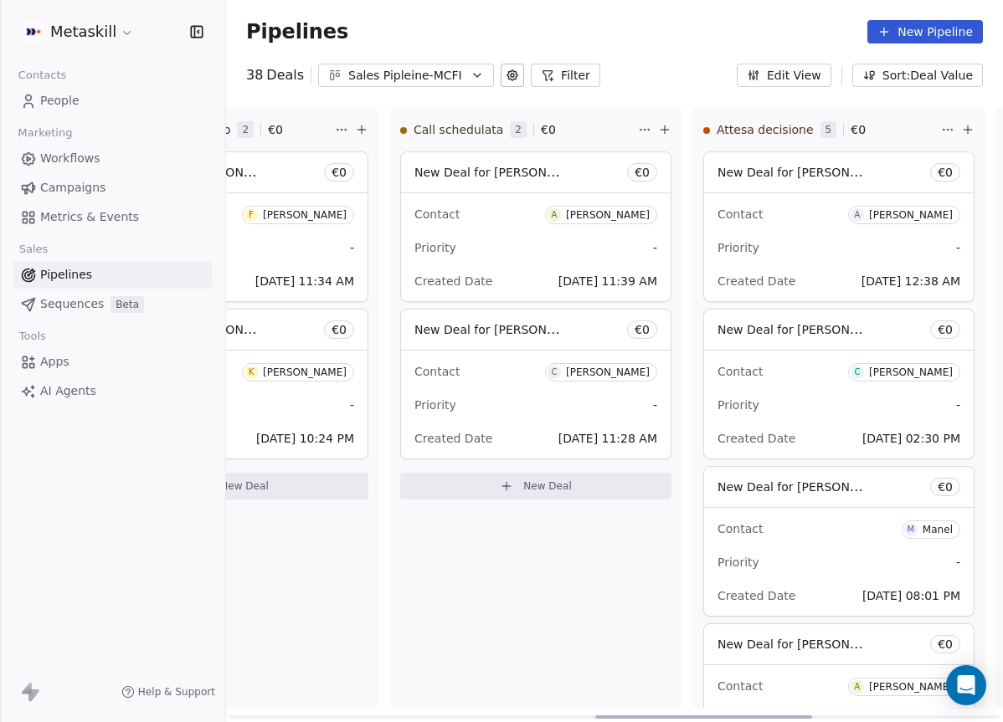
scroll to position [0, 1059]
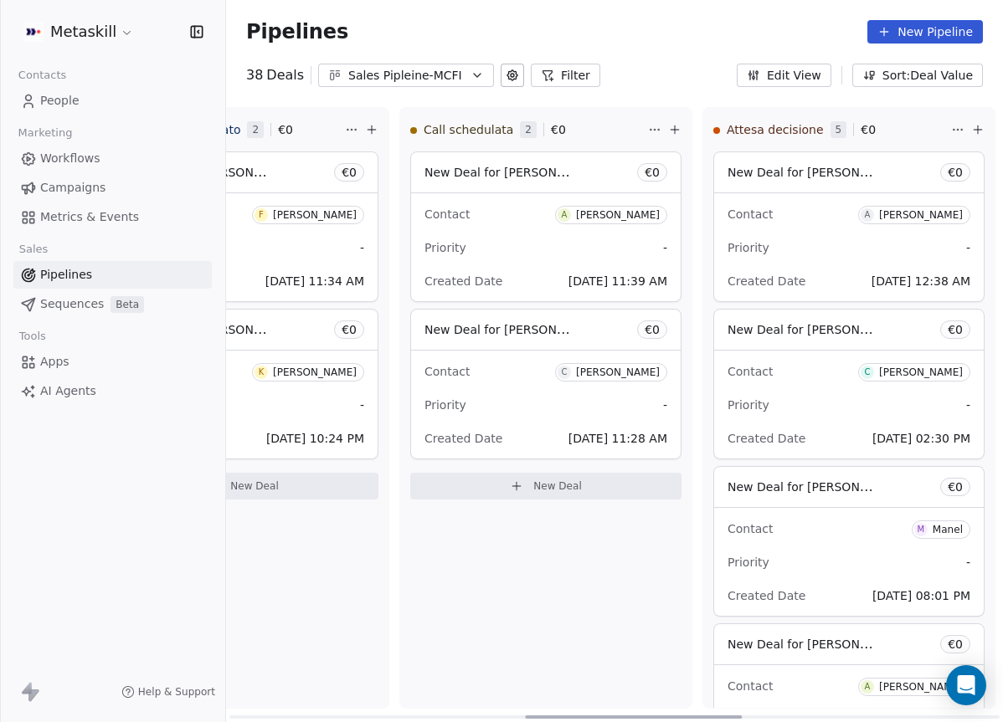
drag, startPoint x: 381, startPoint y: 715, endPoint x: 676, endPoint y: 681, distance: 297.4
click at [676, 716] on div at bounding box center [633, 717] width 217 height 3
click at [429, 68] on div "Sales Pipleine-MCFI" at bounding box center [406, 76] width 116 height 18
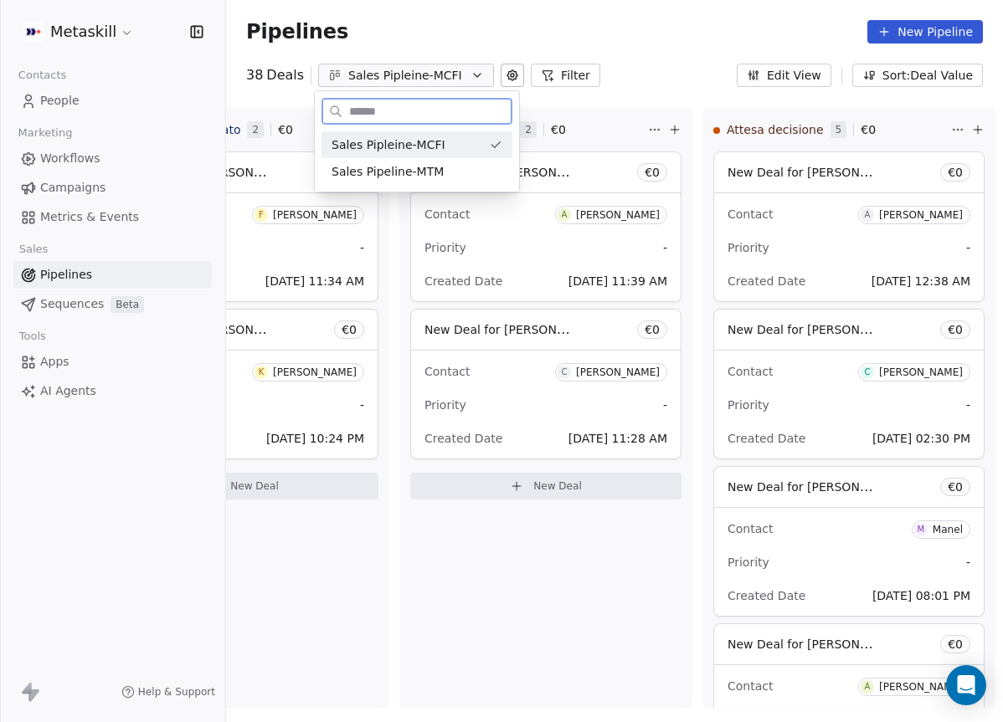
click at [438, 165] on span "Sales Pipeline-MTM" at bounding box center [388, 172] width 112 height 18
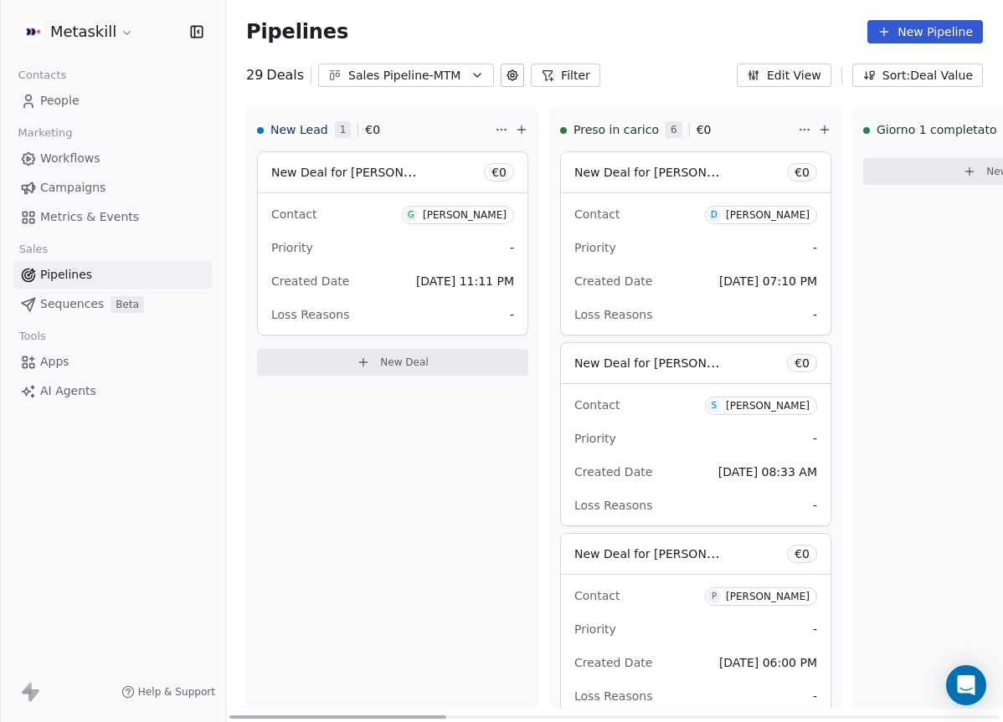
drag, startPoint x: 429, startPoint y: 718, endPoint x: 440, endPoint y: 715, distance: 11.4
click at [441, 716] on div "New Lead 1 € 0 New Deal for [PERSON_NAME] € 0 Contact G [PERSON_NAME] - Created…" at bounding box center [614, 414] width 777 height 615
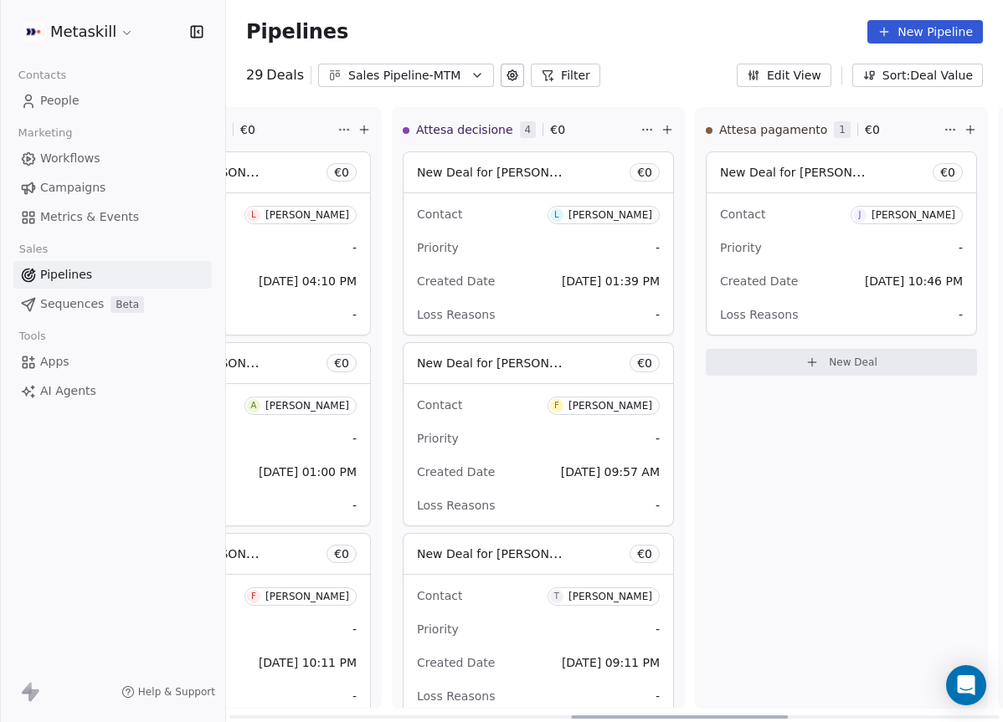
scroll to position [0, 1030]
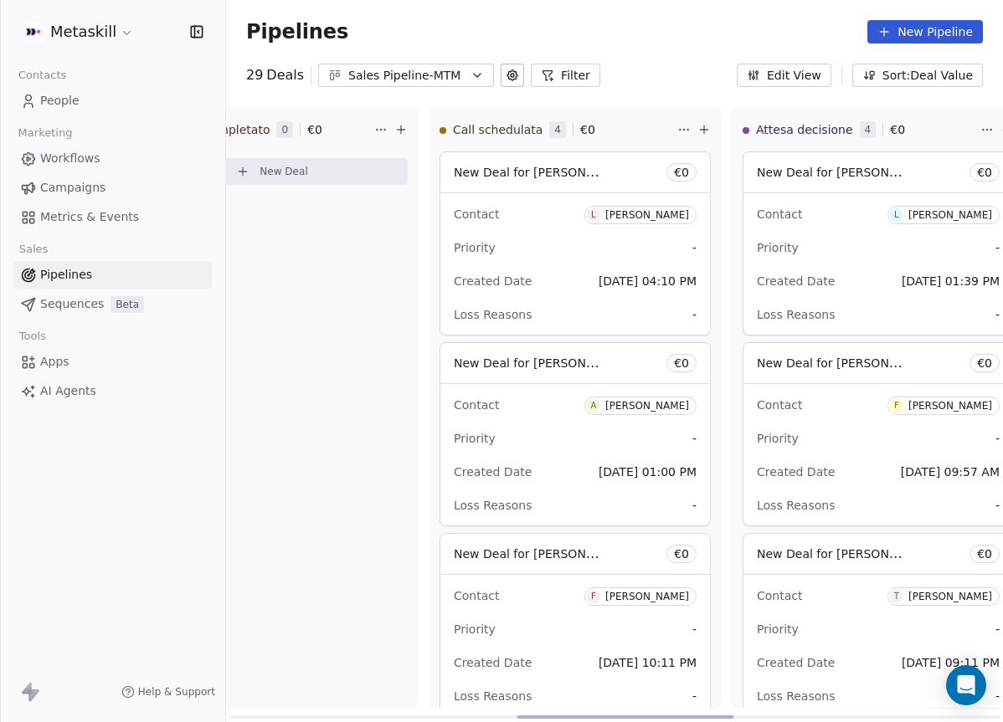
drag, startPoint x: 455, startPoint y: 716, endPoint x: 722, endPoint y: 683, distance: 269.1
click at [722, 716] on div at bounding box center [625, 717] width 217 height 3
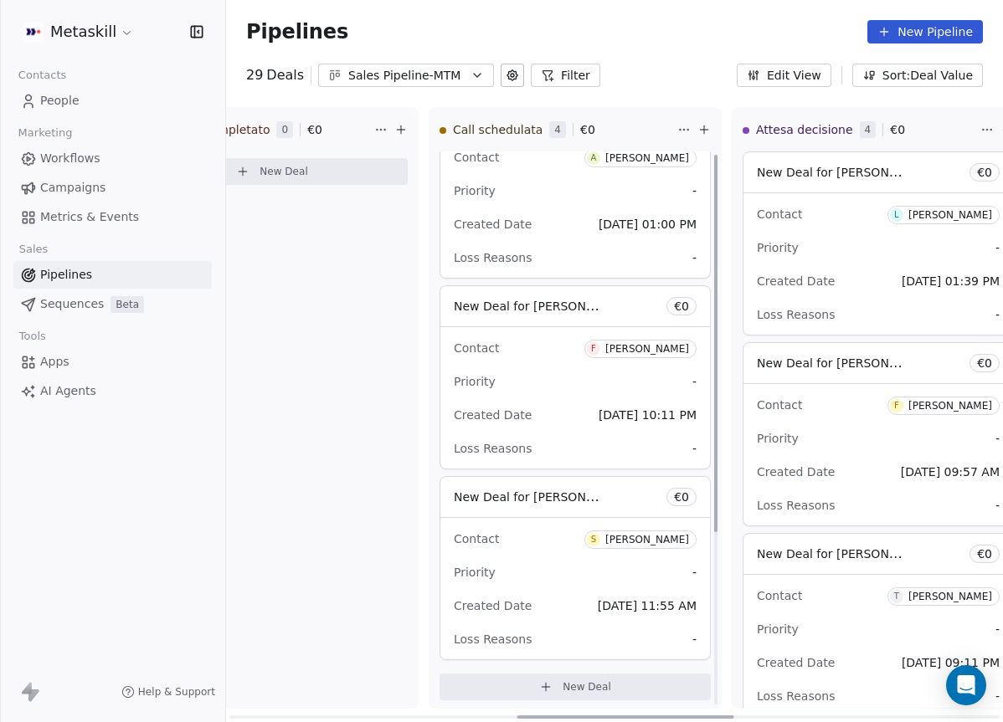
scroll to position [254, 0]
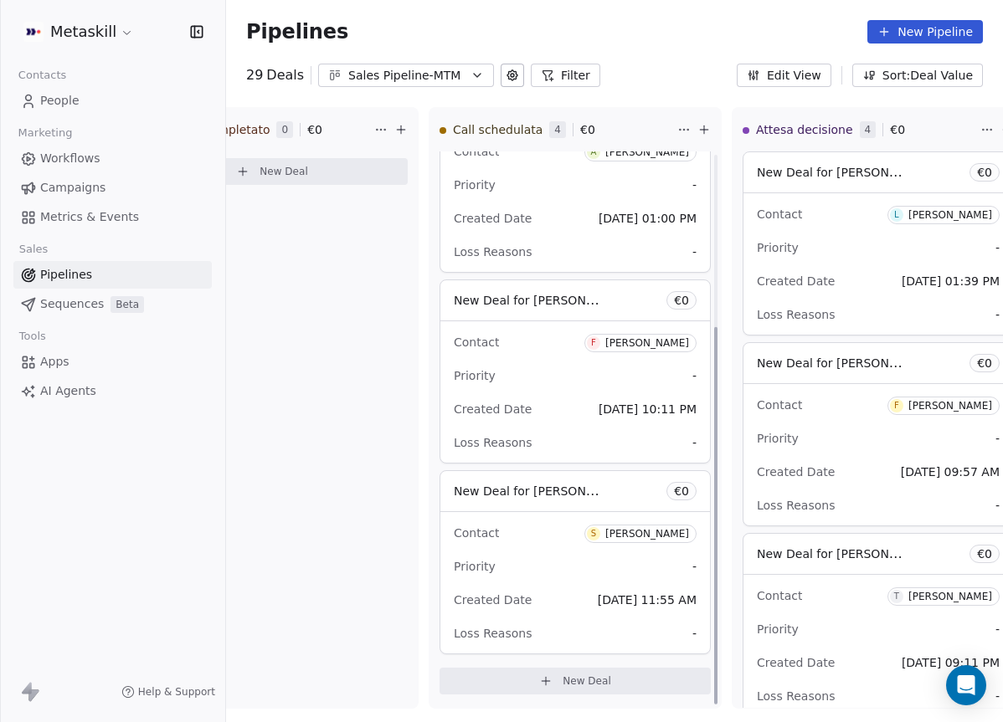
click at [437, 59] on div "Pipelines New Pipeline" at bounding box center [614, 32] width 777 height 64
click at [435, 67] on div "Sales Pipeline-MTM" at bounding box center [406, 76] width 116 height 18
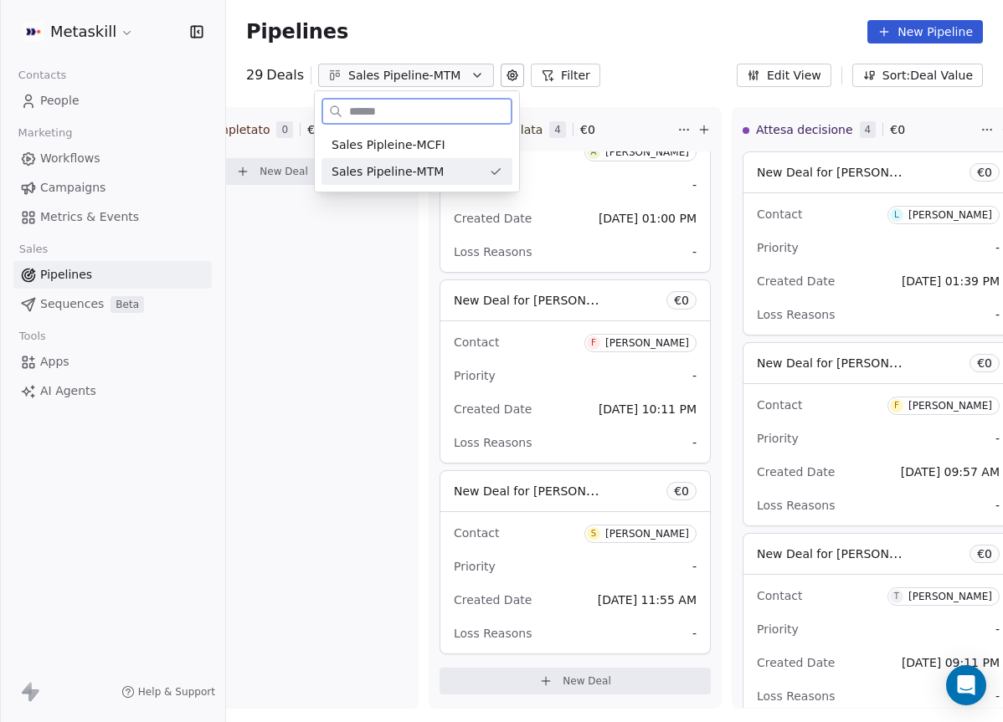
click at [484, 152] on div "Sales Pipleine-MCFI" at bounding box center [417, 145] width 171 height 18
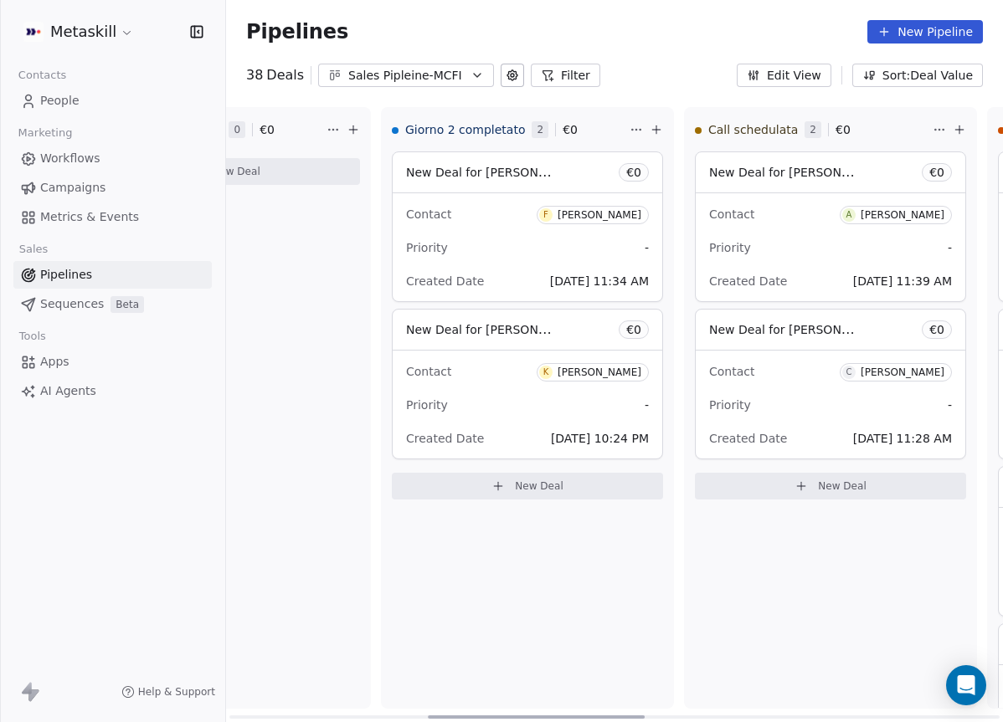
scroll to position [0, 820]
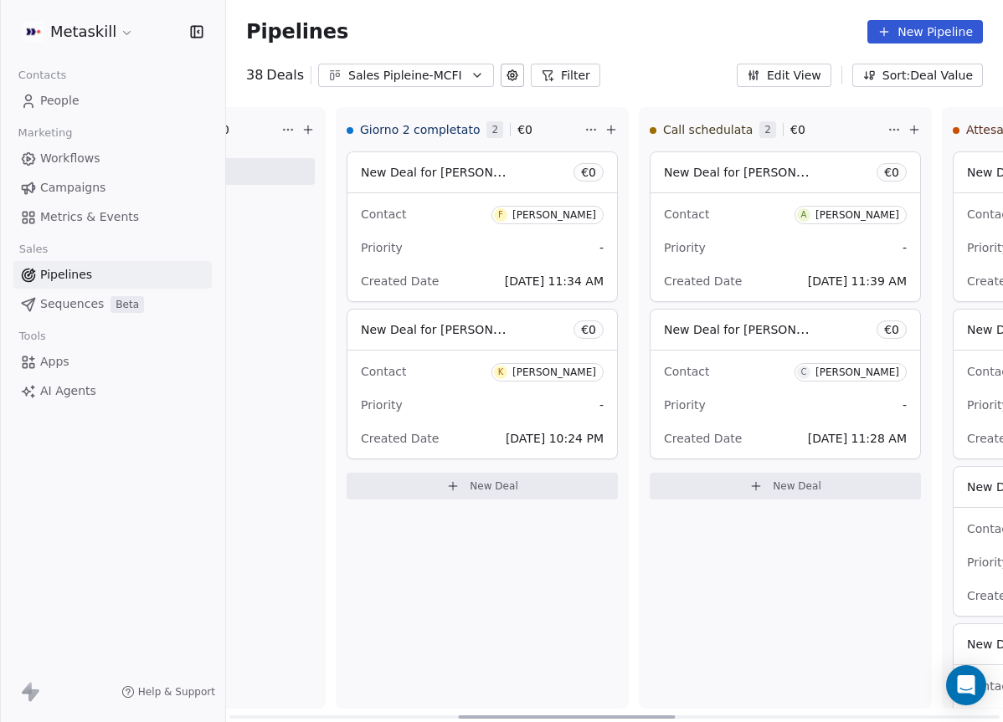
drag, startPoint x: 445, startPoint y: 716, endPoint x: 675, endPoint y: 693, distance: 230.5
click at [675, 716] on div at bounding box center [566, 717] width 217 height 3
click at [786, 401] on div "Priority -" at bounding box center [785, 405] width 243 height 27
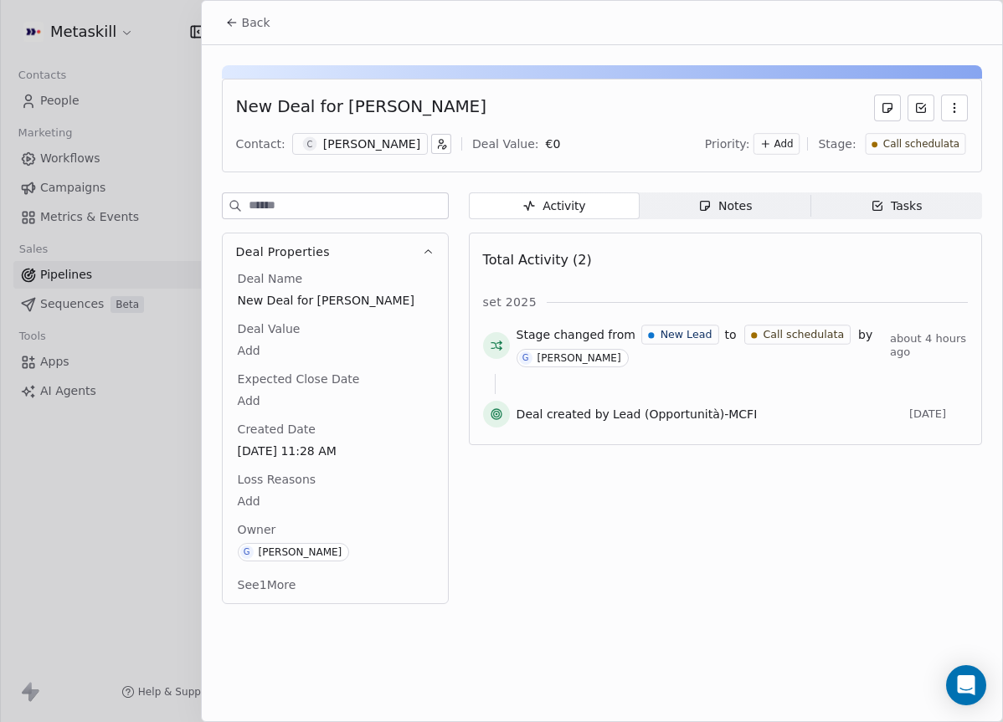
click at [681, 208] on span "Notes Notes" at bounding box center [725, 206] width 171 height 27
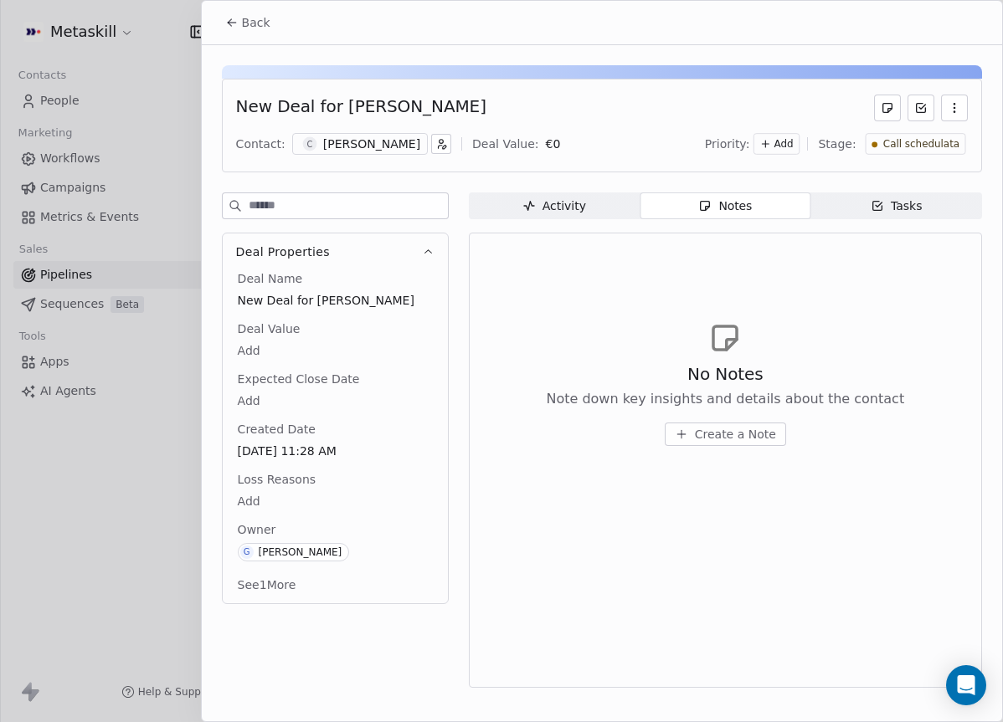
click at [380, 150] on div "[PERSON_NAME]" at bounding box center [371, 144] width 97 height 17
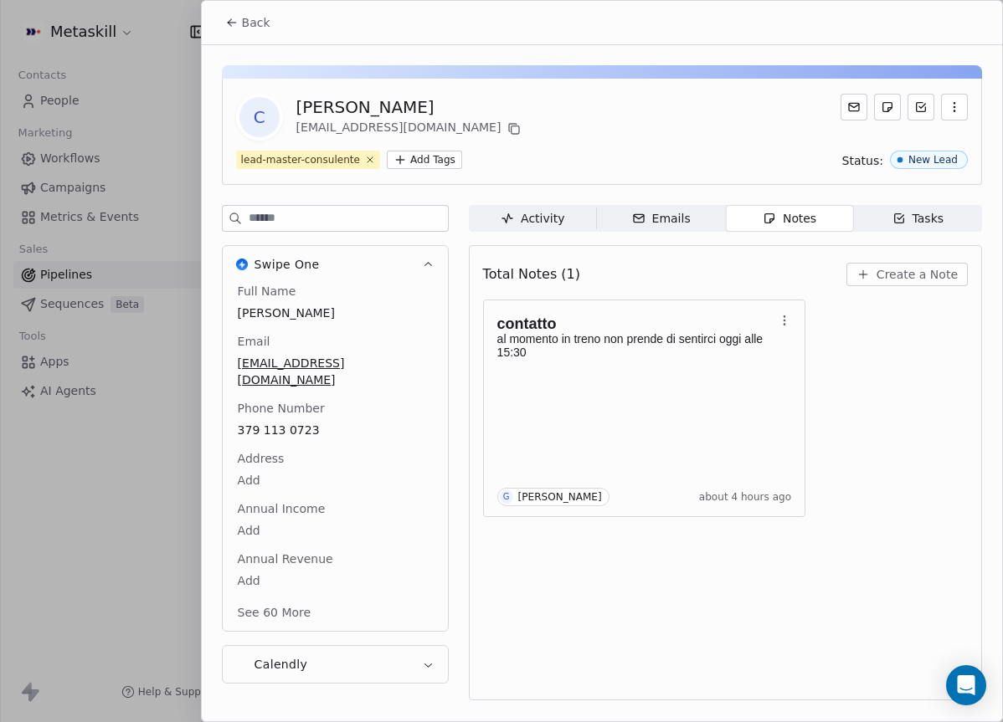
click at [292, 422] on span "379 113 0723" at bounding box center [335, 430] width 195 height 17
click at [292, 423] on span "379 113 0723" at bounding box center [335, 431] width 193 height 17
click at [292, 414] on input "**********" at bounding box center [334, 424] width 193 height 33
click at [531, 128] on html "Metaskill Contacts People Marketing Workflows Campaigns Metrics & Events Sales …" at bounding box center [501, 361] width 1003 height 722
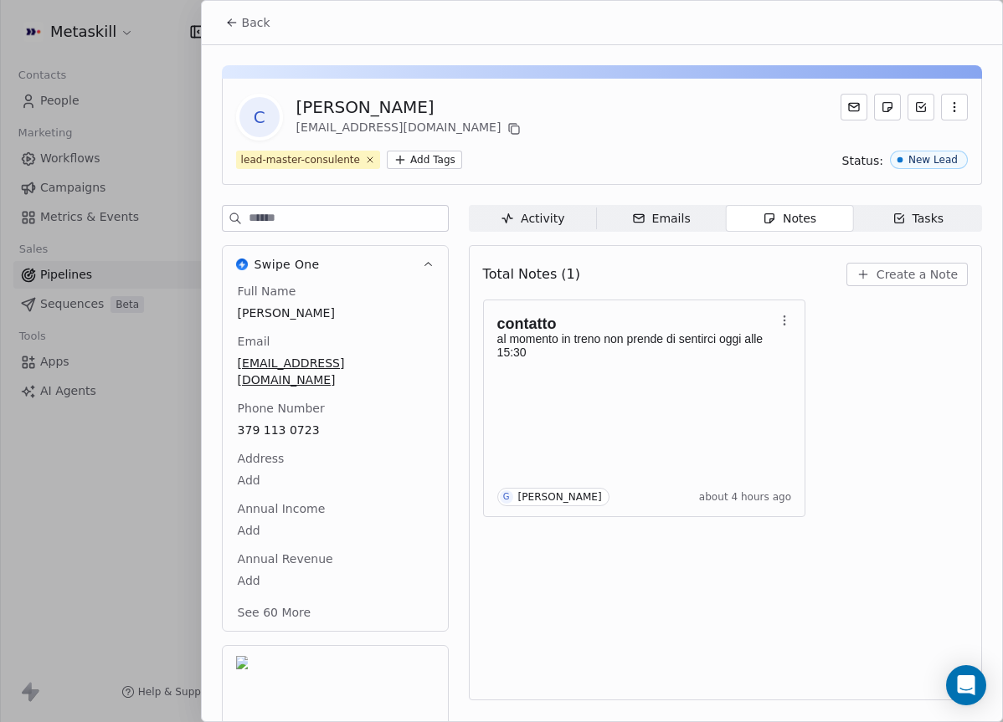
click at [914, 275] on span "Create a Note" at bounding box center [917, 274] width 81 height 17
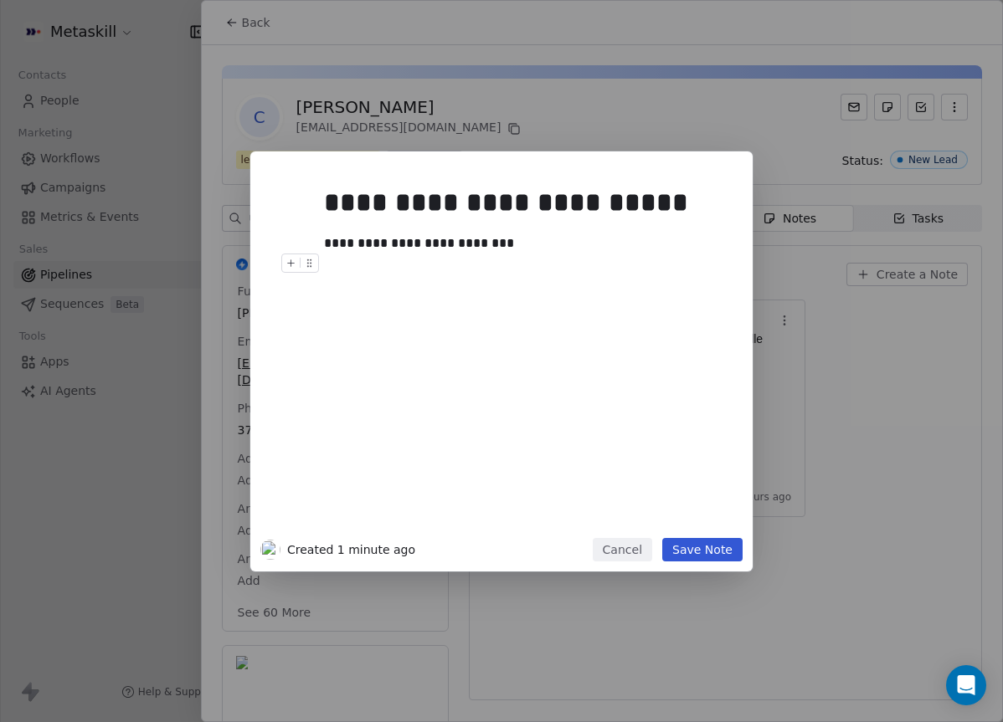
click at [712, 552] on button "Save Note" at bounding box center [702, 549] width 80 height 23
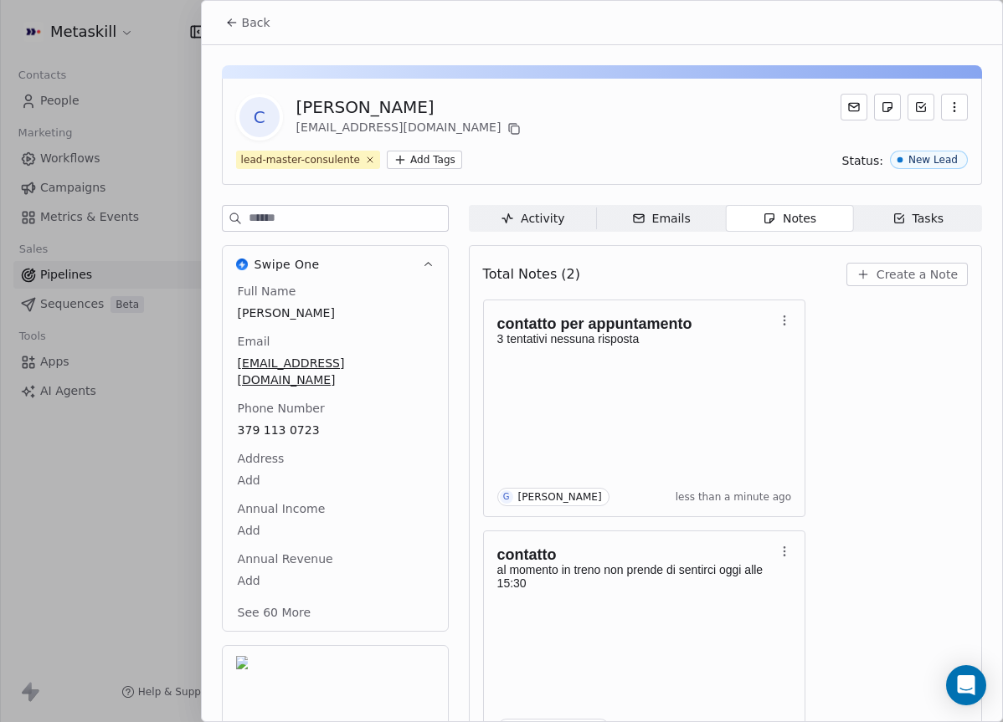
click at [244, 26] on span "Back" at bounding box center [256, 22] width 28 height 17
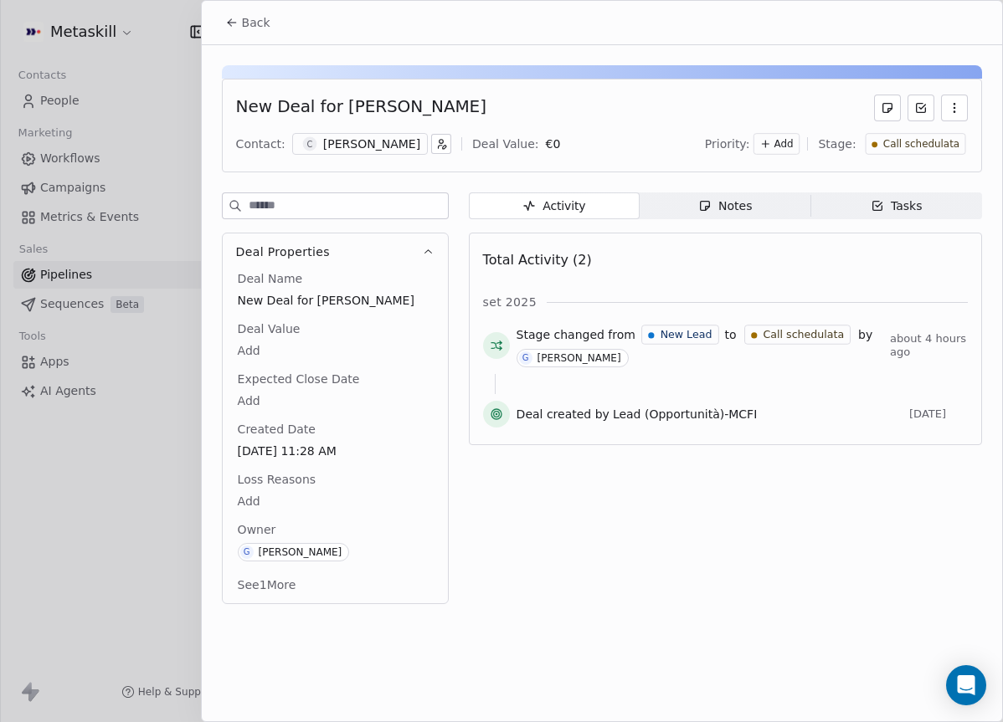
click at [928, 146] on span "Call schedulata" at bounding box center [920, 144] width 76 height 14
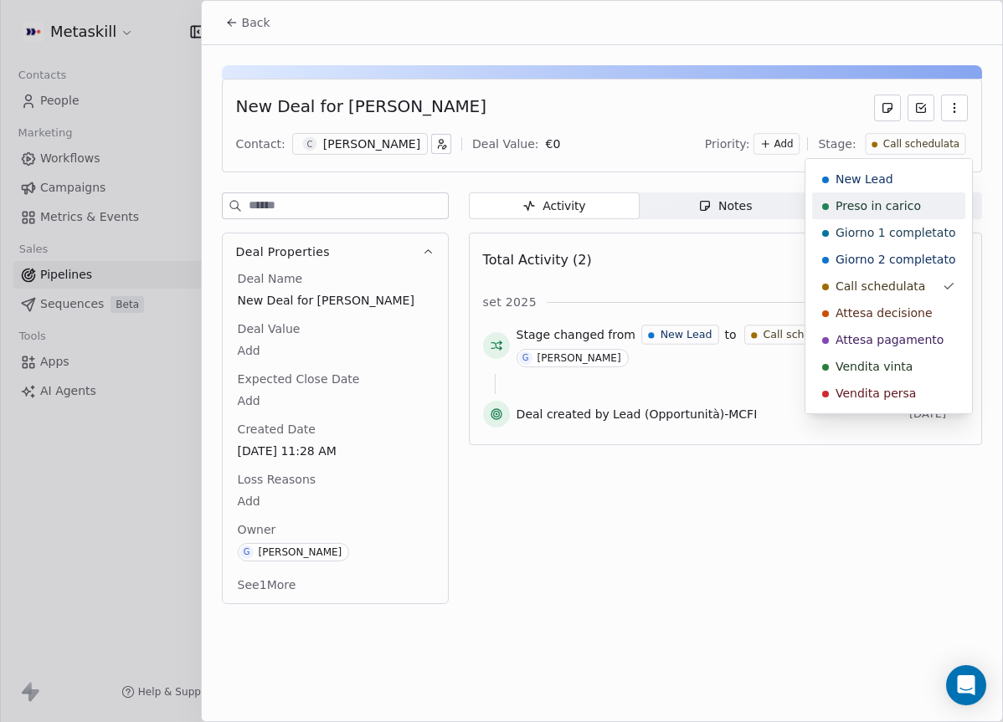
click at [891, 206] on span "Preso in carico" at bounding box center [878, 206] width 85 height 17
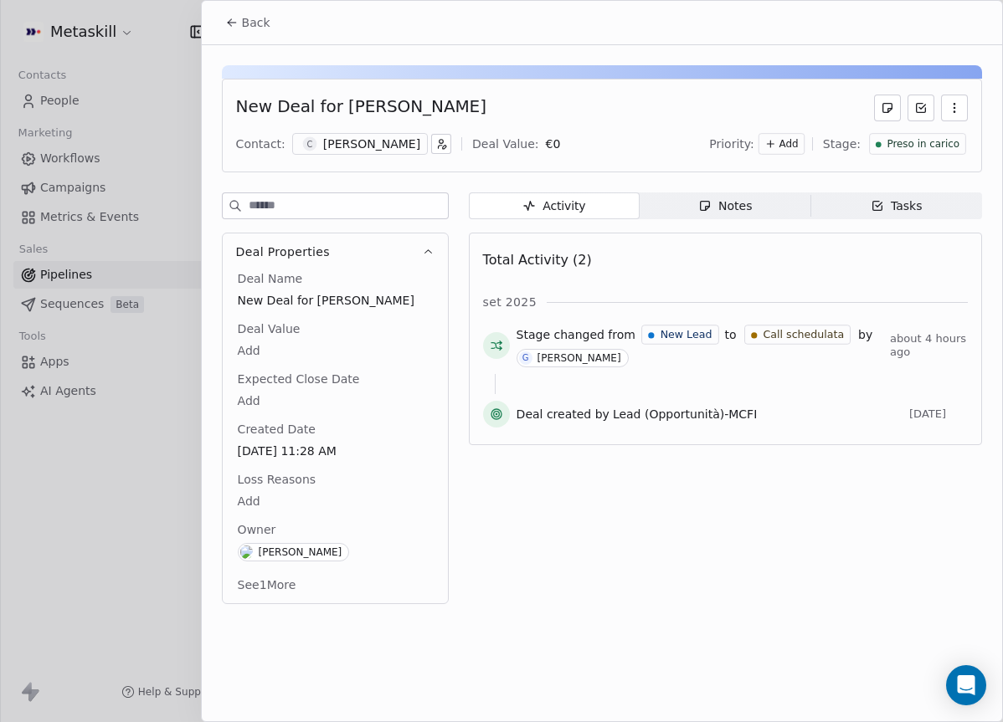
click at [259, 28] on span "Back" at bounding box center [256, 22] width 28 height 17
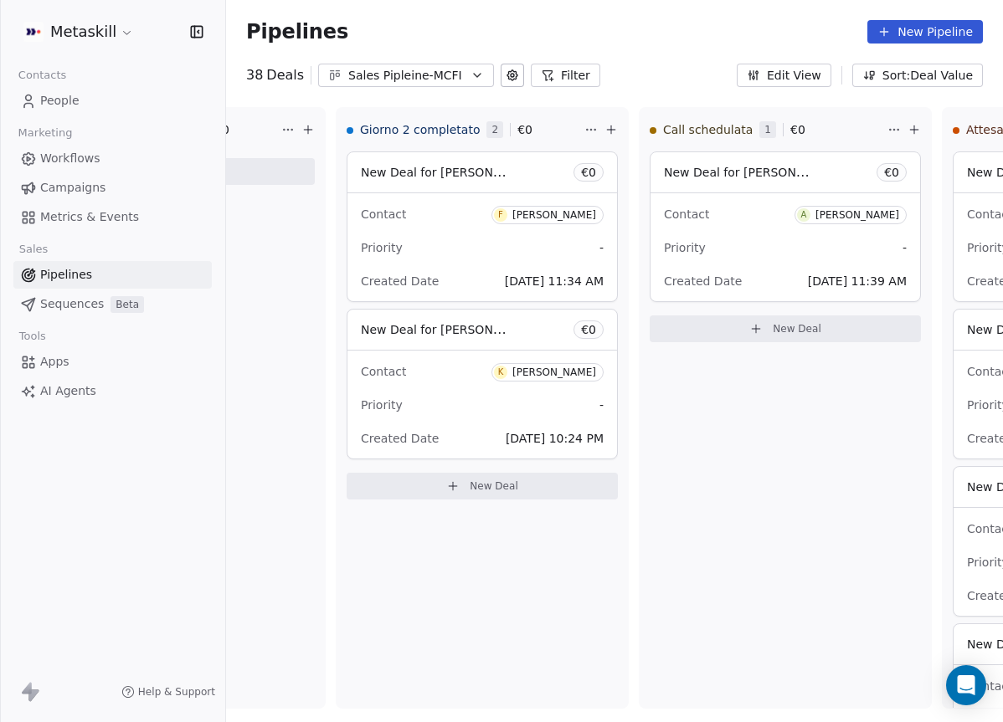
drag, startPoint x: 418, startPoint y: 69, endPoint x: 440, endPoint y: 83, distance: 25.6
click at [419, 69] on div "Sales Pipleine-MCFI" at bounding box center [406, 76] width 116 height 18
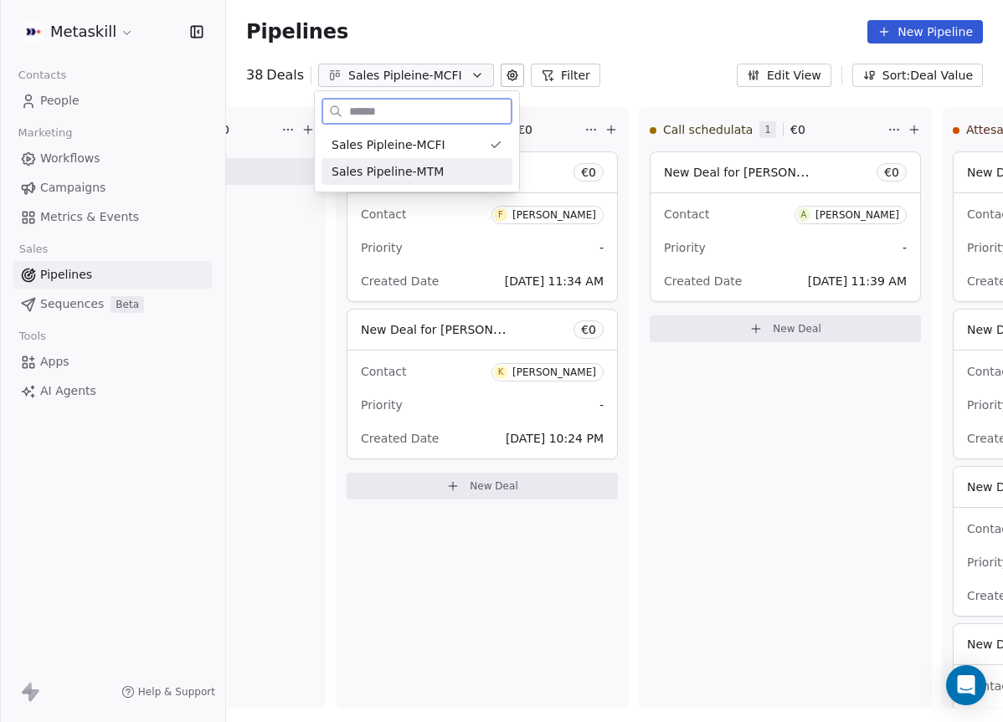
click at [463, 164] on div "Sales Pipeline-MTM" at bounding box center [417, 172] width 171 height 18
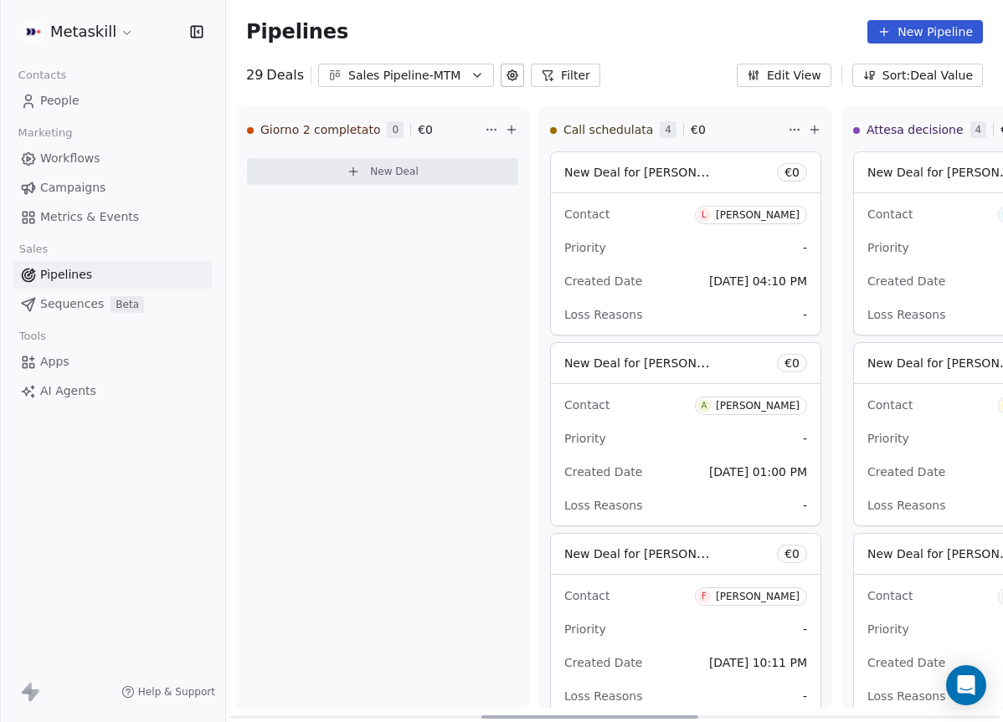
scroll to position [0, 958]
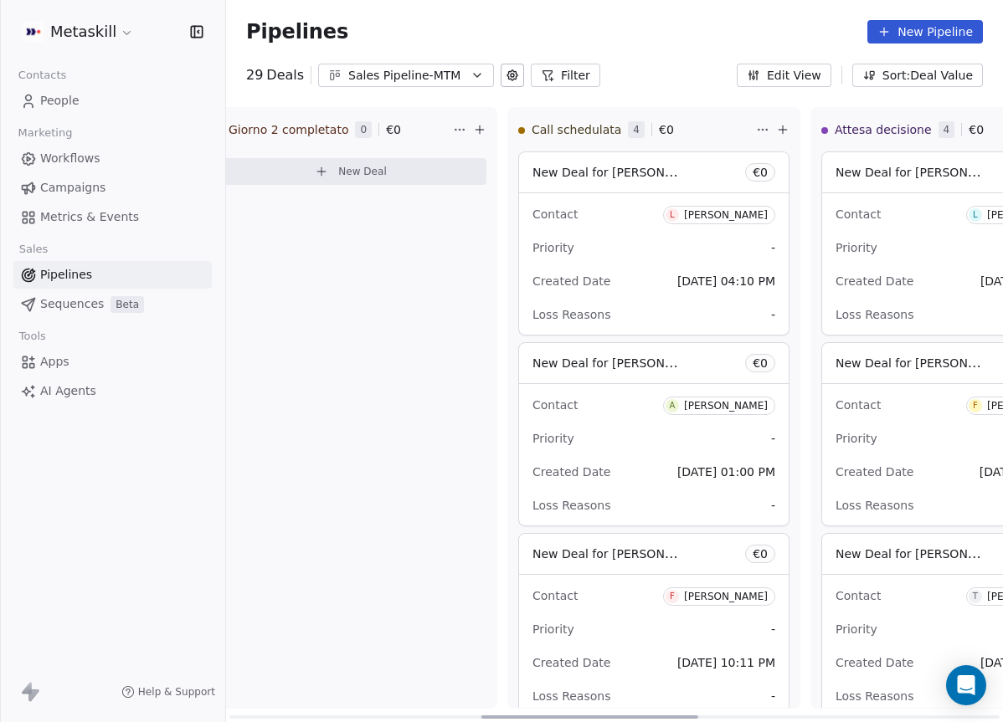
drag, startPoint x: 423, startPoint y: 715, endPoint x: 733, endPoint y: 674, distance: 312.5
click at [687, 716] on div at bounding box center [589, 717] width 217 height 3
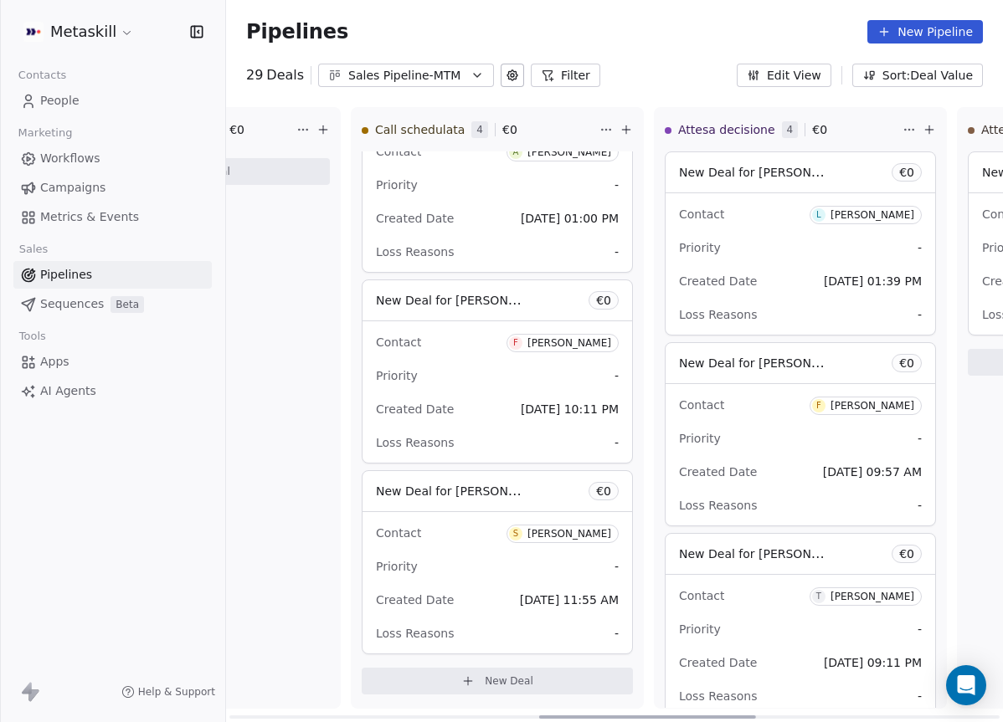
scroll to position [0, 1108]
drag, startPoint x: 563, startPoint y: 718, endPoint x: 604, endPoint y: 704, distance: 42.6
click at [604, 716] on div at bounding box center [647, 717] width 217 height 3
click at [513, 198] on div "Priority -" at bounding box center [496, 185] width 243 height 27
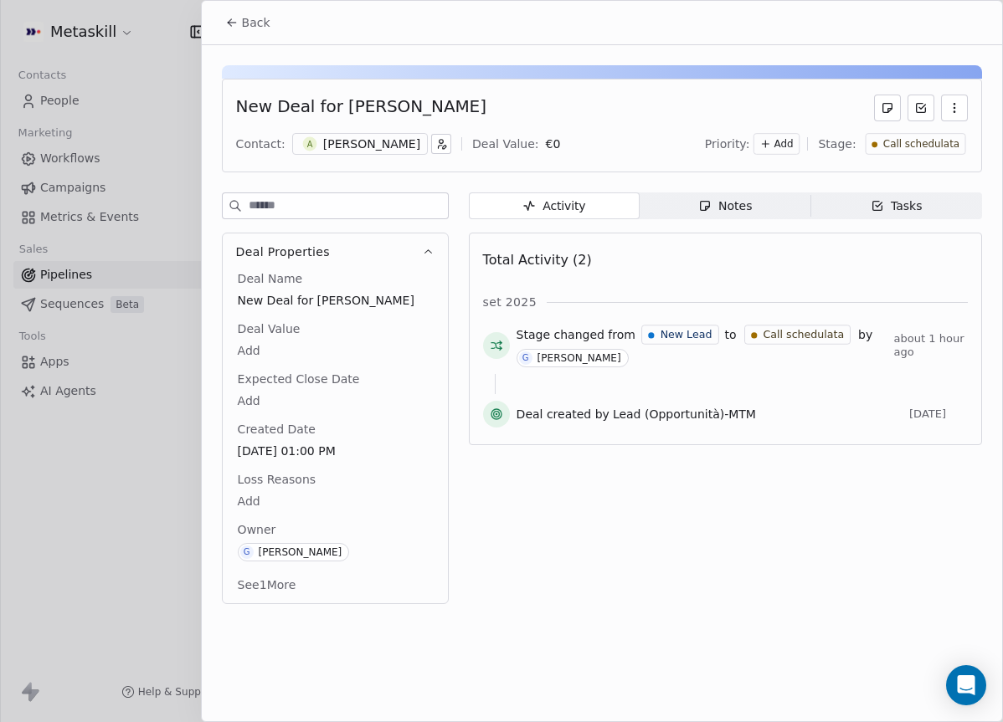
click at [385, 150] on div "[PERSON_NAME]" at bounding box center [371, 144] width 97 height 17
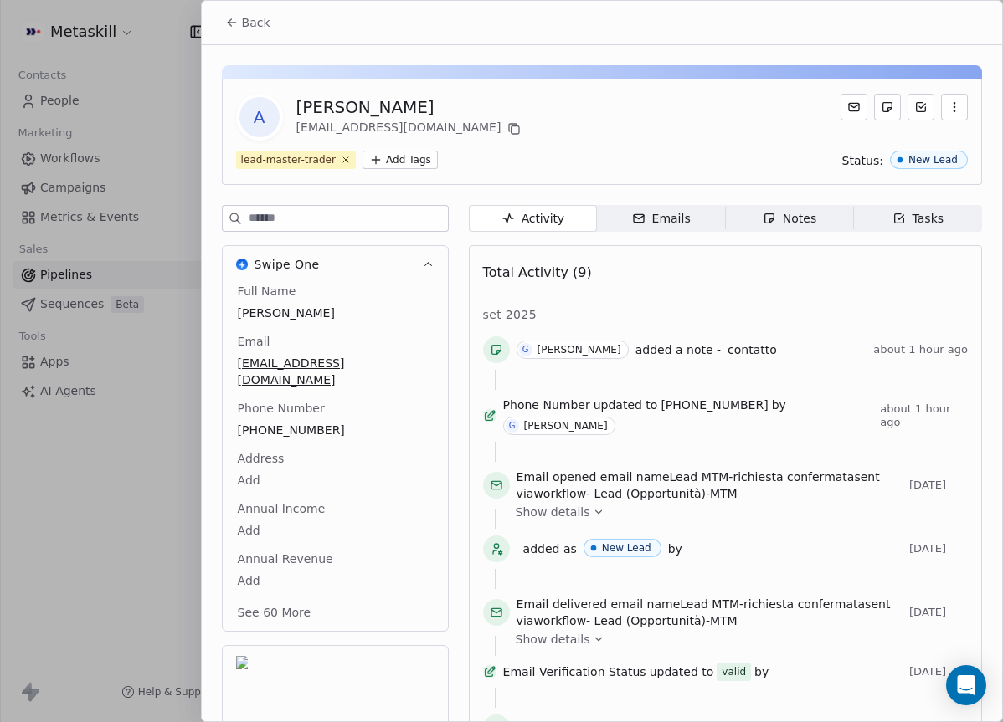
scroll to position [54, 0]
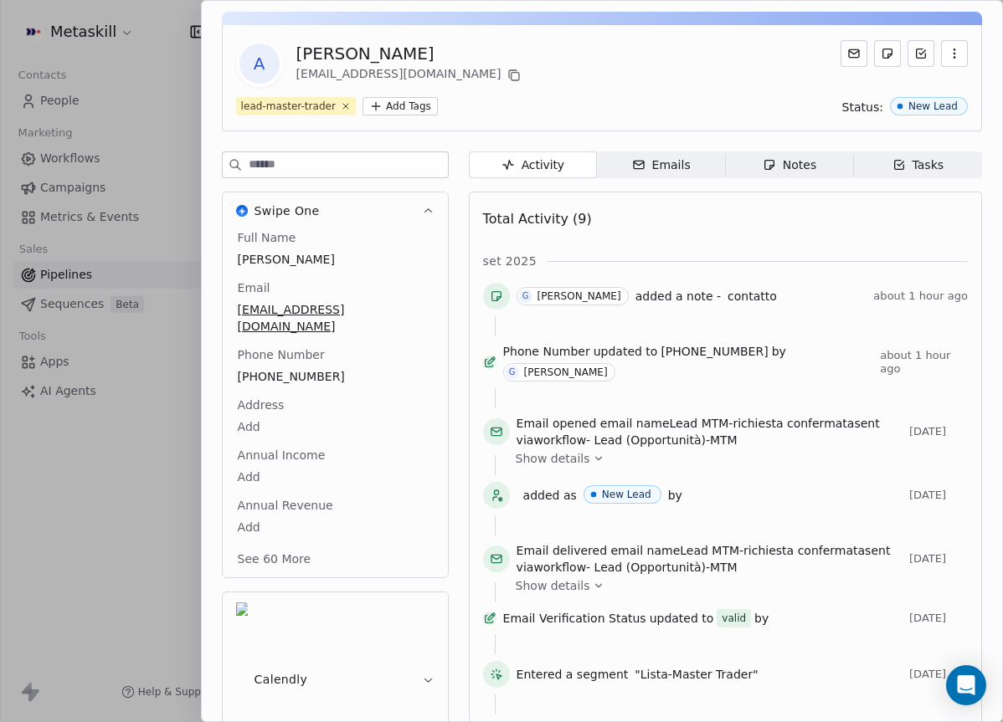
click at [300, 407] on div "Full Name [PERSON_NAME] Email [EMAIL_ADDRESS][DOMAIN_NAME] Phone Number [PHONE_…" at bounding box center [335, 400] width 202 height 342
click at [306, 369] on span "[PHONE_NUMBER]" at bounding box center [335, 377] width 193 height 17
click at [306, 361] on input "**********" at bounding box center [334, 370] width 193 height 33
click at [280, 360] on input "**********" at bounding box center [334, 370] width 193 height 33
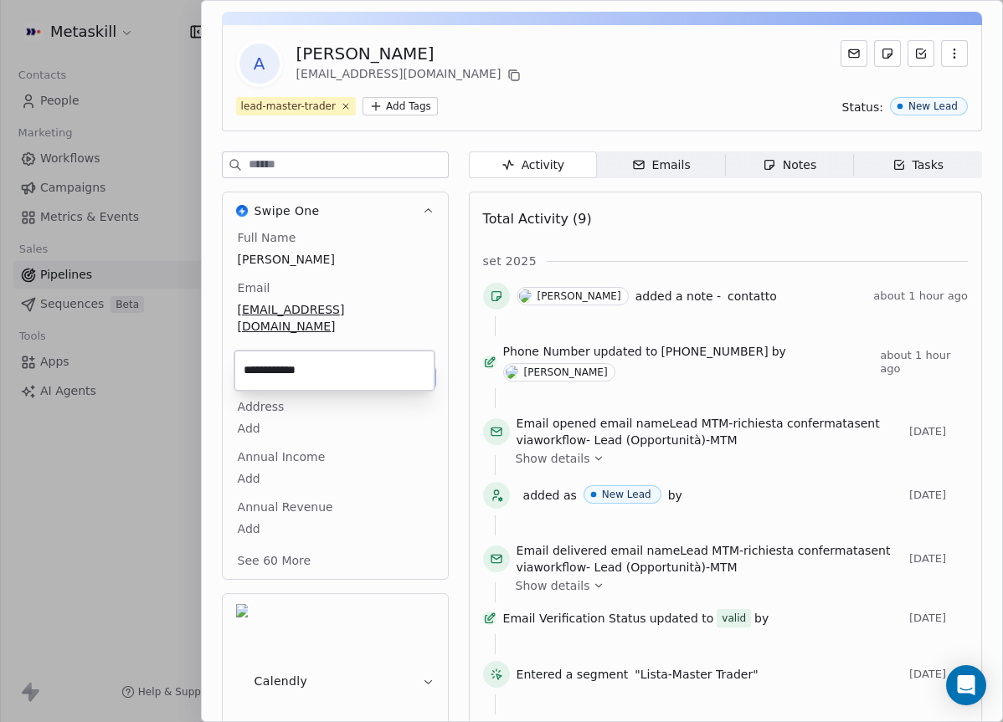
click at [359, 39] on html "Metaskill Contacts People Marketing Workflows Campaigns Metrics & Events Sales …" at bounding box center [501, 361] width 1003 height 722
click at [345, 50] on div "[PERSON_NAME]" at bounding box center [410, 53] width 229 height 23
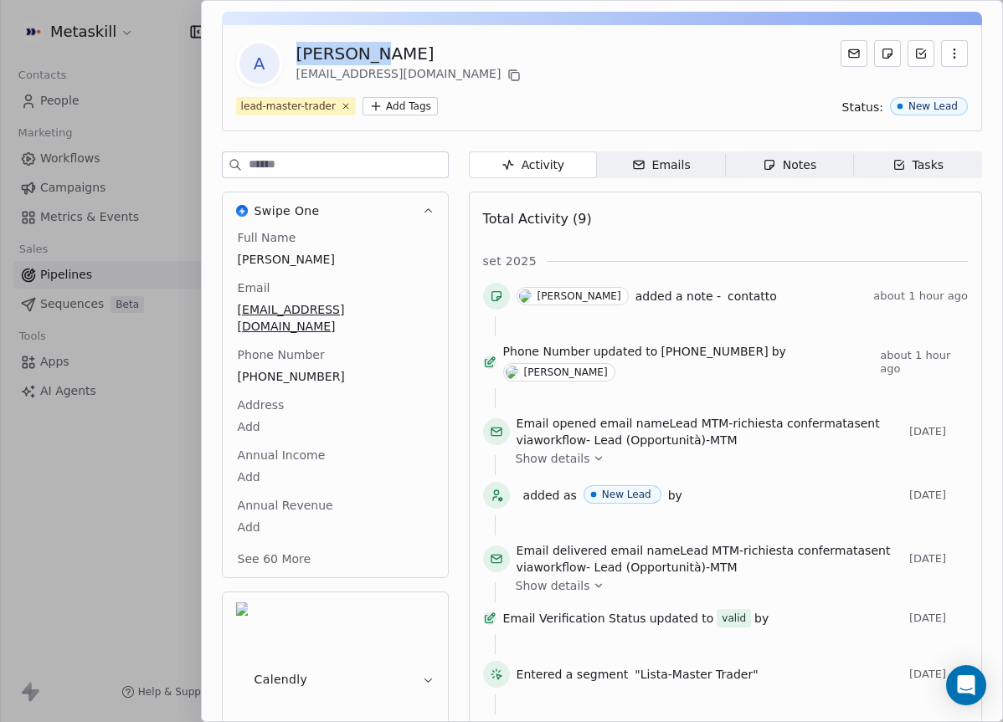
click at [345, 50] on div "[PERSON_NAME]" at bounding box center [410, 53] width 229 height 23
copy div "[PERSON_NAME]"
